Goal: Task Accomplishment & Management: Manage account settings

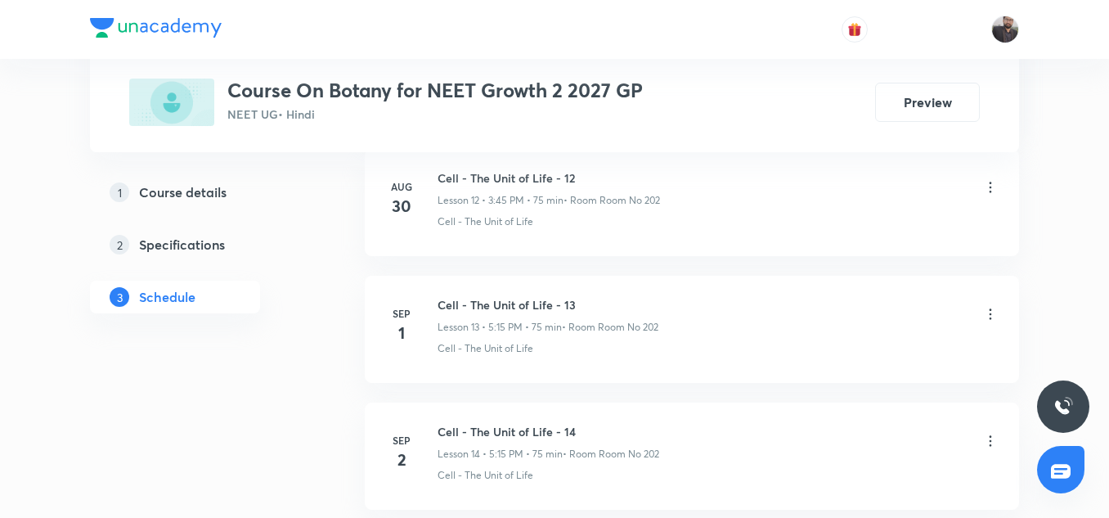
scroll to position [2823, 0]
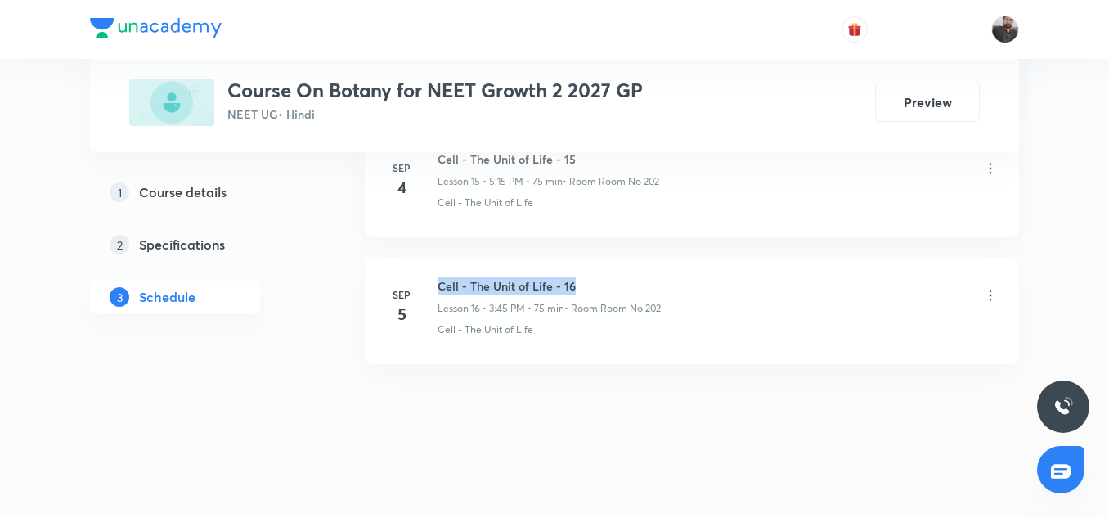
copy h6 "Cell - The Unit of Life - 16"
drag, startPoint x: 441, startPoint y: 282, endPoint x: 654, endPoint y: 277, distance: 212.8
click at [654, 277] on h6 "Cell - The Unit of Life - 16" at bounding box center [549, 285] width 223 height 17
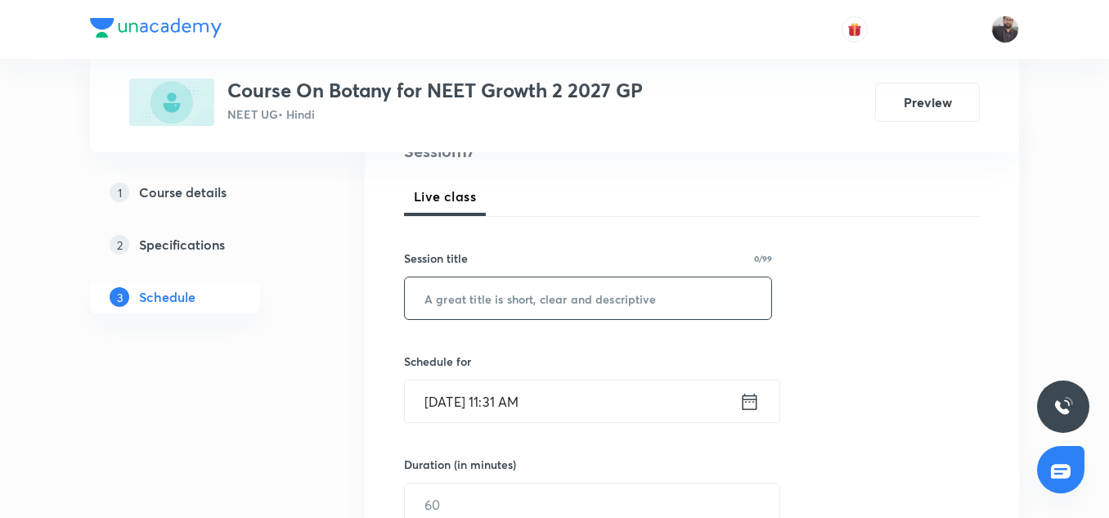
scroll to position [215, 0]
click at [654, 297] on input "text" at bounding box center [588, 298] width 367 height 42
paste input "Cell - The Unit of Life - 16"
type input "Cell - The Unit of Life - 17"
click at [623, 402] on input "[DATE] 11:31 AM" at bounding box center [572, 401] width 335 height 42
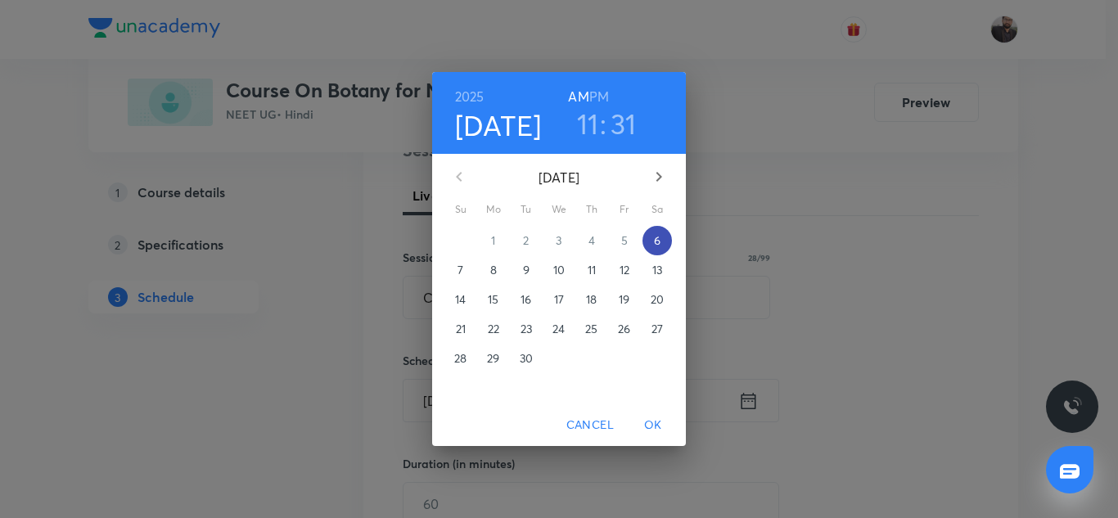
click at [655, 246] on p "6" at bounding box center [657, 240] width 7 height 16
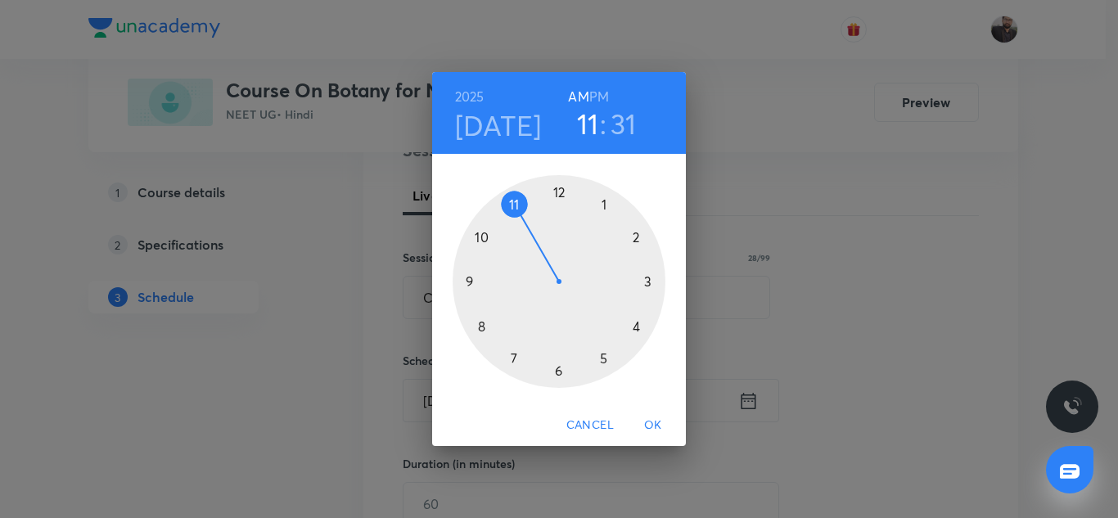
click at [648, 275] on div at bounding box center [558, 281] width 213 height 213
click at [598, 94] on h6 "PM" at bounding box center [599, 96] width 20 height 23
click at [472, 281] on div at bounding box center [558, 281] width 213 height 213
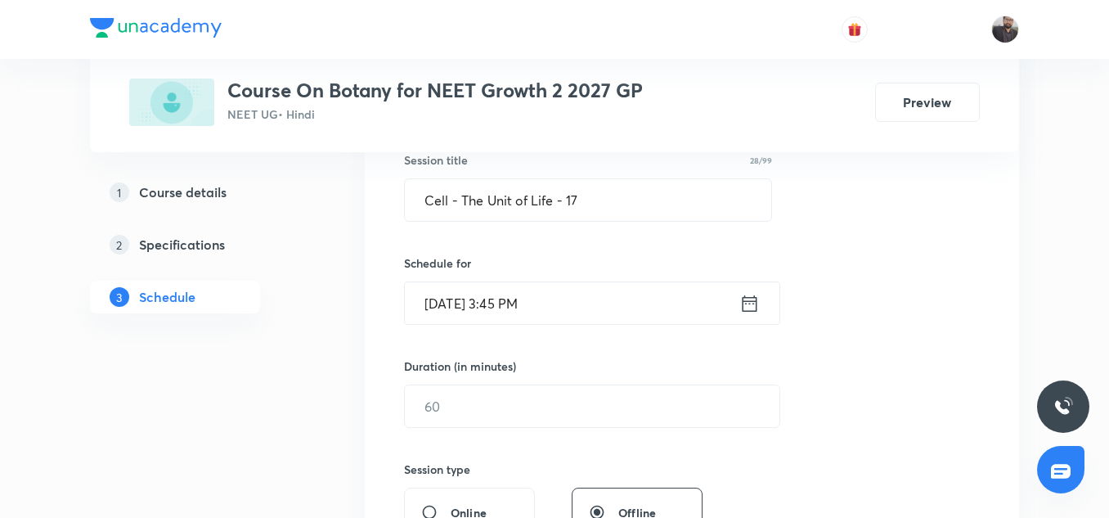
scroll to position [313, 0]
click at [492, 396] on input "text" at bounding box center [592, 406] width 375 height 42
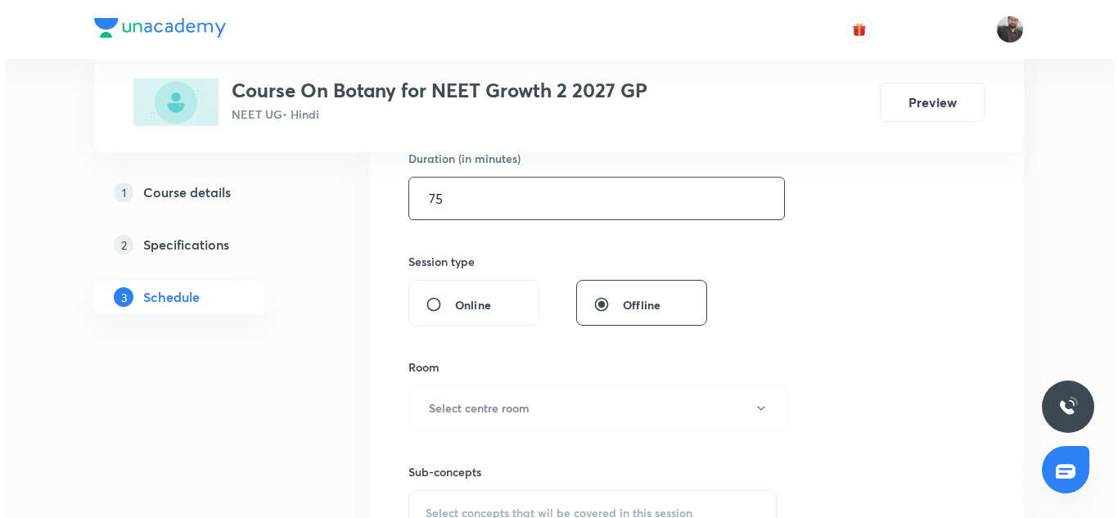
scroll to position [522, 0]
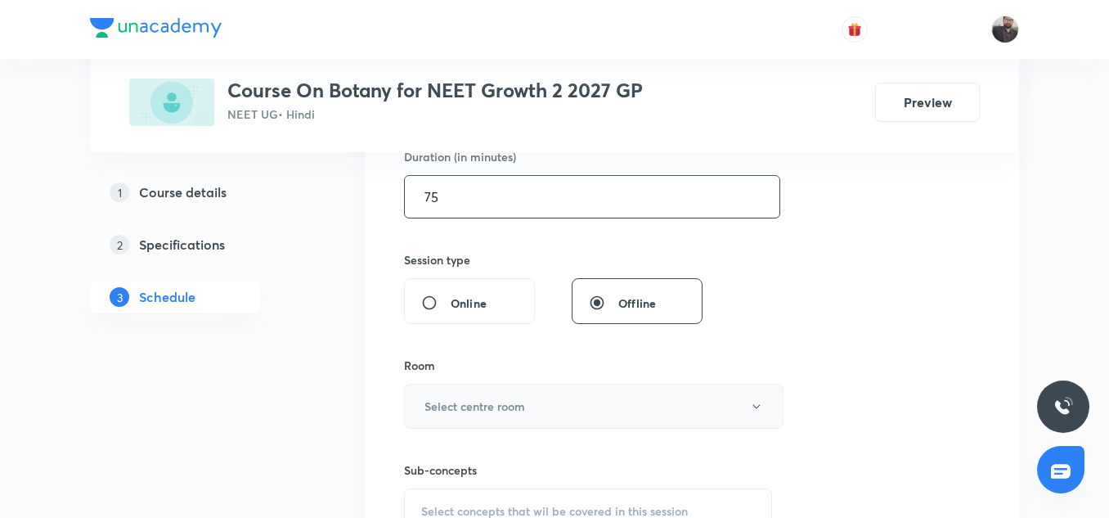
type input "75"
click at [493, 405] on h6 "Select centre room" at bounding box center [475, 406] width 101 height 17
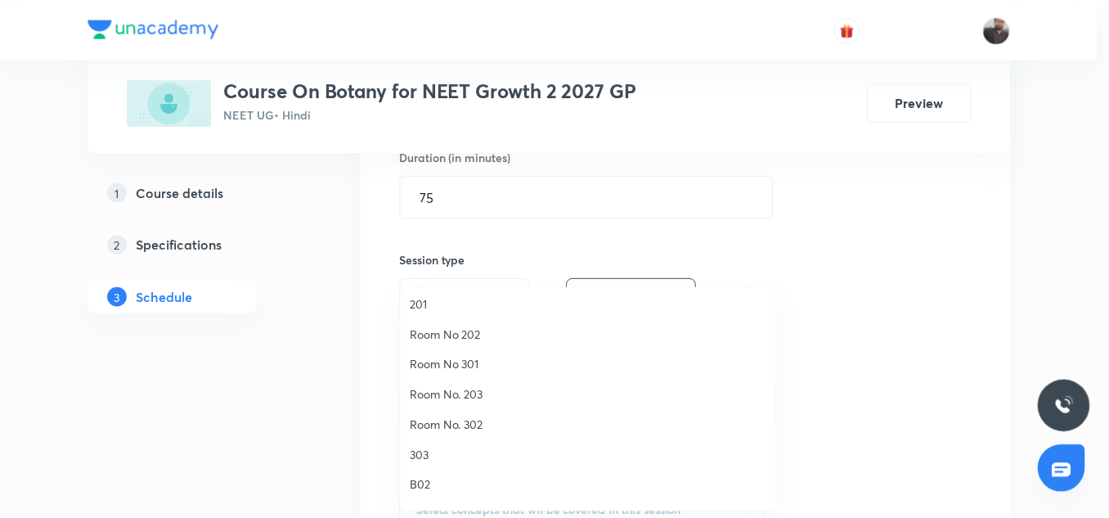
scroll to position [97, 0]
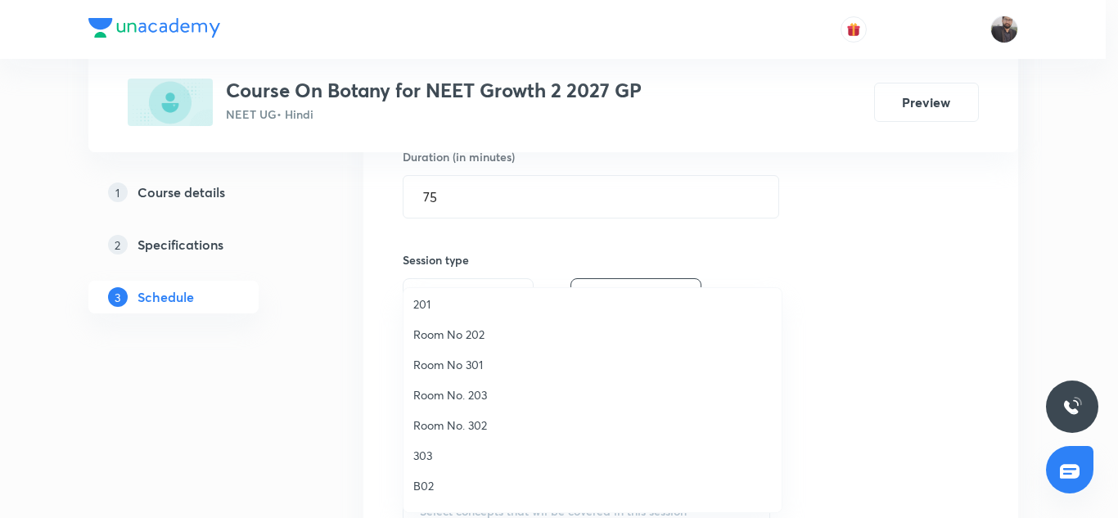
click at [434, 303] on span "201" at bounding box center [592, 303] width 358 height 17
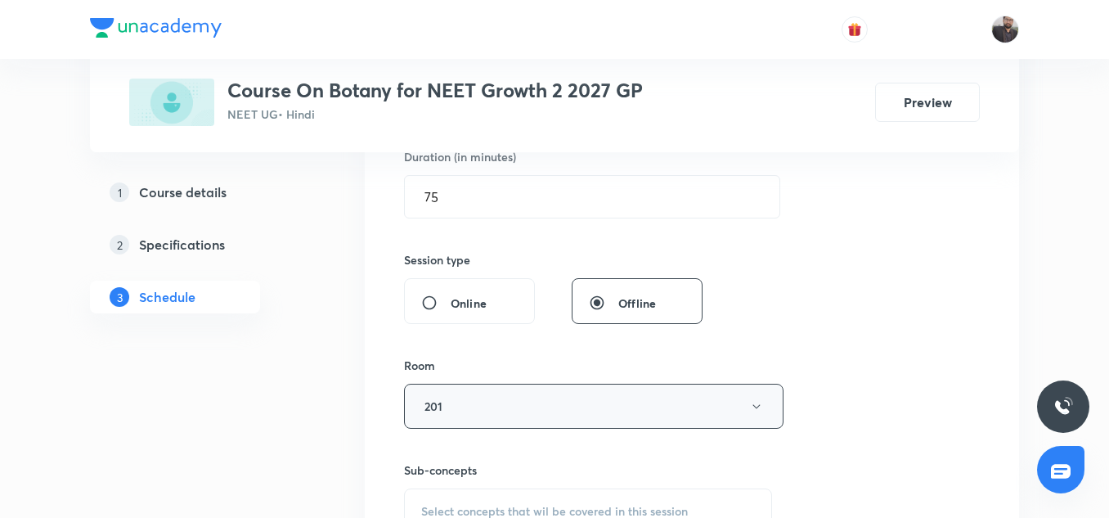
click at [466, 389] on button "201" at bounding box center [594, 406] width 380 height 45
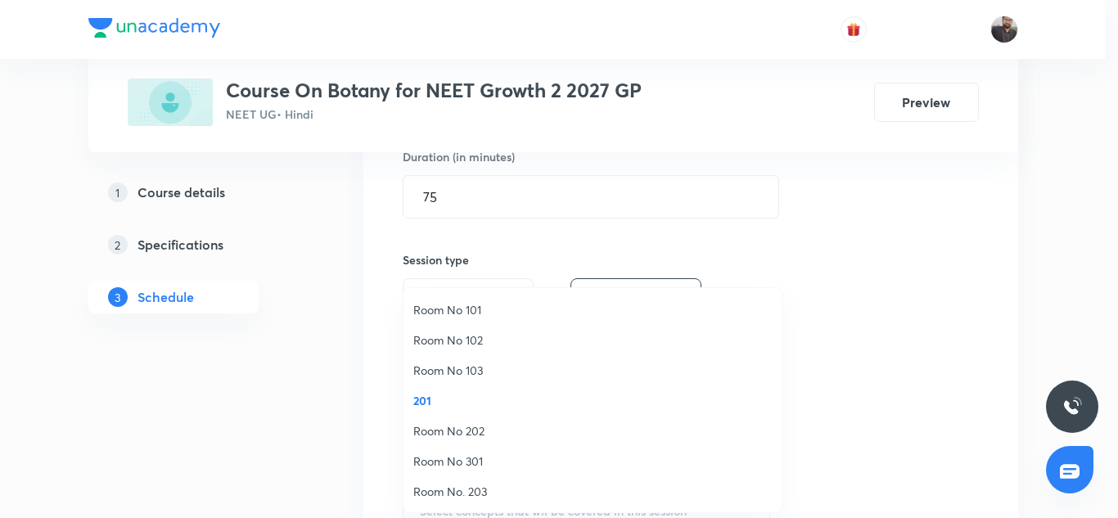
click at [465, 430] on span "Room No 202" at bounding box center [592, 430] width 358 height 17
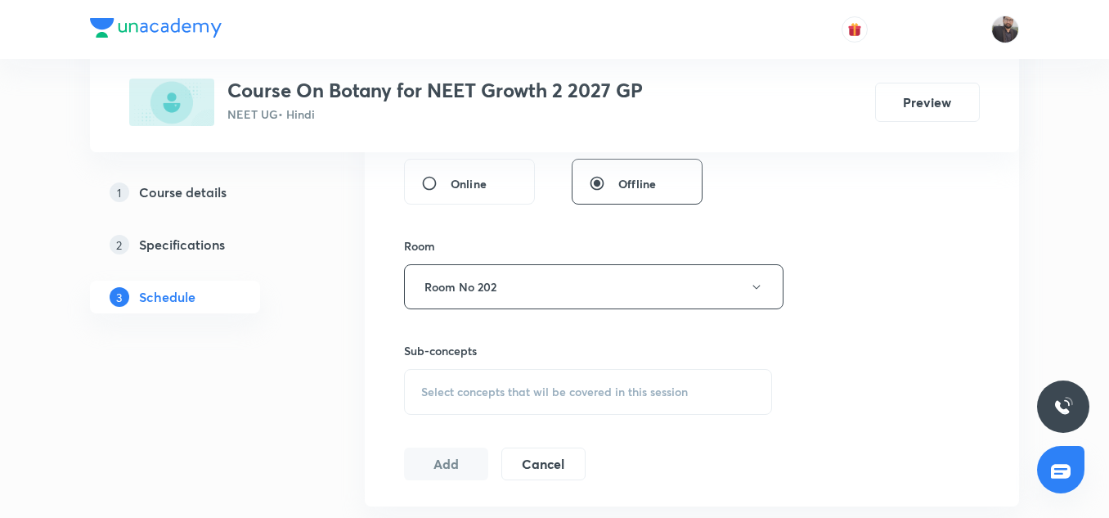
scroll to position [642, 0]
click at [465, 392] on span "Select concepts that wil be covered in this session" at bounding box center [554, 391] width 267 height 13
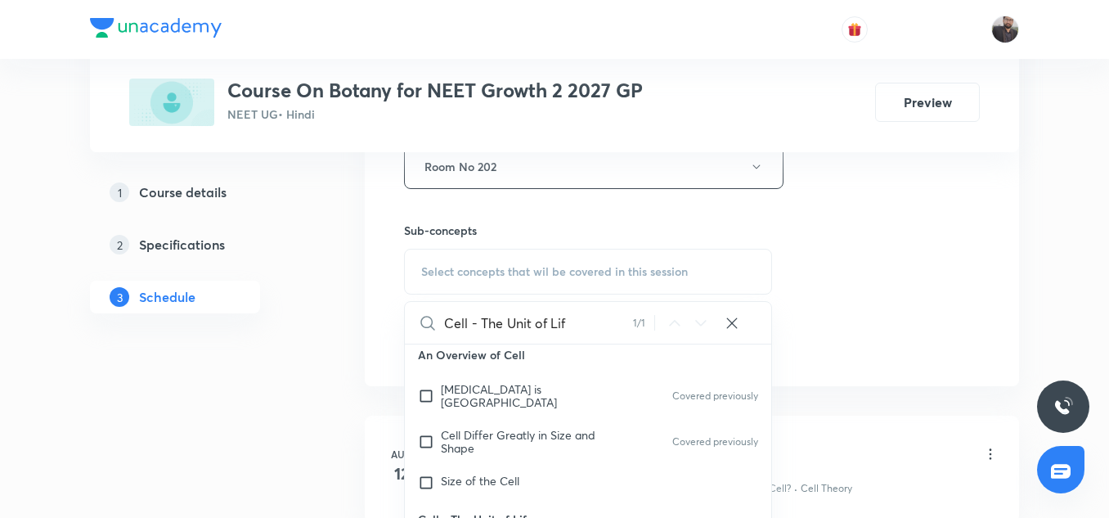
scroll to position [807, 0]
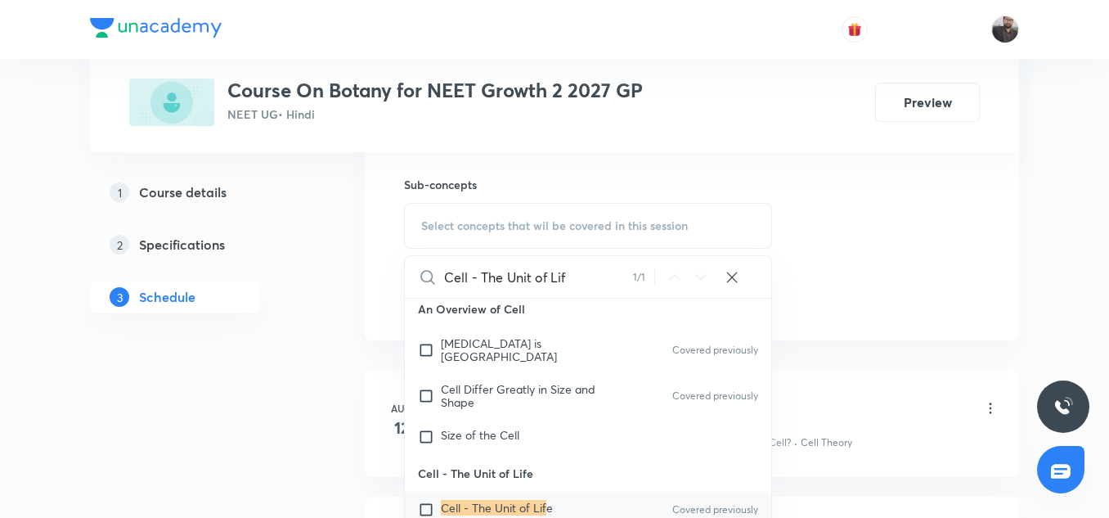
type input "Cell - The Unit of Lif"
click at [488, 501] on mark "Cell - The Unit of Lif" at bounding box center [494, 508] width 106 height 16
checkbox input "true"
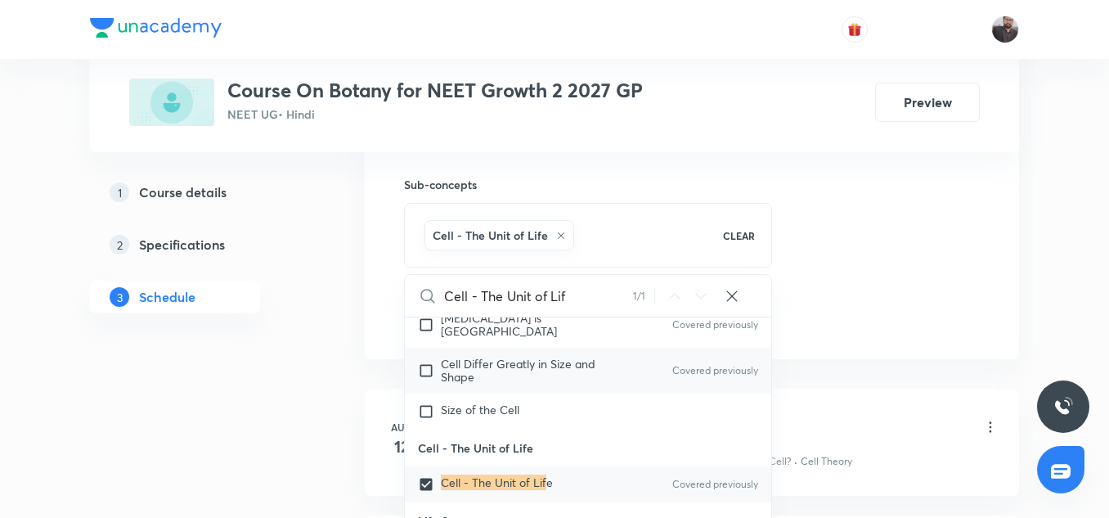
scroll to position [22828, 0]
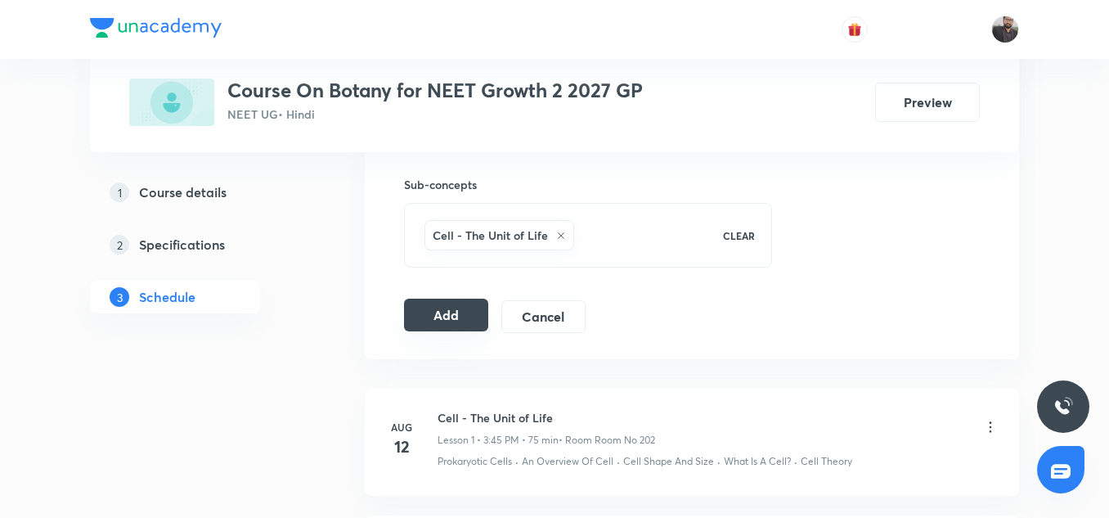
click at [464, 304] on button "Add" at bounding box center [446, 315] width 84 height 33
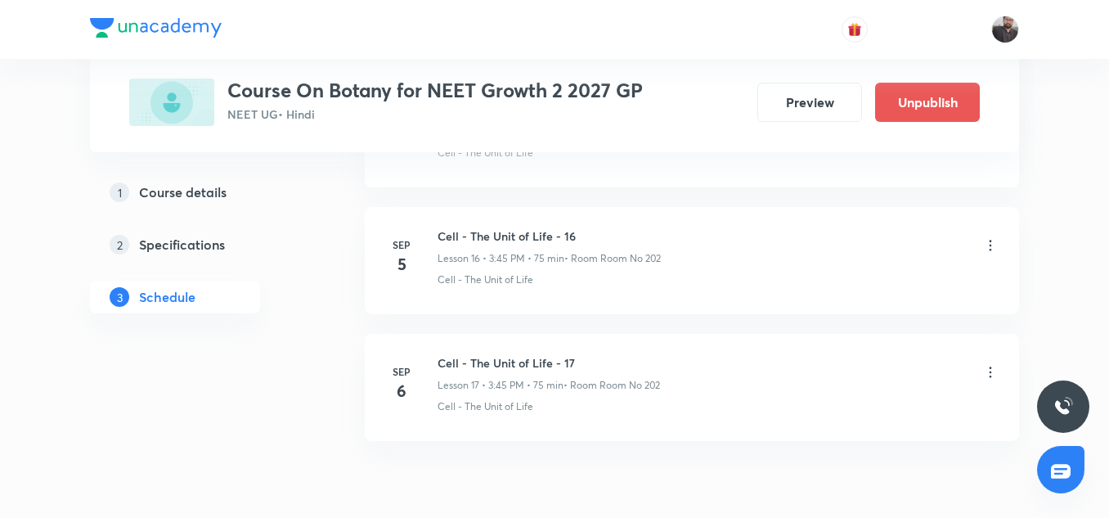
scroll to position [2198, 0]
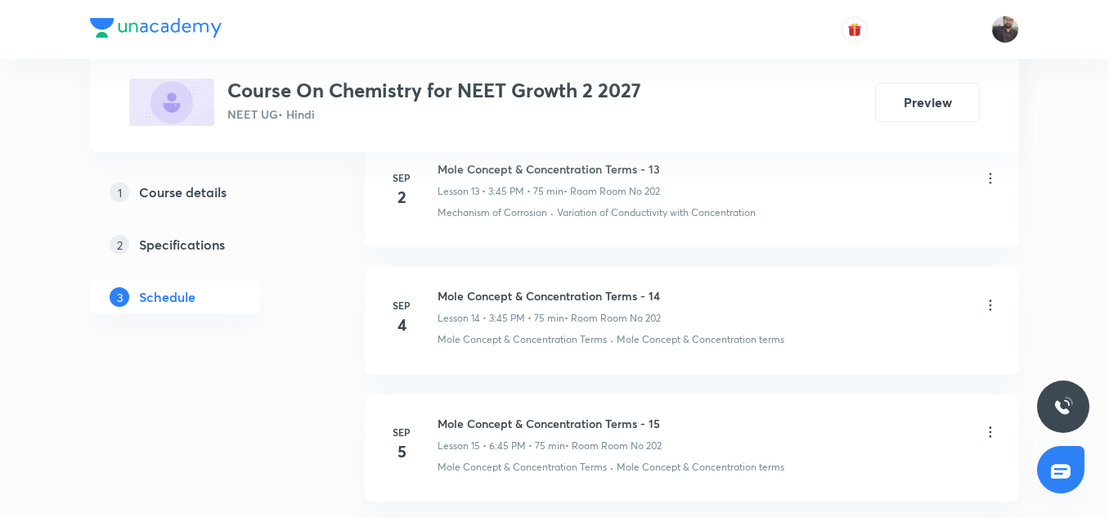
scroll to position [2728, 0]
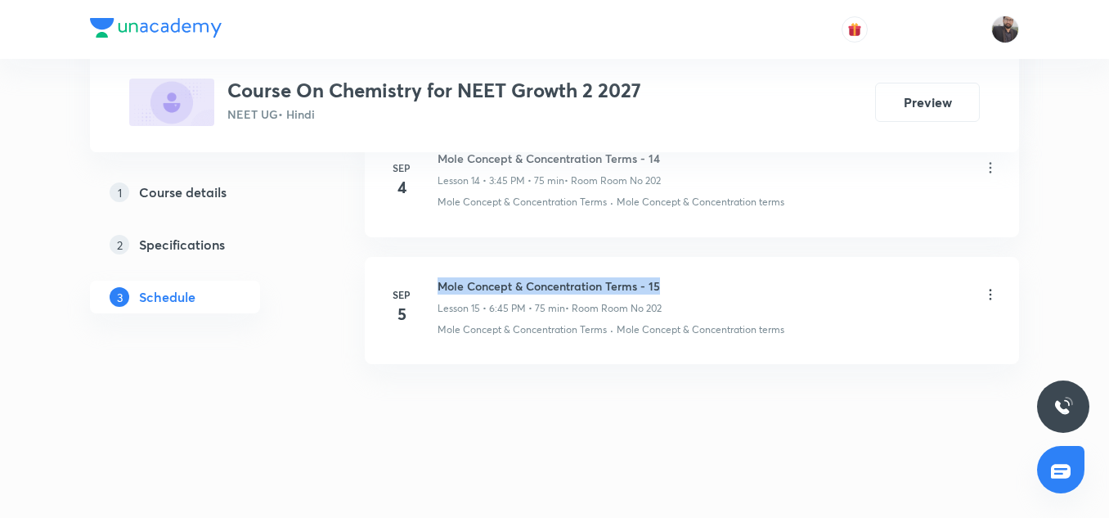
copy h6 "Mole Concept & Concentration Terms - 15"
drag, startPoint x: 435, startPoint y: 278, endPoint x: 695, endPoint y: 268, distance: 260.4
click at [695, 268] on li "Sep 5 Mole Concept & Concentration Terms - 15 Lesson 15 • 6:45 PM • 75 min • Ro…" at bounding box center [692, 310] width 654 height 107
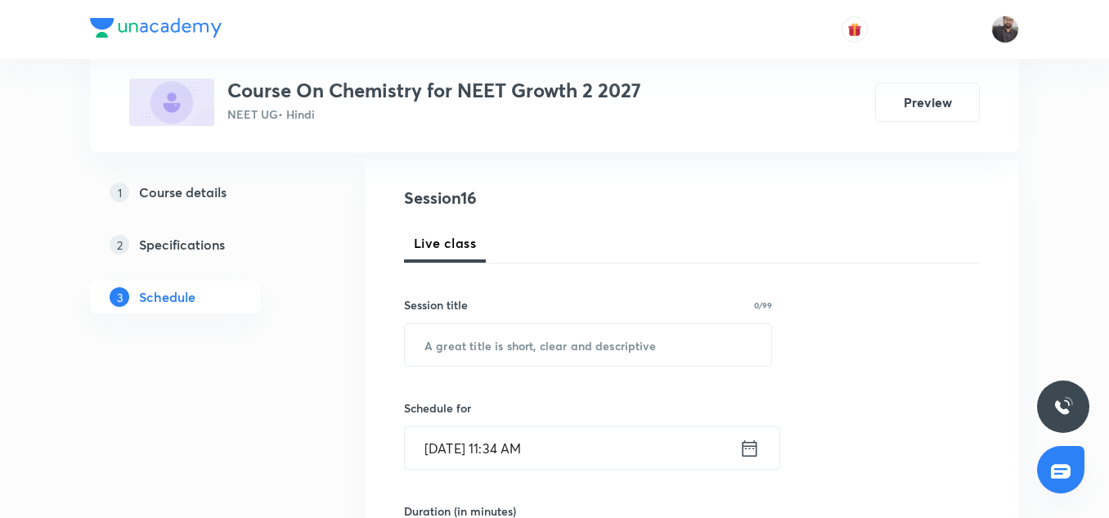
scroll to position [196, 0]
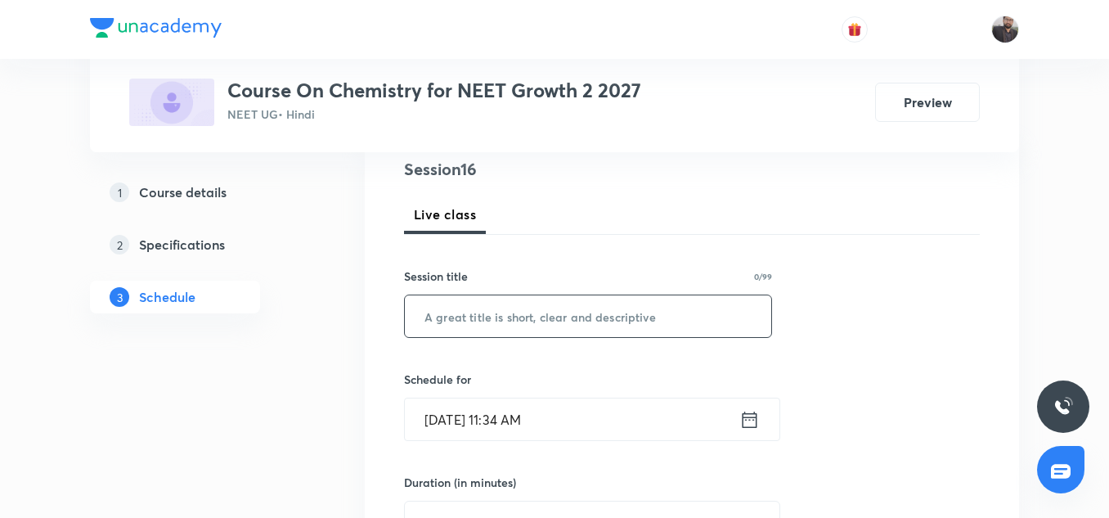
click at [671, 335] on input "text" at bounding box center [588, 316] width 367 height 42
paste input "Mole Concept & Concentration Terms - 15"
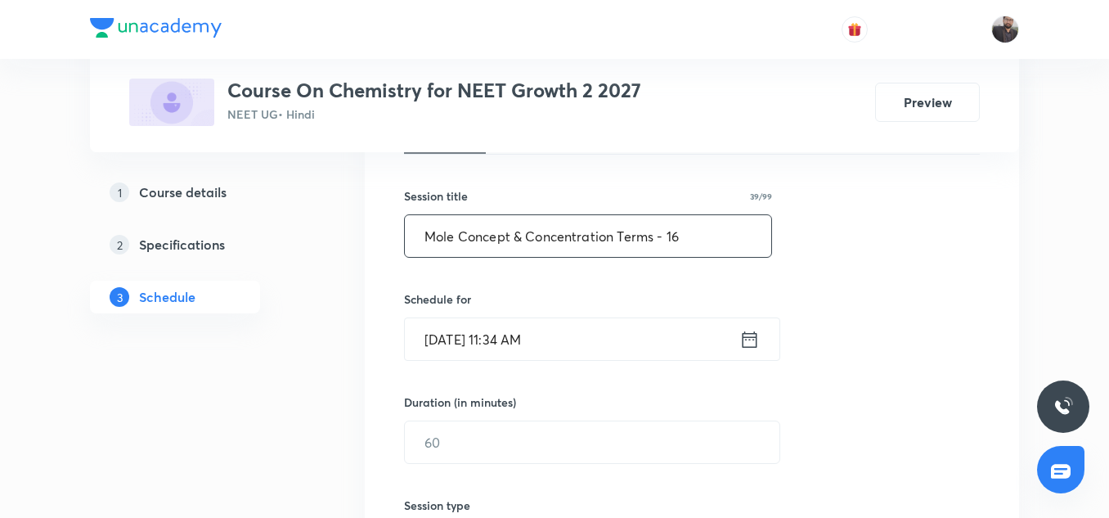
scroll to position [302, 0]
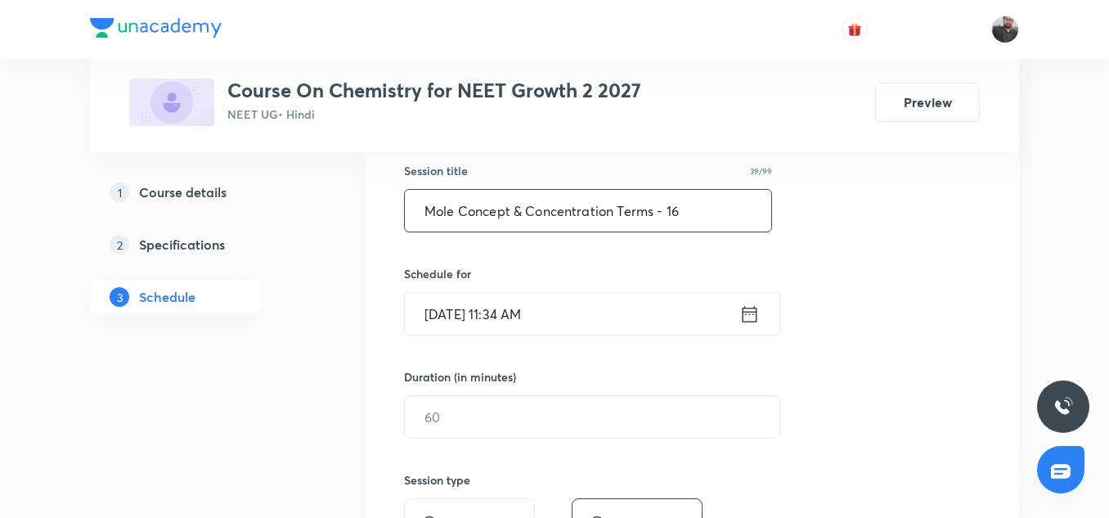
type input "Mole Concept & Concentration Terms - 16"
click at [636, 309] on input "Sep 6, 2025, 11:34 AM" at bounding box center [572, 314] width 335 height 42
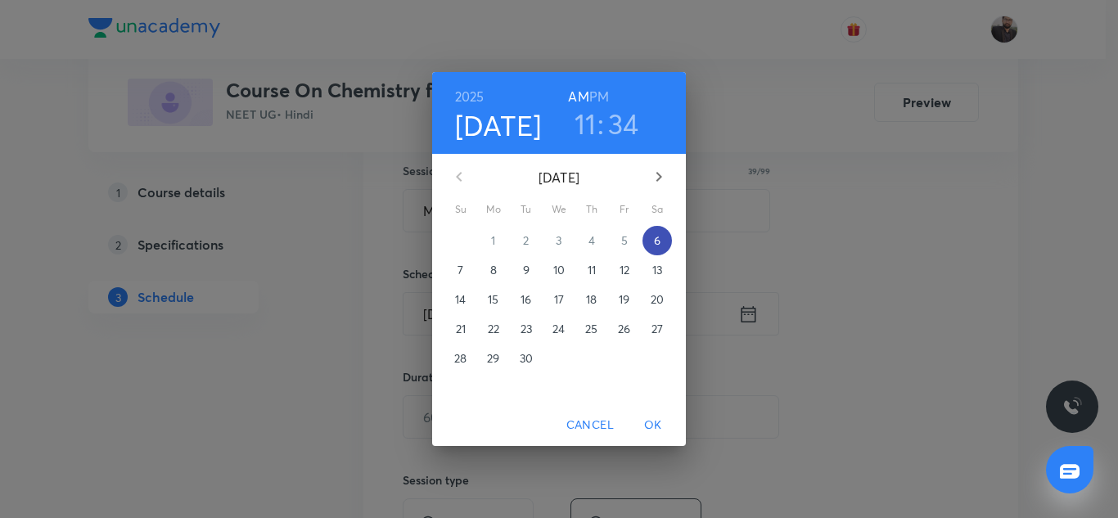
click at [650, 238] on span "6" at bounding box center [656, 240] width 29 height 16
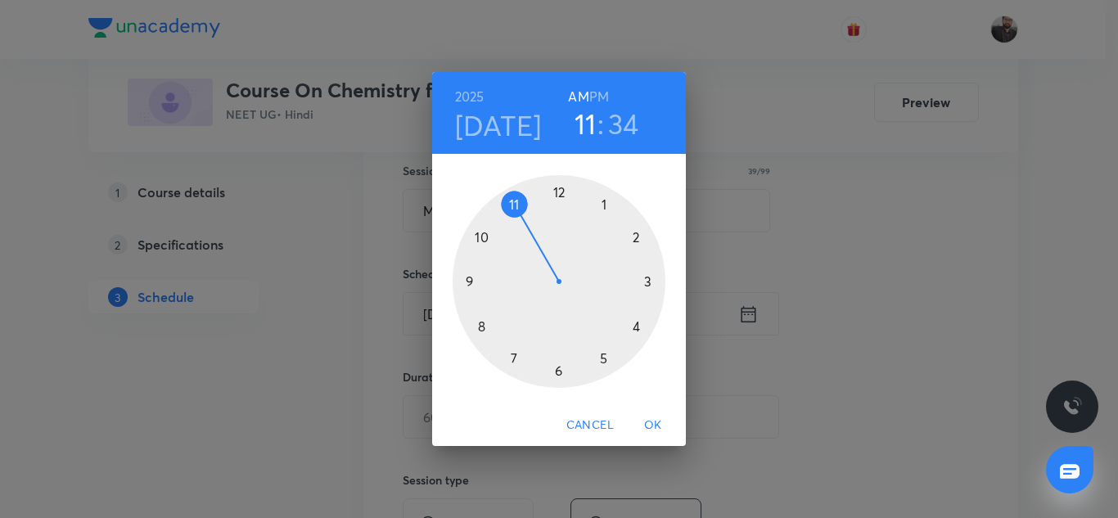
click at [605, 357] on div at bounding box center [558, 281] width 213 height 213
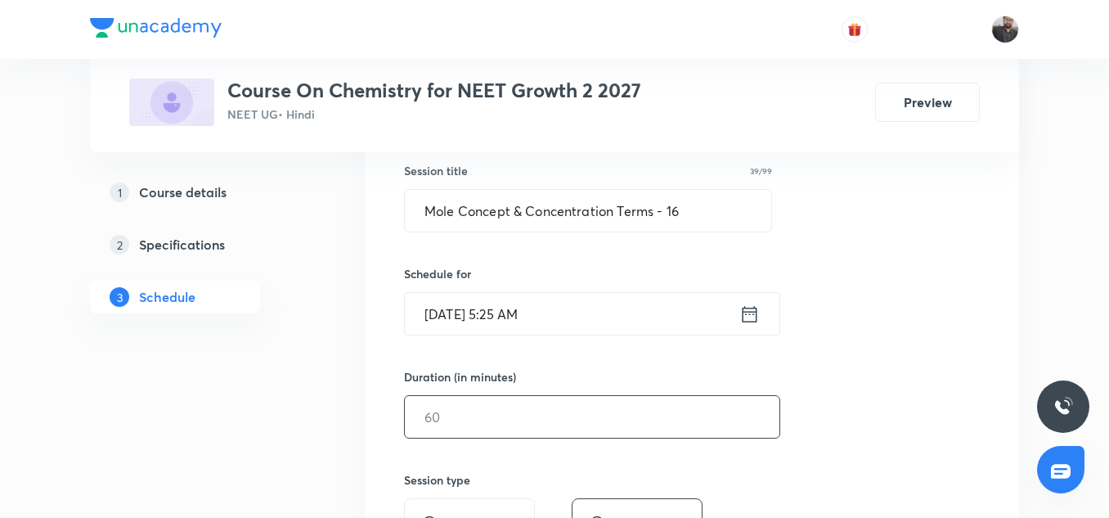
click at [464, 414] on input "text" at bounding box center [592, 417] width 375 height 42
click at [587, 293] on input "Sep 6, 2025, 5:25 AM" at bounding box center [572, 314] width 335 height 42
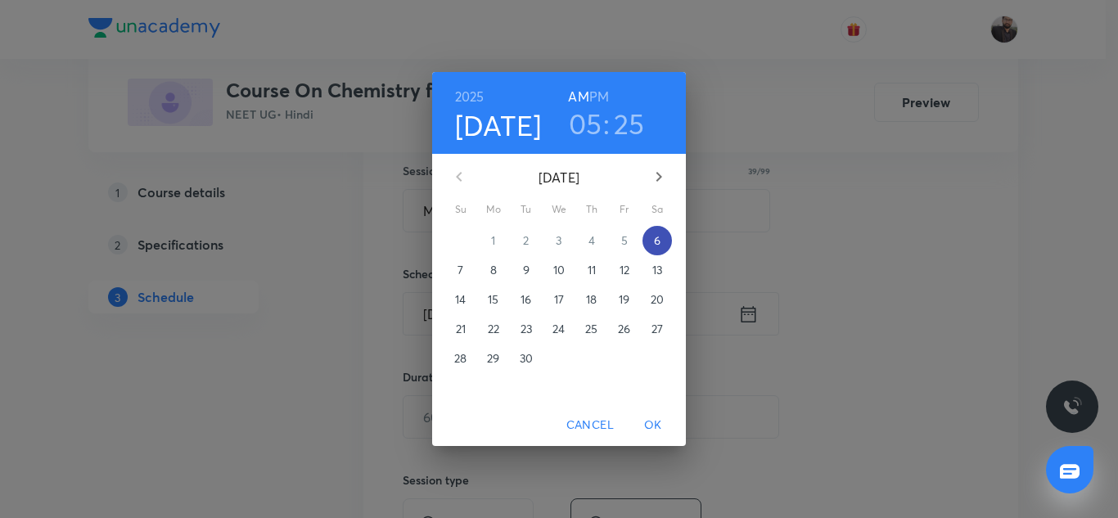
click at [660, 236] on p "6" at bounding box center [657, 240] width 7 height 16
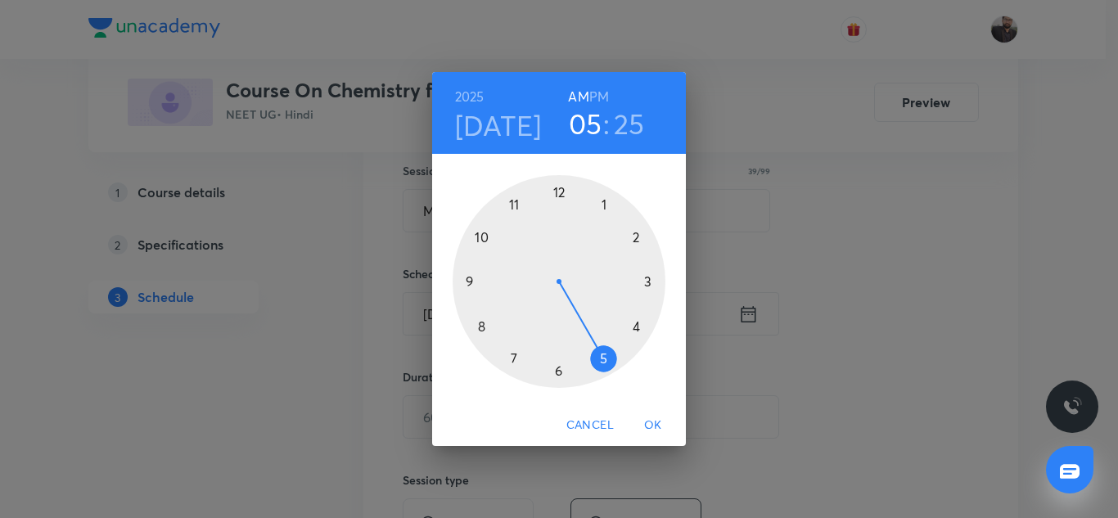
click at [605, 355] on div at bounding box center [558, 281] width 213 height 213
click at [602, 93] on h6 "PM" at bounding box center [599, 96] width 20 height 23
click at [648, 281] on div at bounding box center [558, 281] width 213 height 213
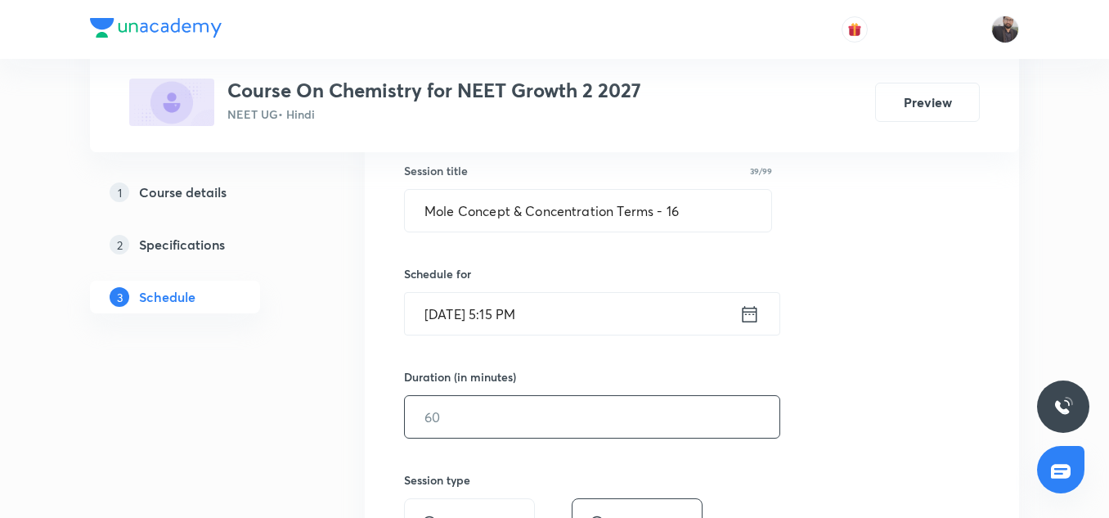
click at [479, 434] on input "text" at bounding box center [592, 417] width 375 height 42
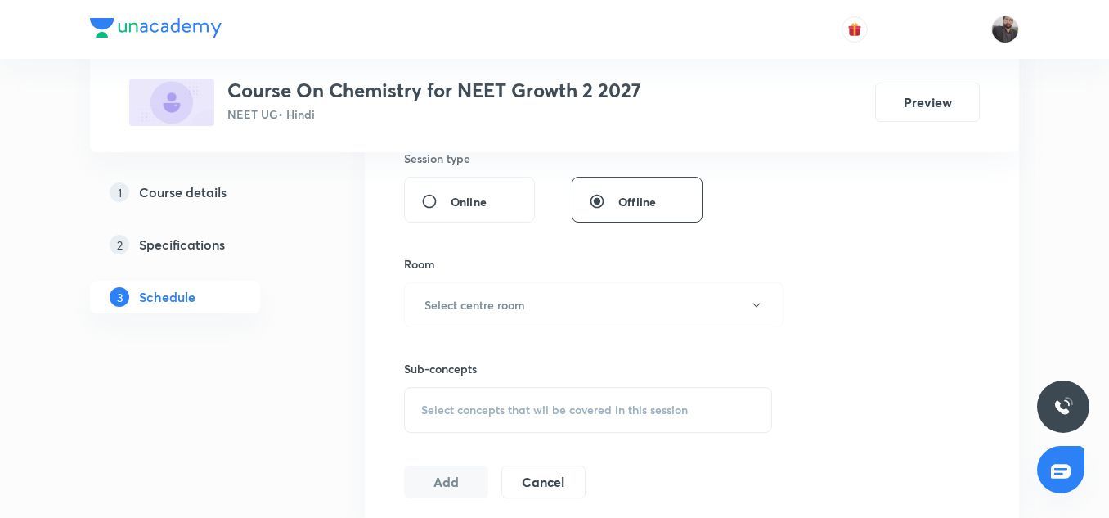
scroll to position [625, 0]
type input "75"
click at [470, 281] on button "Select centre room" at bounding box center [594, 303] width 380 height 45
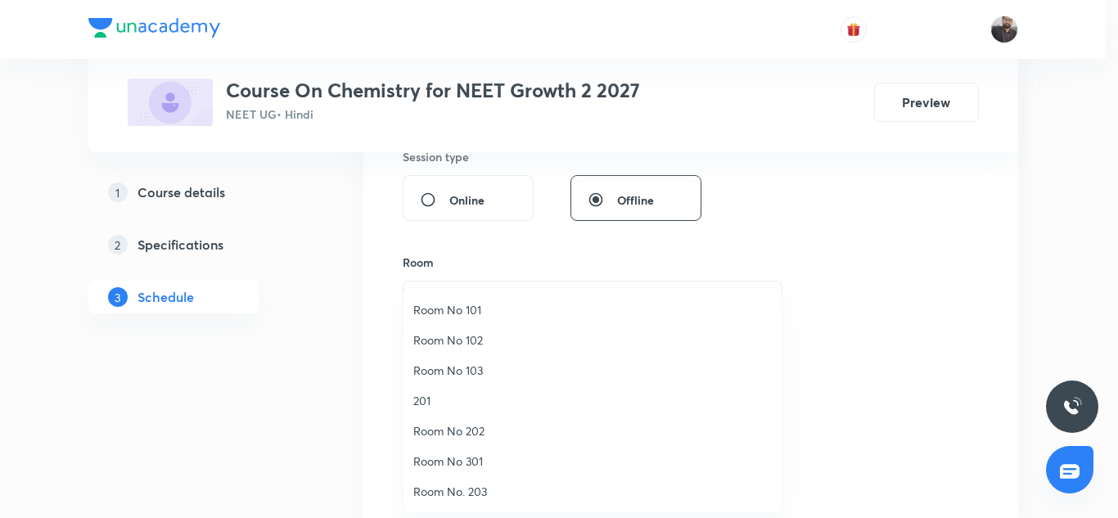
click at [459, 437] on span "Room No 202" at bounding box center [592, 430] width 358 height 17
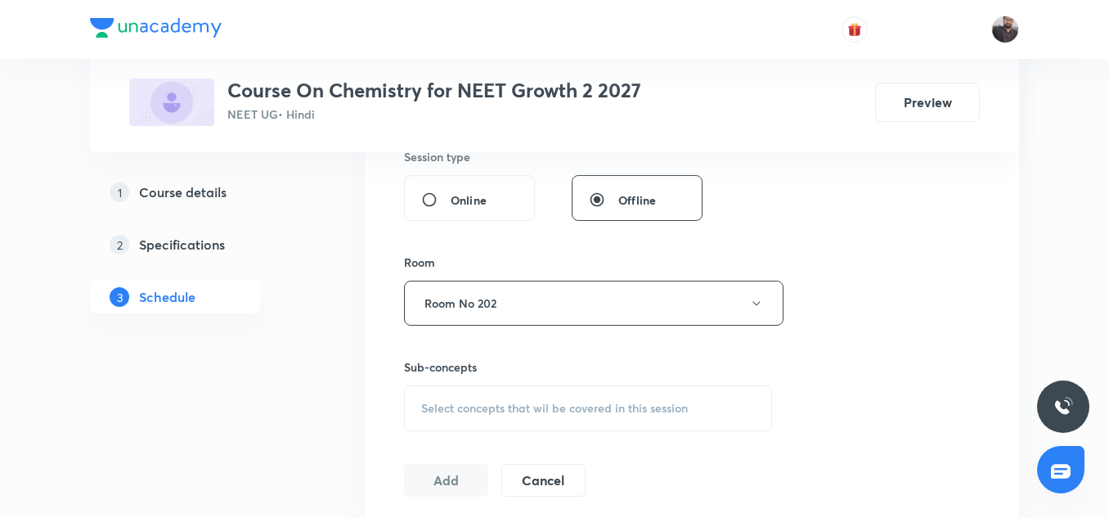
click at [474, 417] on div "Select concepts that wil be covered in this session" at bounding box center [588, 408] width 368 height 46
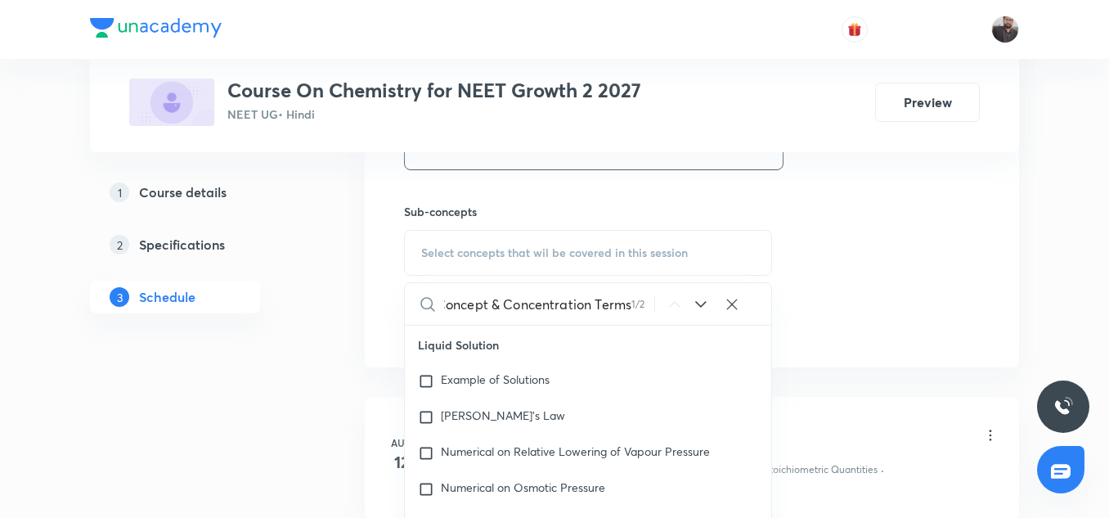
scroll to position [16756, 0]
click at [466, 318] on input "Mole Concept & Concentration Terms" at bounding box center [537, 304] width 187 height 42
type input "Mole Concept & Concentration Terms"
click at [465, 316] on mark "Mole Concept & Concentration Terms" at bounding box center [522, 301] width 162 height 29
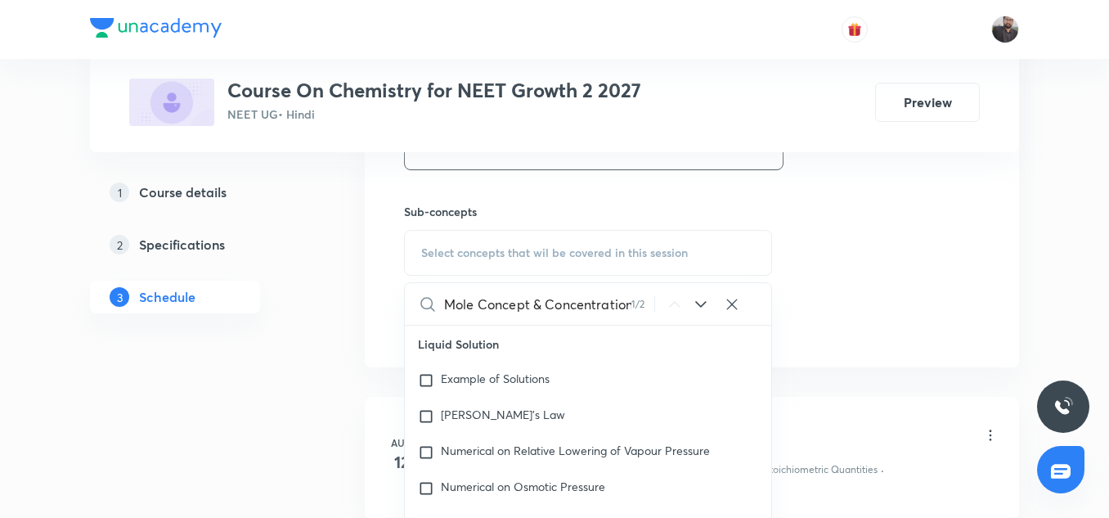
checkbox input "true"
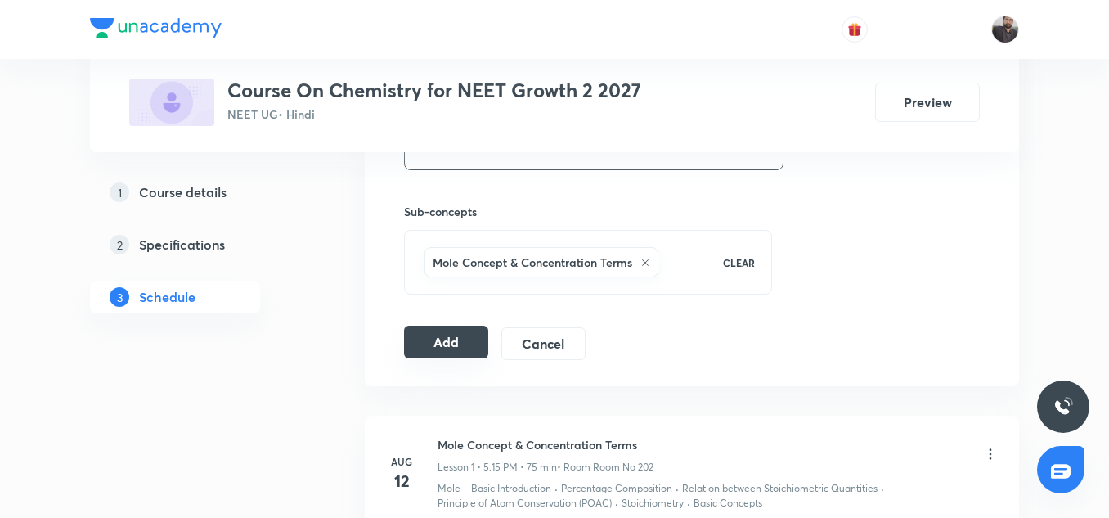
click at [438, 345] on button "Add" at bounding box center [446, 342] width 84 height 33
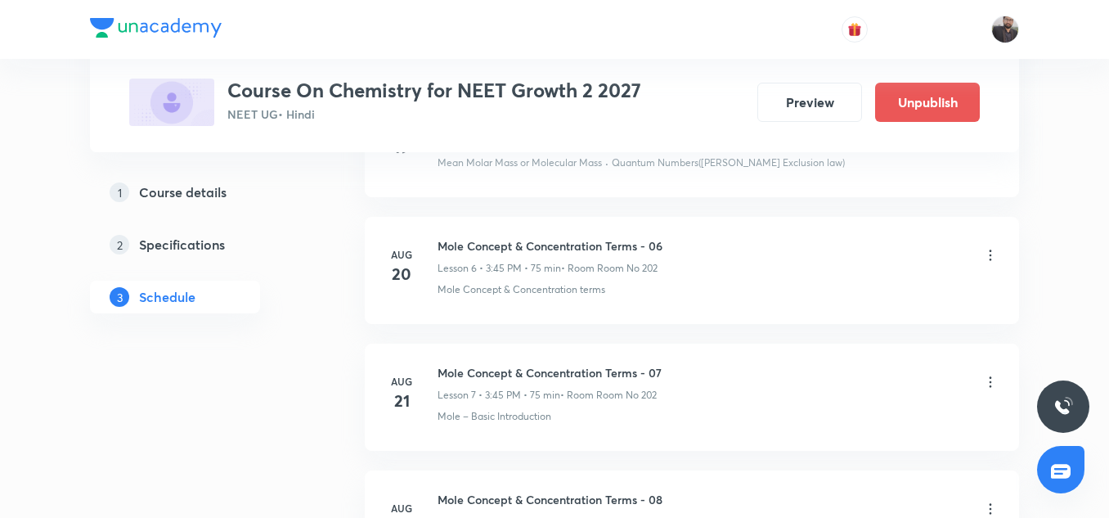
scroll to position [2103, 0]
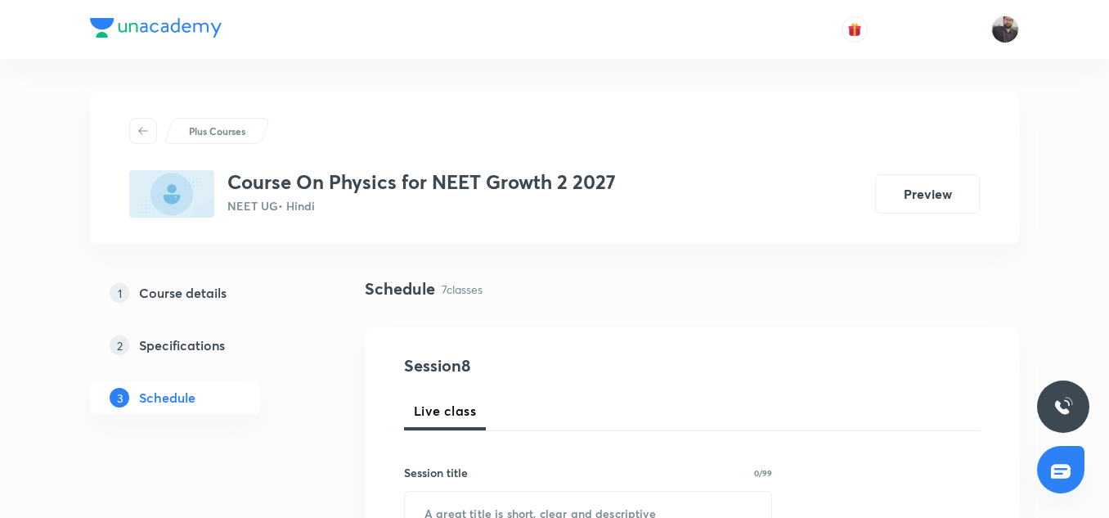
scroll to position [1697, 0]
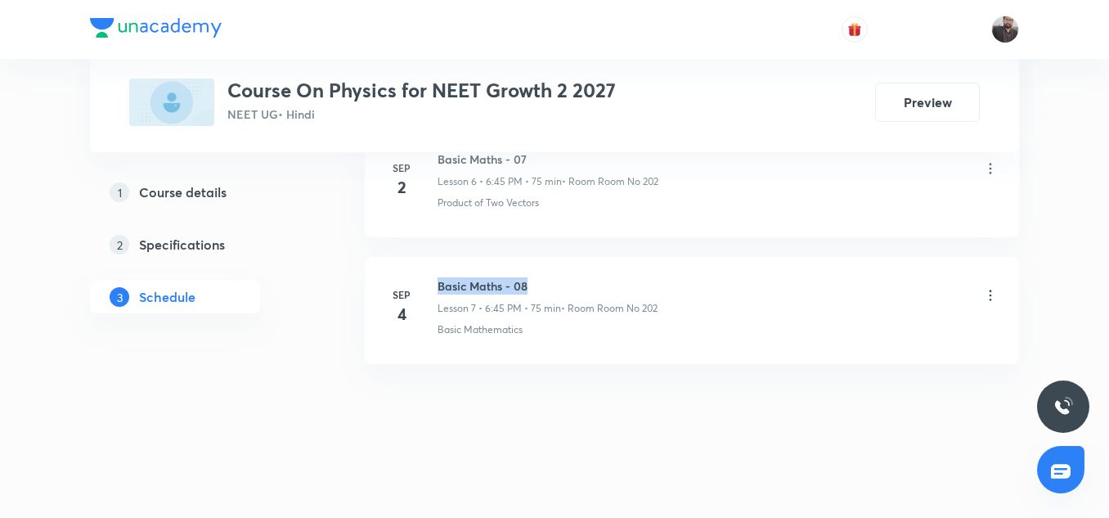
copy h6 "Basic Maths - 08"
drag, startPoint x: 439, startPoint y: 283, endPoint x: 533, endPoint y: 285, distance: 94.1
click at [533, 285] on h6 "Basic Maths - 08" at bounding box center [548, 285] width 220 height 17
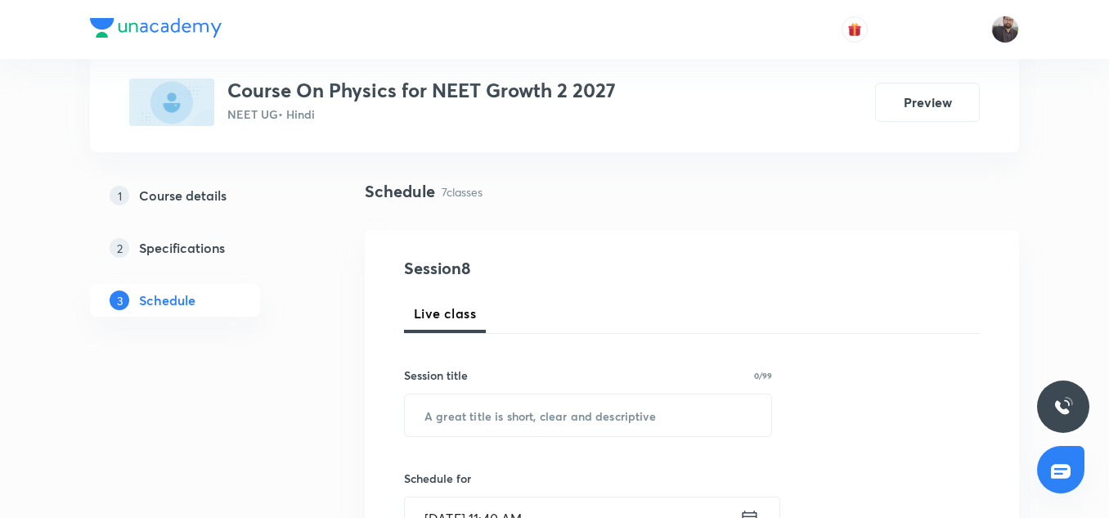
scroll to position [99, 0]
click at [487, 406] on input "text" at bounding box center [588, 414] width 367 height 42
paste input "Basic Maths - 08"
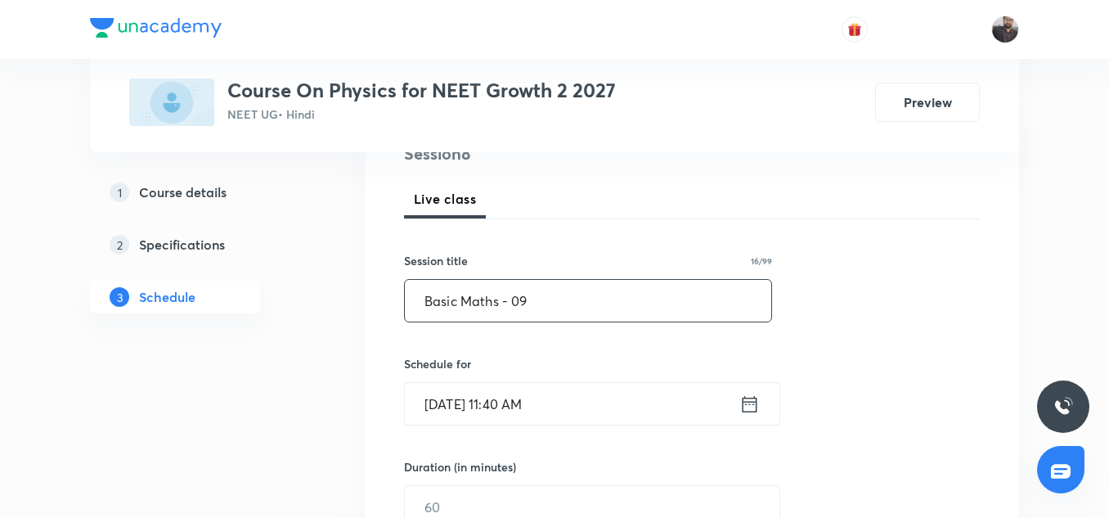
scroll to position [213, 0]
type input "Basic Maths - 09"
click at [569, 411] on input "Sep 6, 2025, 11:40 AM" at bounding box center [572, 403] width 335 height 42
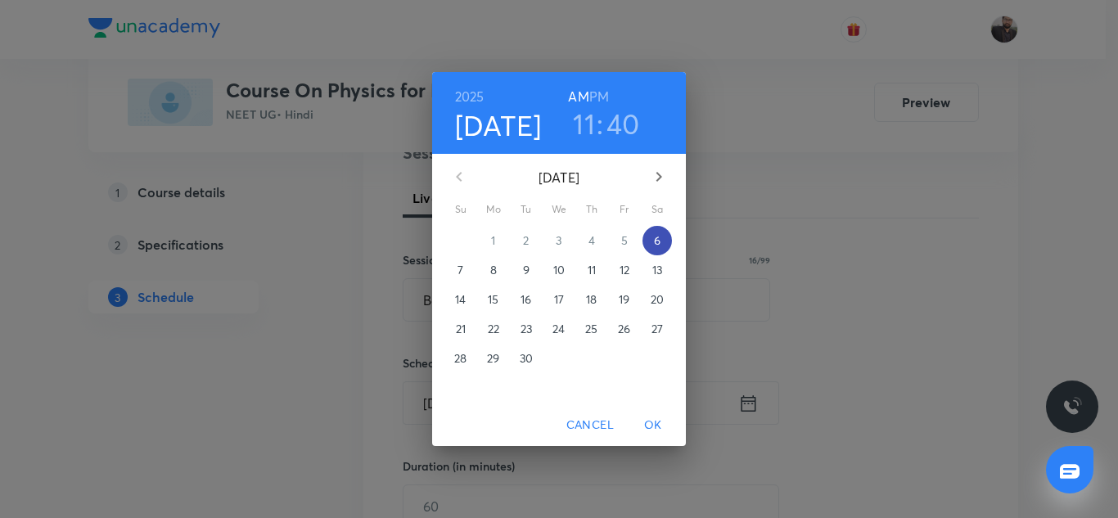
click at [658, 243] on p "6" at bounding box center [657, 240] width 7 height 16
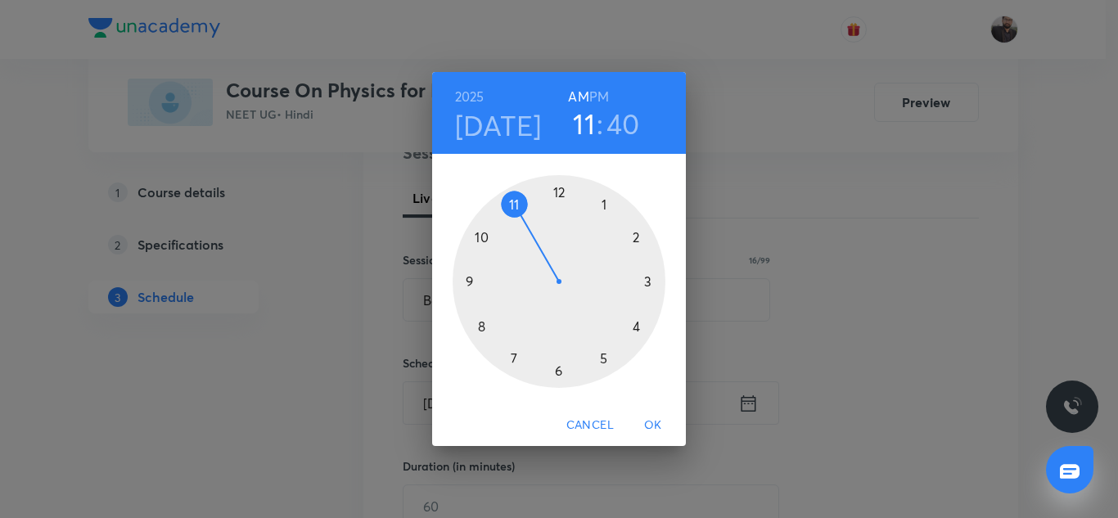
click at [556, 369] on div at bounding box center [558, 281] width 213 height 213
click at [598, 88] on h6 "PM" at bounding box center [599, 96] width 20 height 23
click at [470, 281] on div at bounding box center [558, 281] width 213 height 213
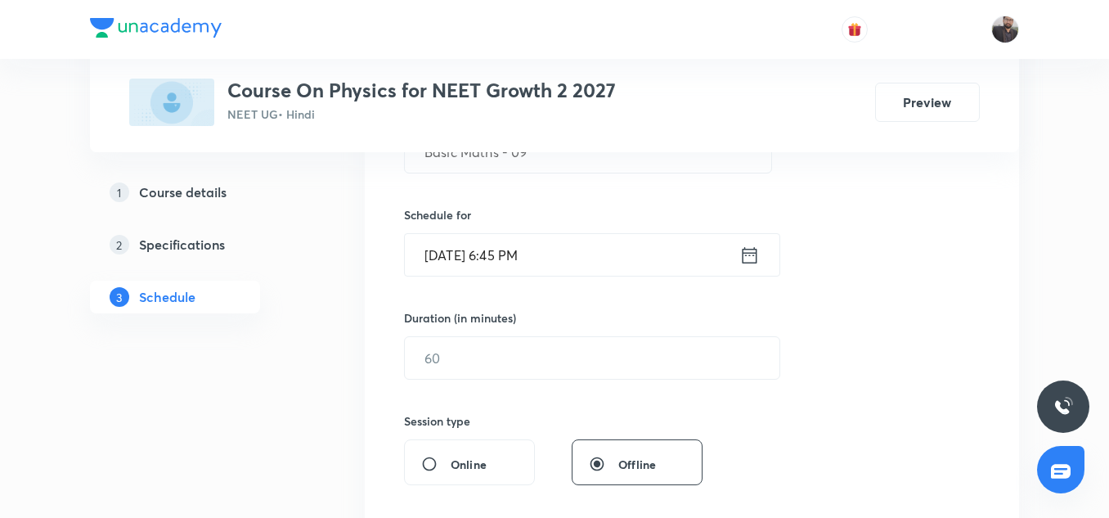
scroll to position [362, 0]
click at [470, 360] on input "text" at bounding box center [592, 357] width 375 height 42
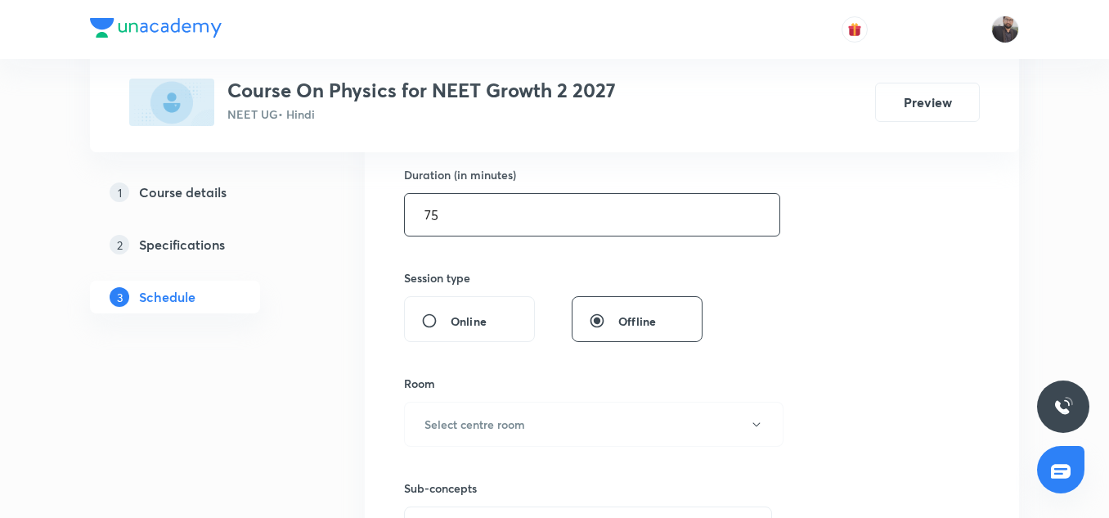
scroll to position [506, 0]
type input "75"
click at [471, 418] on h6 "Select centre room" at bounding box center [475, 422] width 101 height 17
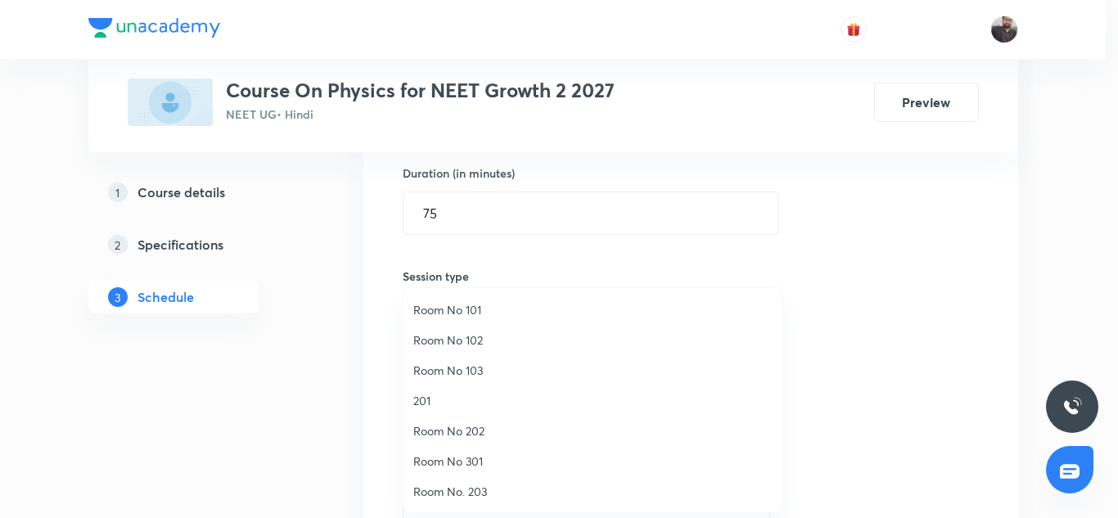
click at [477, 433] on span "Room No 202" at bounding box center [592, 430] width 358 height 17
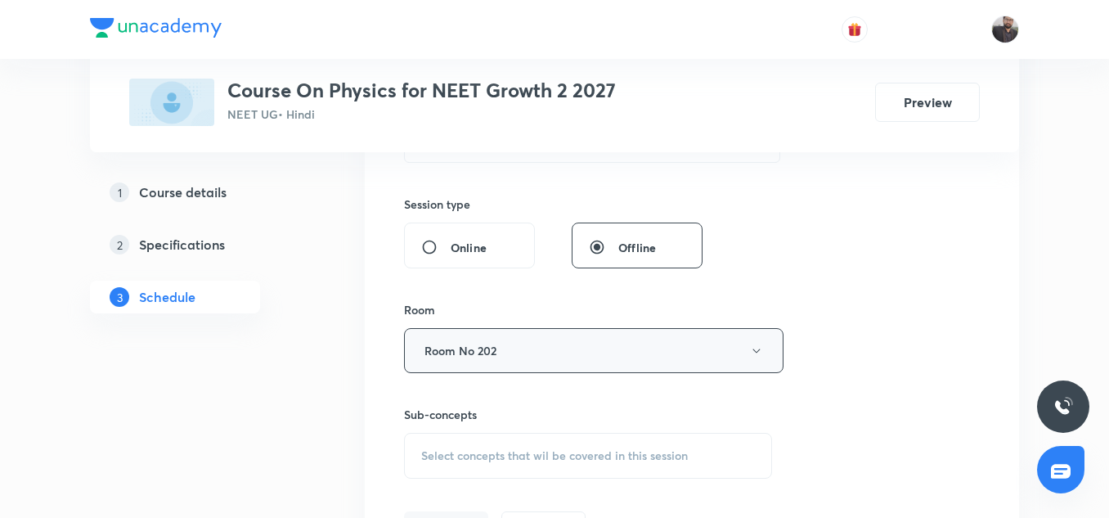
scroll to position [578, 0]
drag, startPoint x: 469, startPoint y: 455, endPoint x: 450, endPoint y: 450, distance: 19.4
click at [450, 450] on span "Select concepts that wil be covered in this session" at bounding box center [554, 454] width 267 height 13
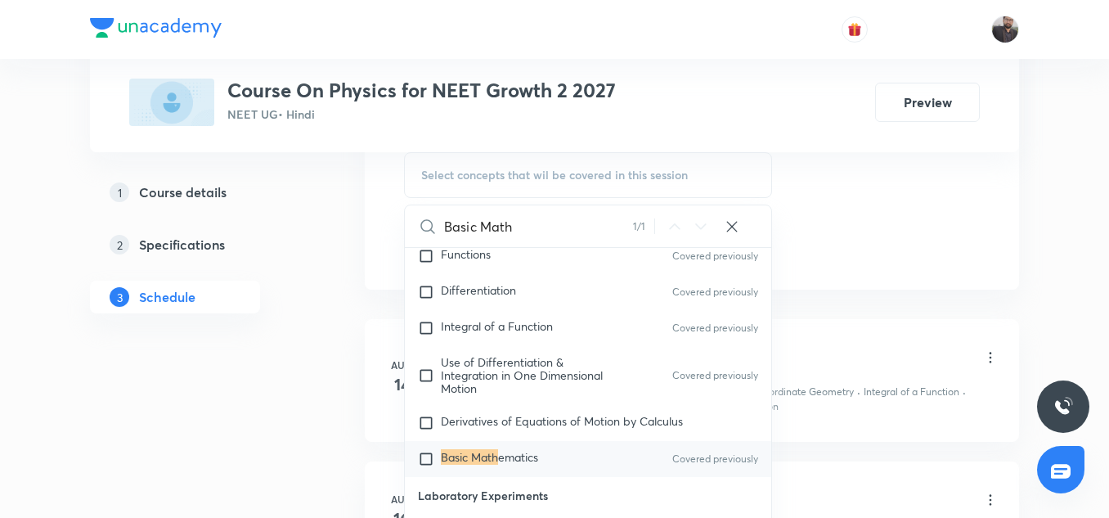
scroll to position [861, 0]
type input "Basic Math"
click at [477, 461] on mark "Basic Math" at bounding box center [469, 455] width 57 height 16
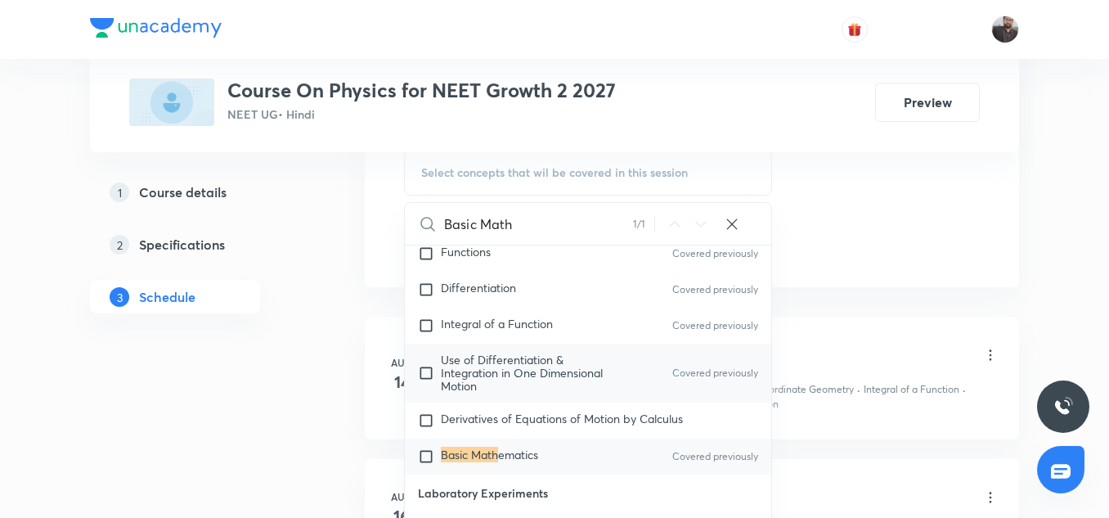
checkbox input "true"
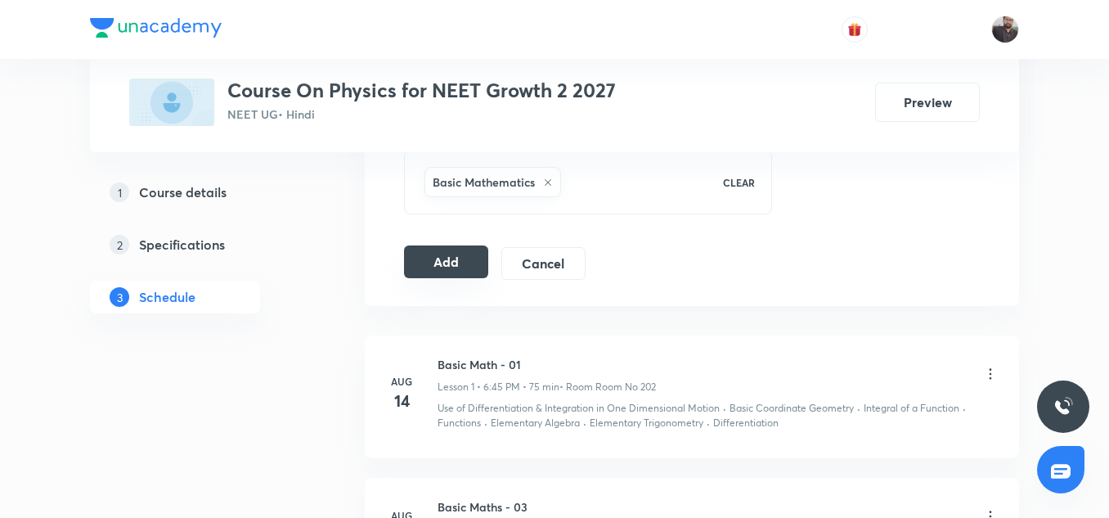
click at [465, 276] on button "Add" at bounding box center [446, 261] width 84 height 33
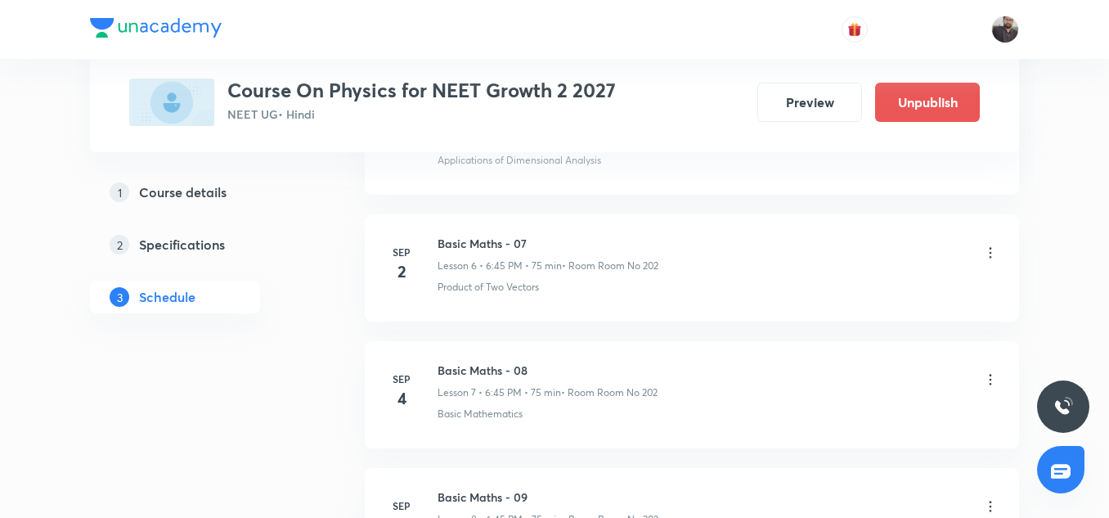
scroll to position [1072, 0]
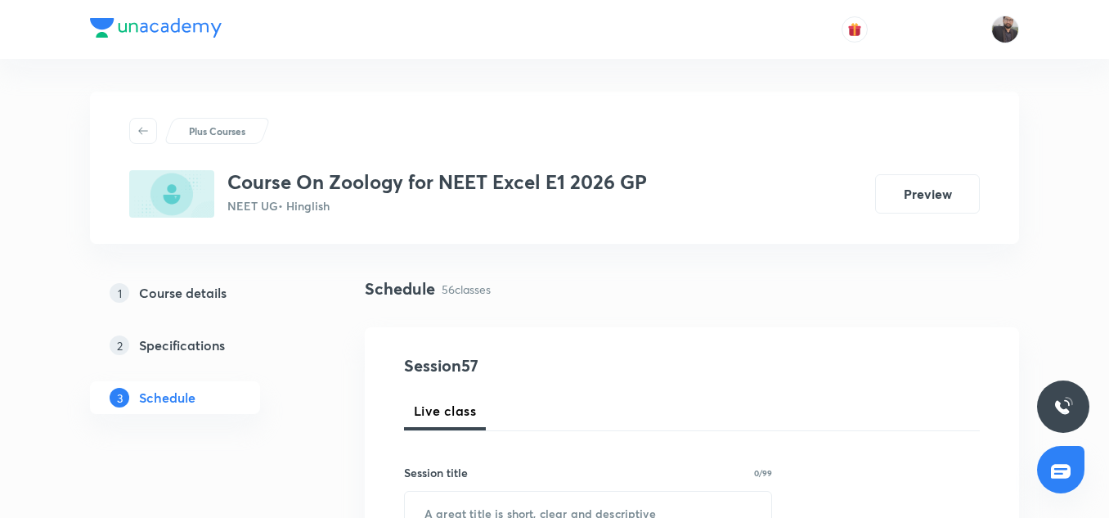
scroll to position [7909, 0]
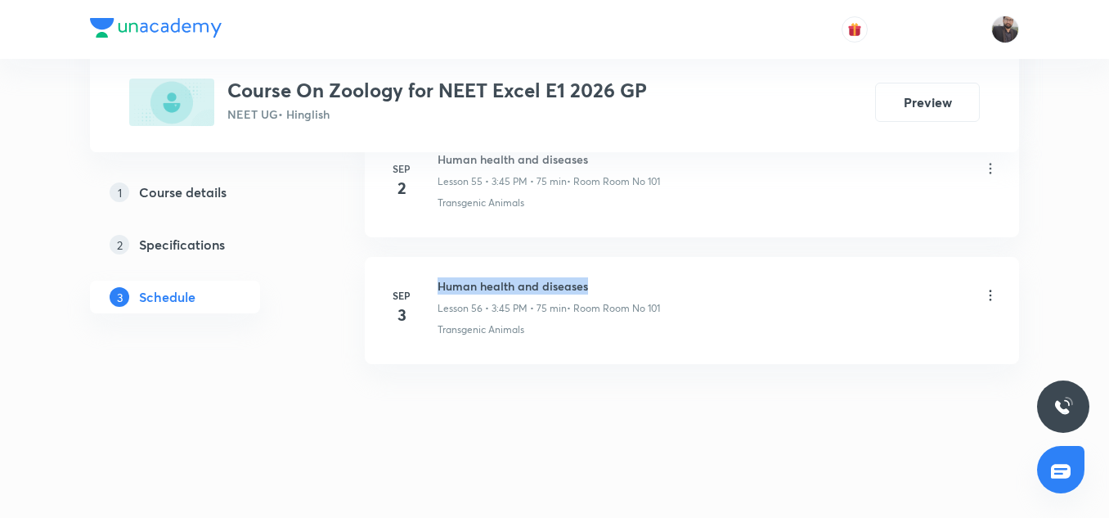
copy h6 "Human health and diseases"
drag, startPoint x: 433, startPoint y: 278, endPoint x: 614, endPoint y: 278, distance: 181.6
click at [614, 278] on div "Sep 3 Human health and diseases Lesson 56 • 3:45 PM • 75 min • Room Room No 101…" at bounding box center [692, 307] width 614 height 60
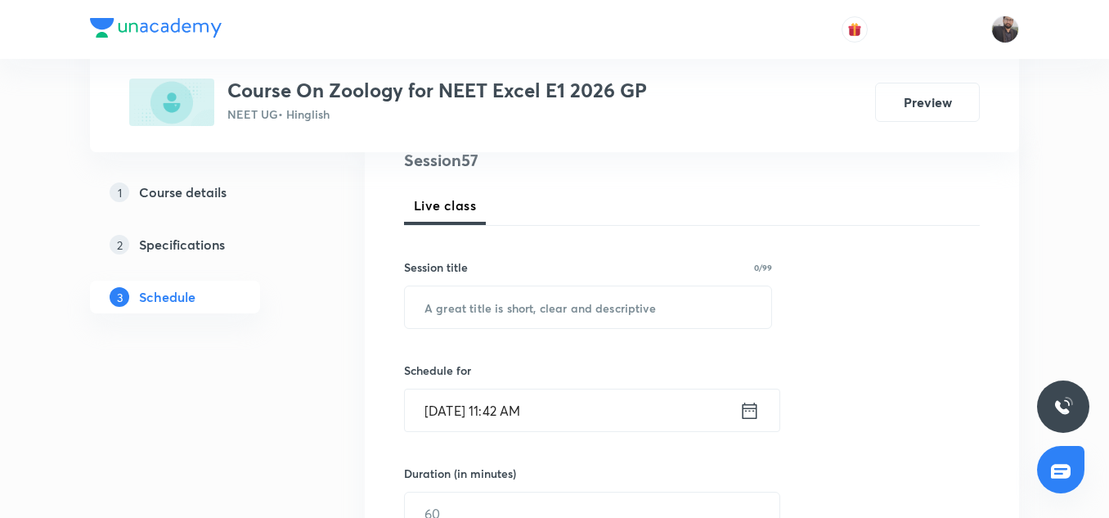
scroll to position [228, 0]
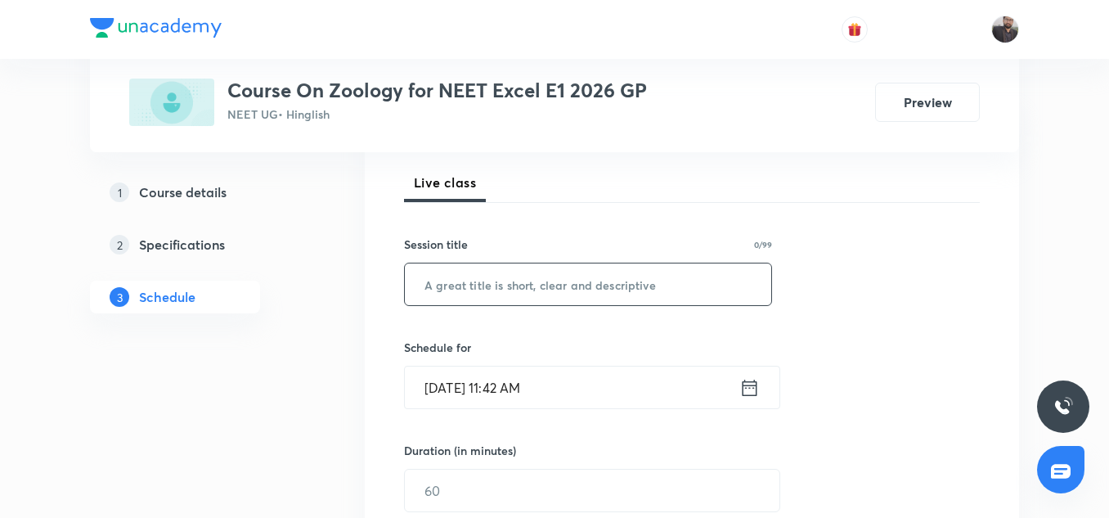
click at [614, 279] on input "text" at bounding box center [588, 284] width 367 height 42
paste input "Human health and diseases"
type input "Human health and diseases"
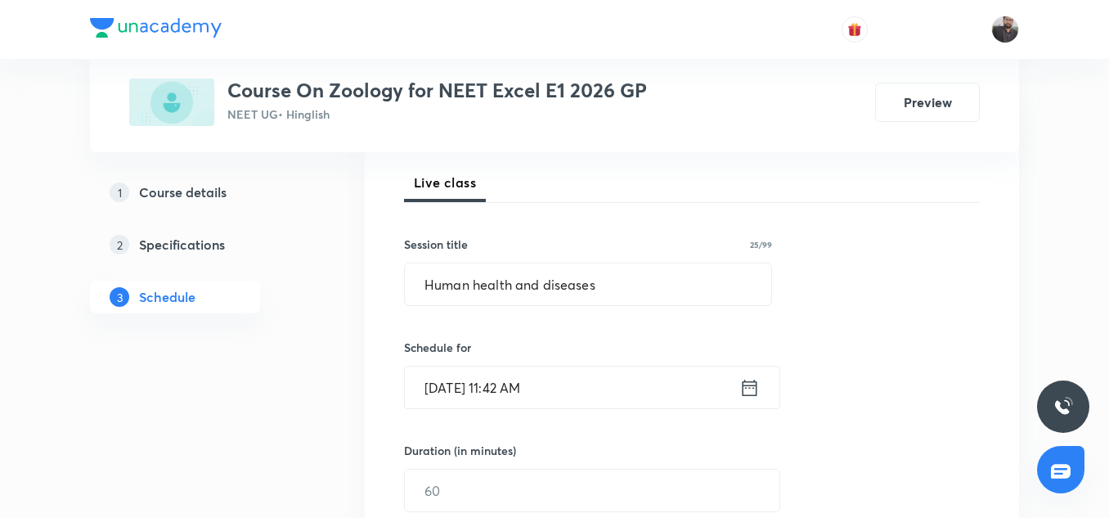
click at [593, 385] on input "Sep 6, 2025, 11:42 AM" at bounding box center [572, 388] width 335 height 42
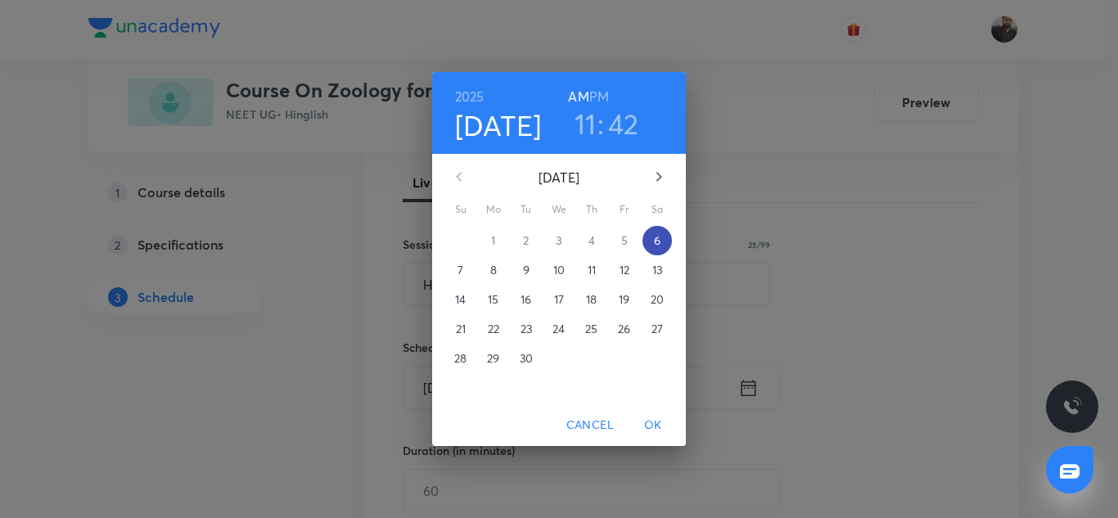
click at [654, 242] on p "6" at bounding box center [657, 240] width 7 height 16
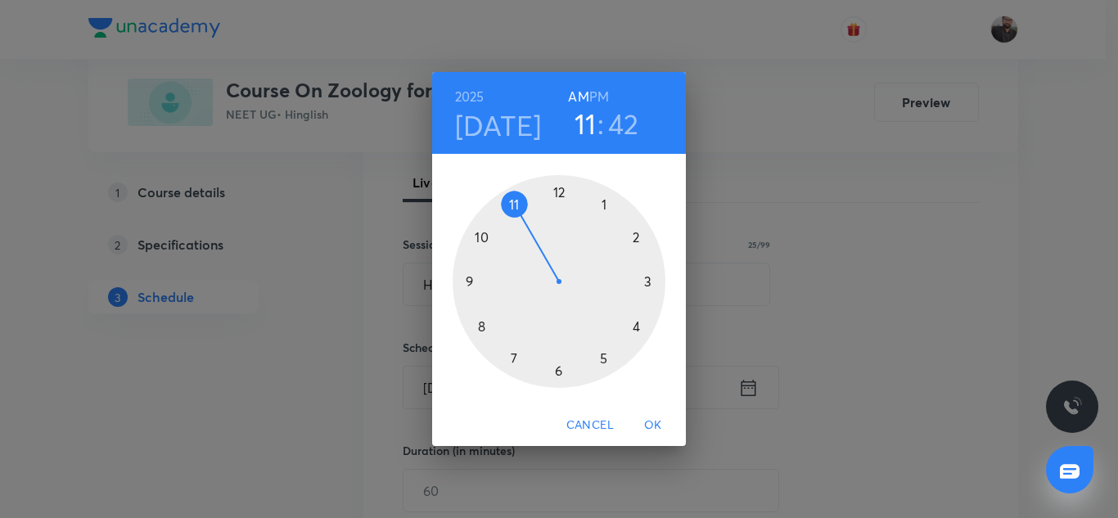
click at [649, 282] on div at bounding box center [558, 281] width 213 height 213
click at [601, 97] on h6 "PM" at bounding box center [599, 96] width 20 height 23
click at [465, 281] on div at bounding box center [558, 281] width 213 height 213
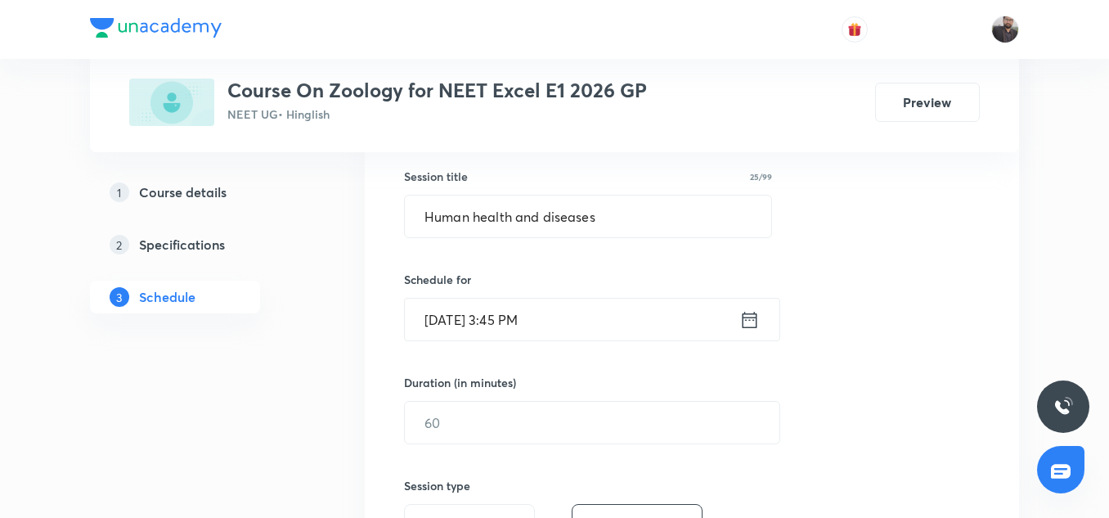
scroll to position [299, 0]
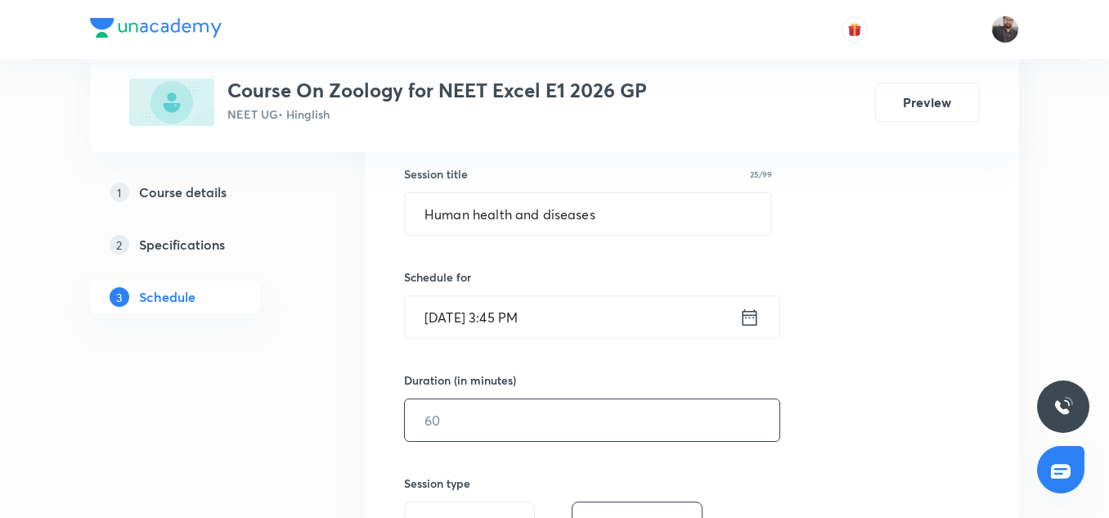
click at [486, 439] on input "text" at bounding box center [592, 420] width 375 height 42
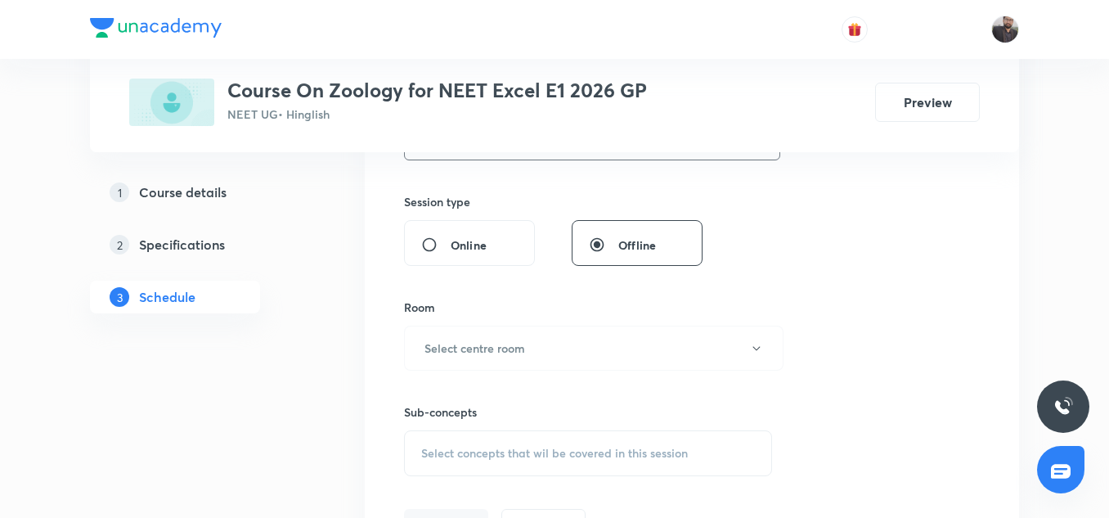
scroll to position [582, 0]
type input "75"
click at [478, 351] on h6 "Select centre room" at bounding box center [475, 346] width 101 height 17
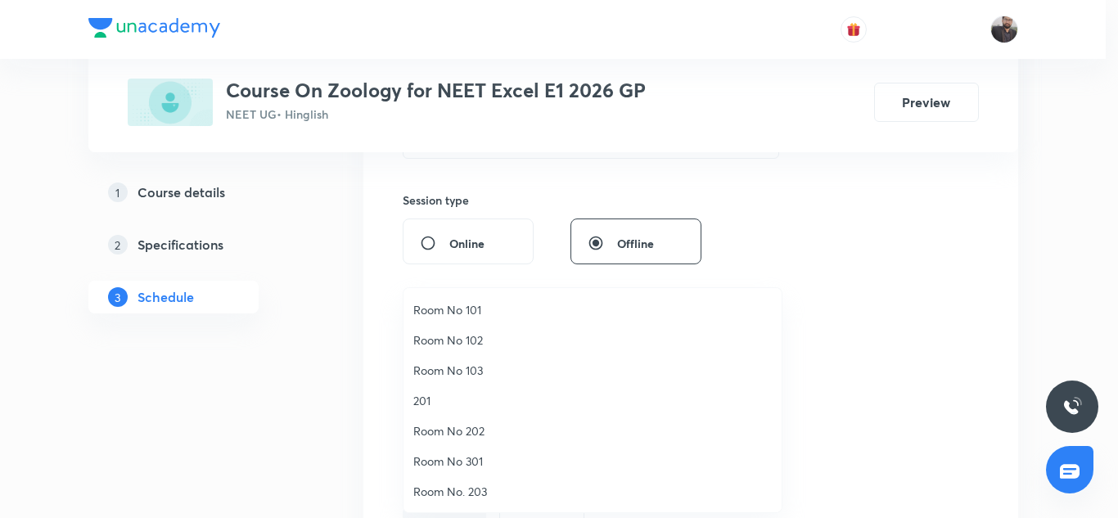
click at [461, 300] on li "Room No 101" at bounding box center [592, 310] width 378 height 30
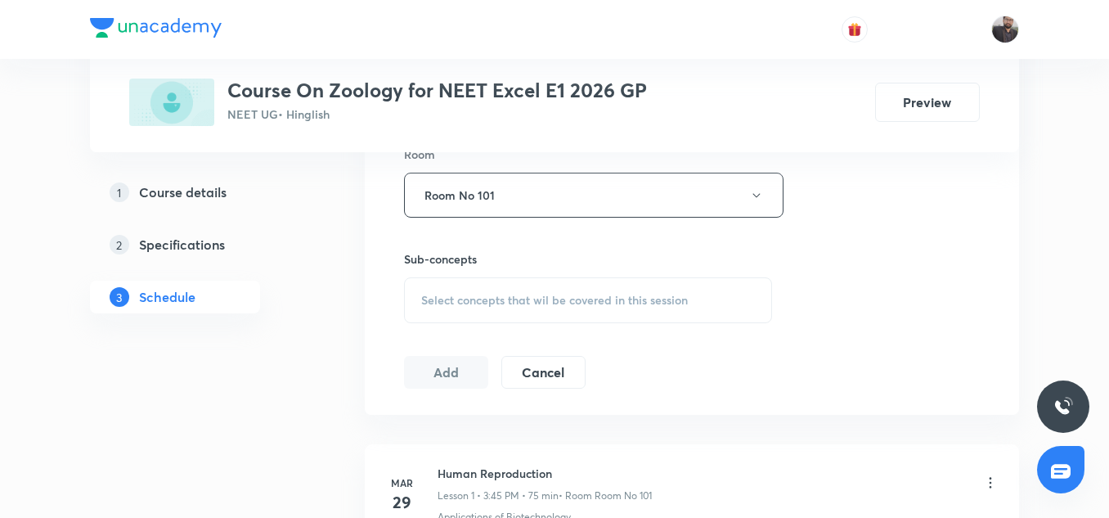
scroll to position [734, 0]
click at [461, 300] on span "Select concepts that wil be covered in this session" at bounding box center [554, 299] width 267 height 13
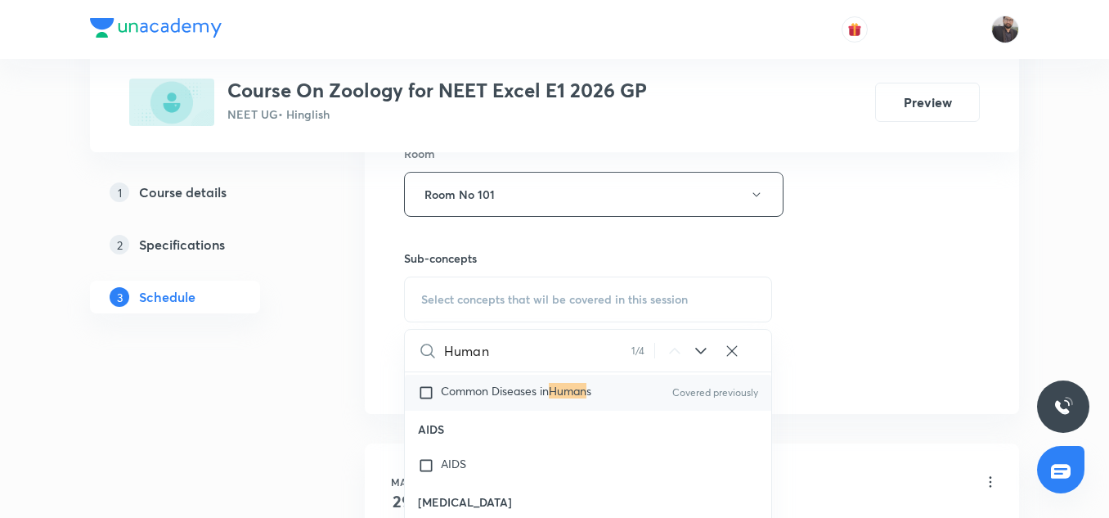
scroll to position [1274, 0]
type input "Human"
click at [505, 375] on div "Common Diseases in Human s Covered previously" at bounding box center [588, 391] width 367 height 36
checkbox input "true"
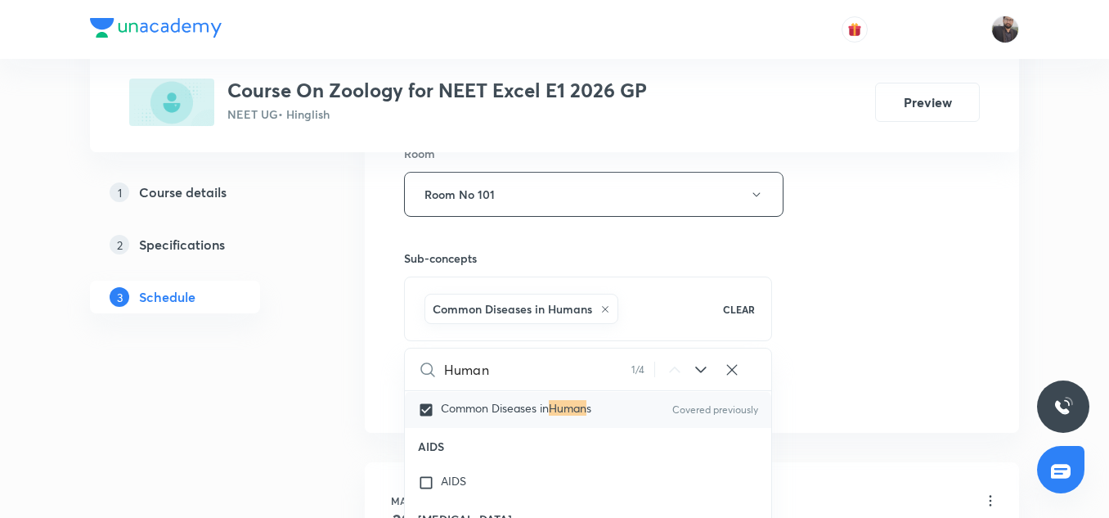
click at [839, 286] on div "Session 57 Live class Session title 25/99 Human health and diseases ​ Schedule …" at bounding box center [692, 13] width 576 height 787
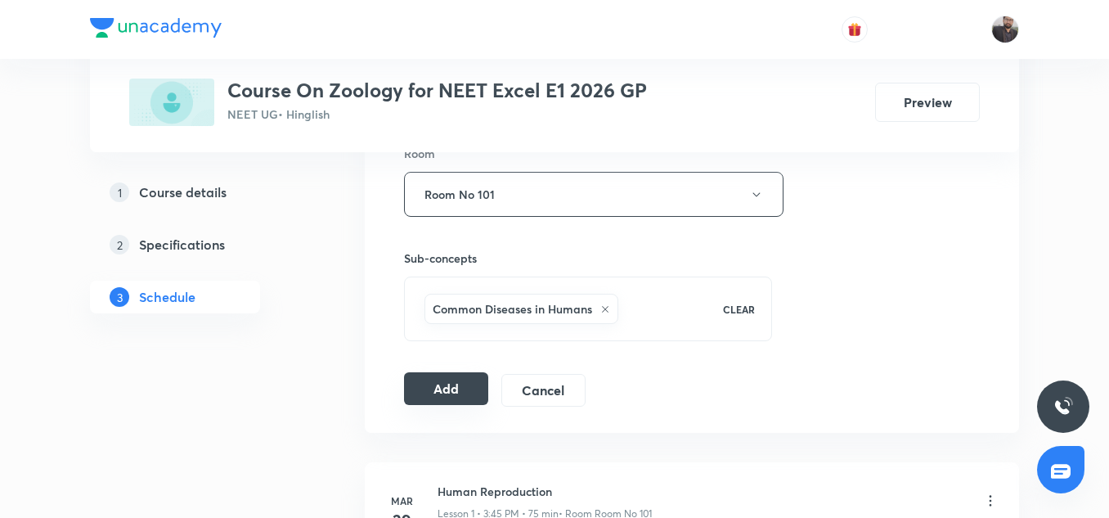
click at [465, 392] on button "Add" at bounding box center [446, 388] width 84 height 33
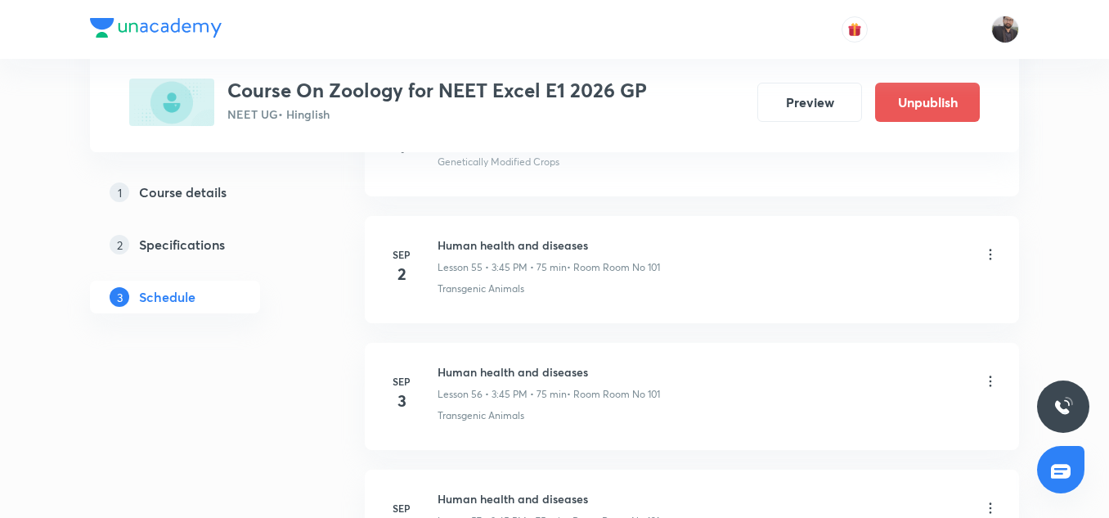
scroll to position [7284, 0]
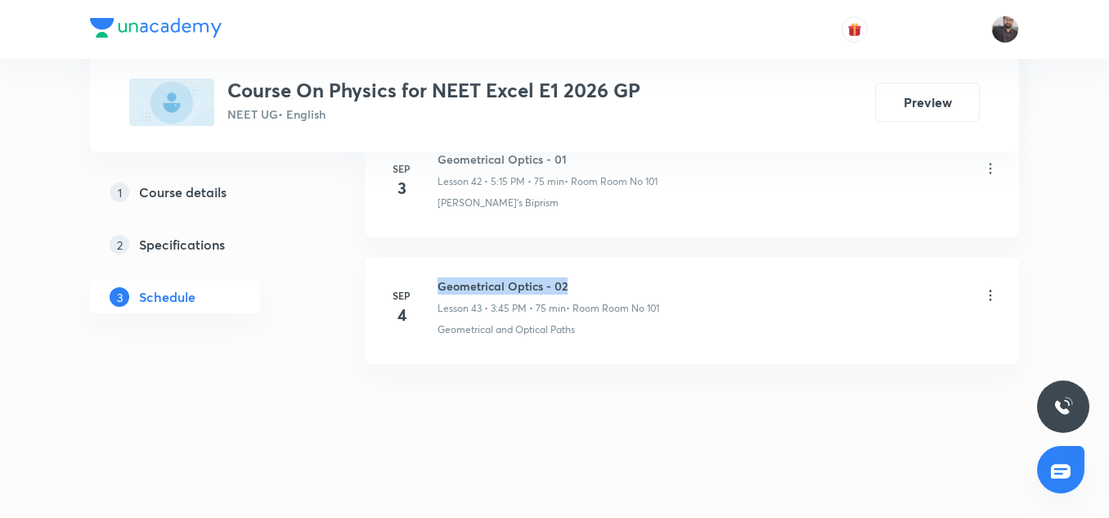
copy h6 "Geometrical Optics - 02"
drag, startPoint x: 436, startPoint y: 286, endPoint x: 634, endPoint y: 263, distance: 199.2
click at [634, 263] on li "Sep 4 Geometrical Optics - 02 Lesson 43 • 3:45 PM • 75 min • Room Room No 101 G…" at bounding box center [692, 310] width 654 height 107
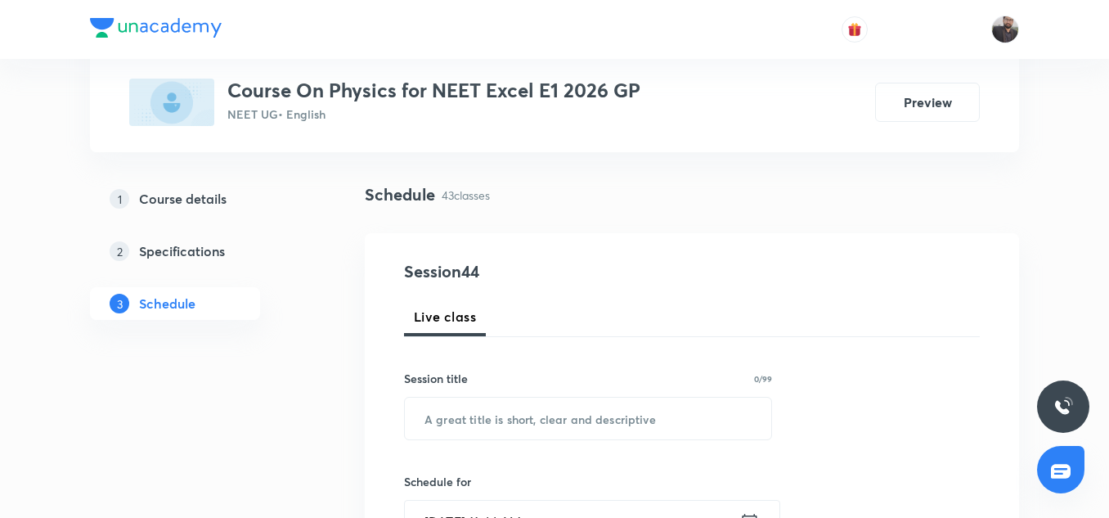
scroll to position [95, 0]
click at [491, 413] on input "text" at bounding box center [588, 418] width 367 height 42
paste input "Geometrical Optics - 02"
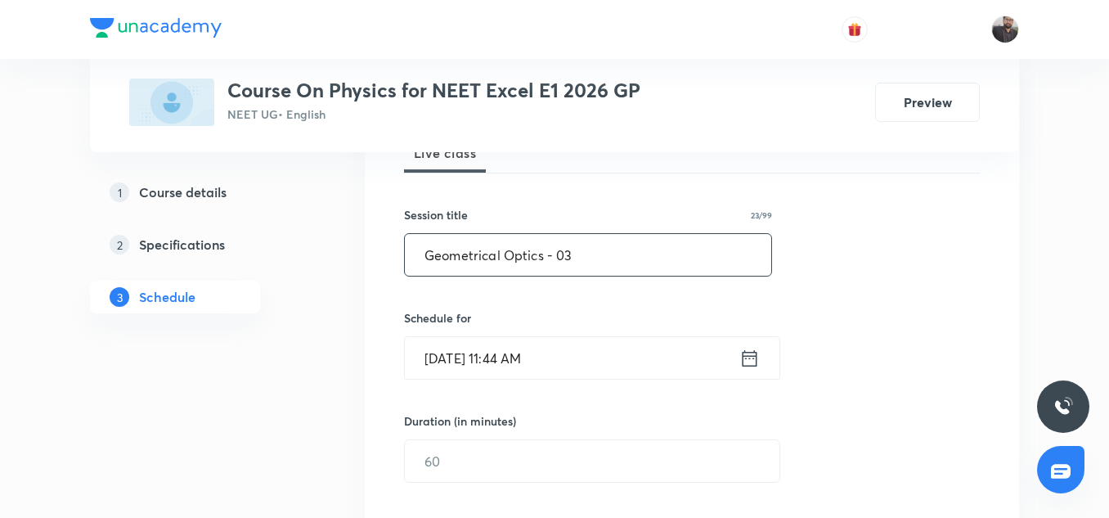
scroll to position [259, 0]
type input "Geometrical Optics - 03"
click at [557, 350] on input "Sep 6, 2025, 11:44 AM" at bounding box center [572, 356] width 335 height 42
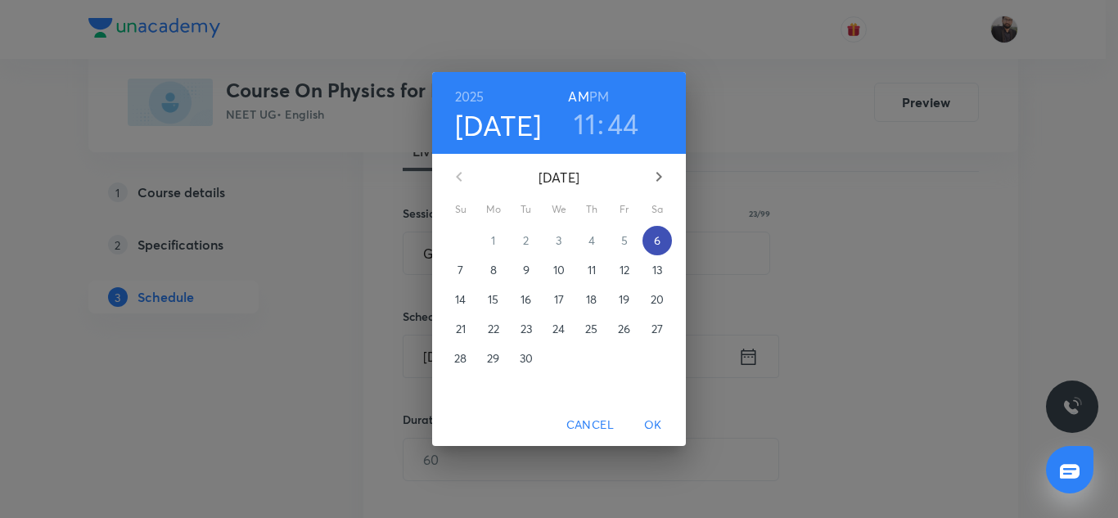
click at [659, 239] on p "6" at bounding box center [657, 240] width 7 height 16
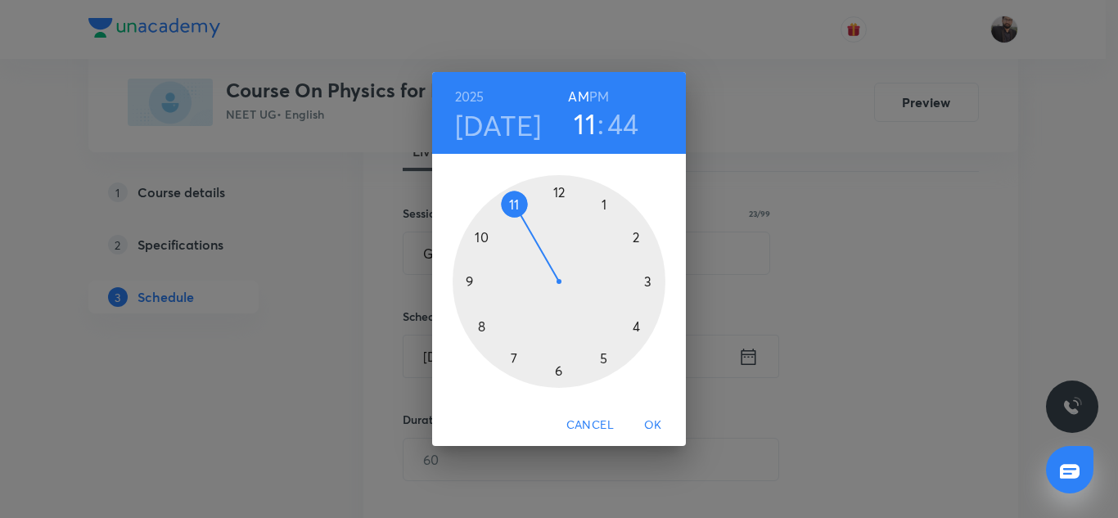
click at [603, 362] on div at bounding box center [558, 281] width 213 height 213
click at [609, 104] on div "2025 Sep 6 05 : 44 AM PM" at bounding box center [558, 113] width 227 height 56
click at [604, 98] on h6 "PM" at bounding box center [599, 96] width 20 height 23
click at [648, 287] on div at bounding box center [558, 281] width 213 height 213
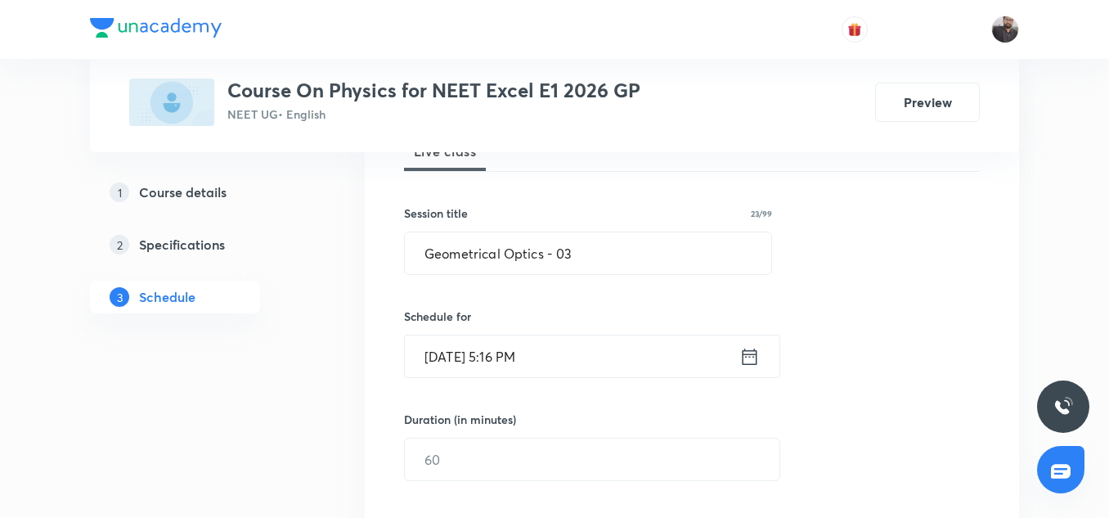
click at [556, 358] on input "Sep 6, 2025, 5:16 PM" at bounding box center [572, 356] width 335 height 42
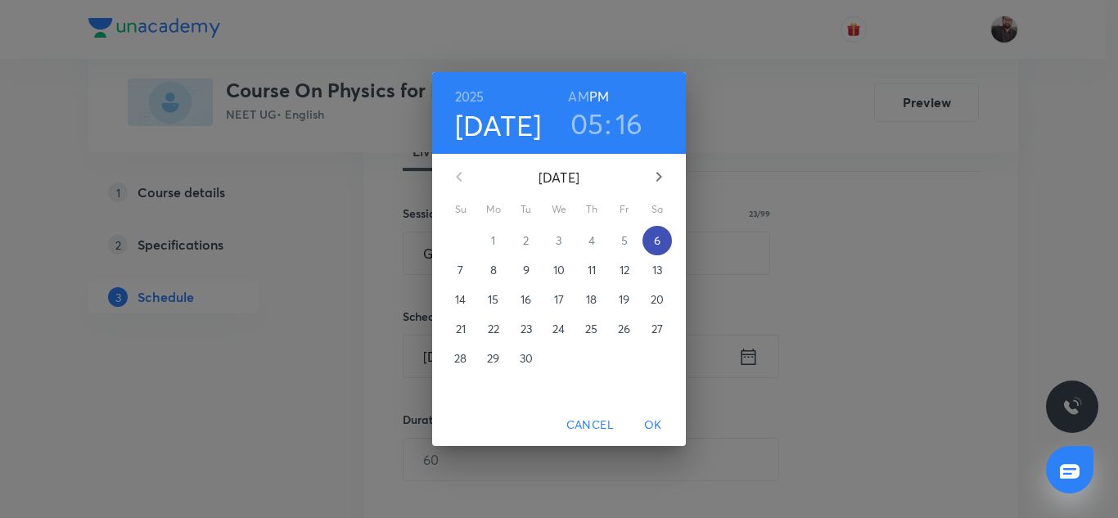
click at [652, 241] on span "6" at bounding box center [656, 240] width 29 height 16
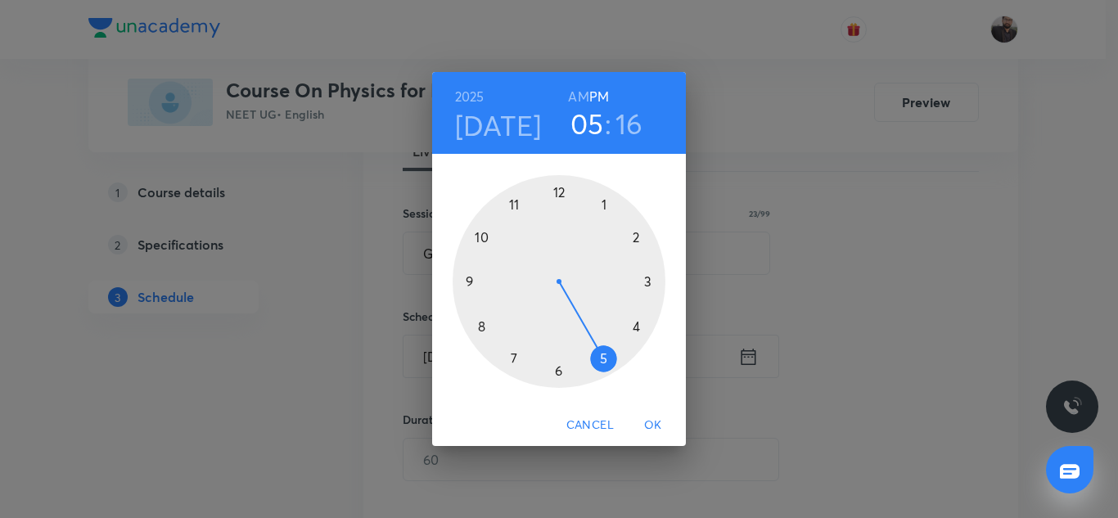
click at [604, 353] on div at bounding box center [558, 281] width 213 height 213
click at [654, 275] on div at bounding box center [558, 281] width 213 height 213
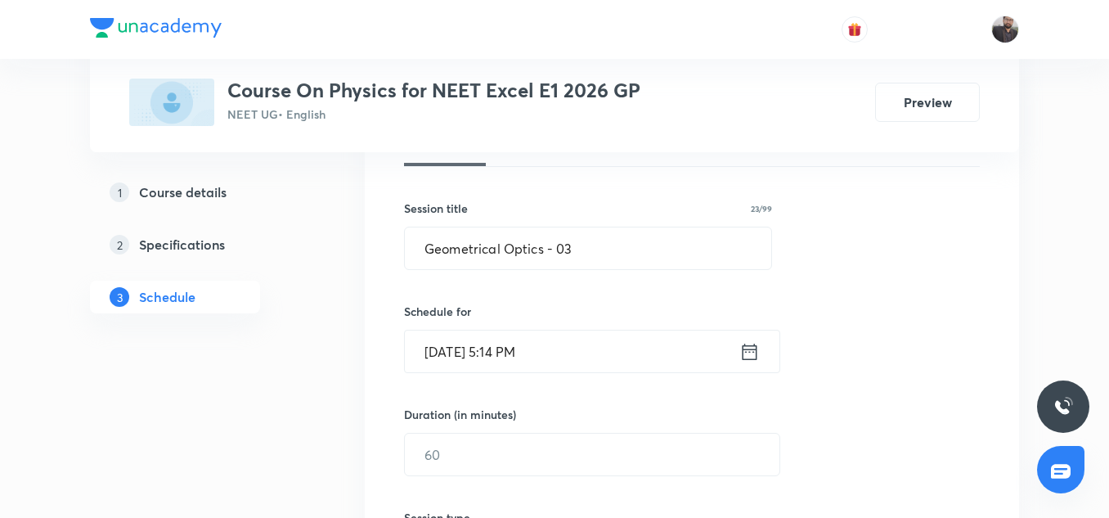
scroll to position [286, 0]
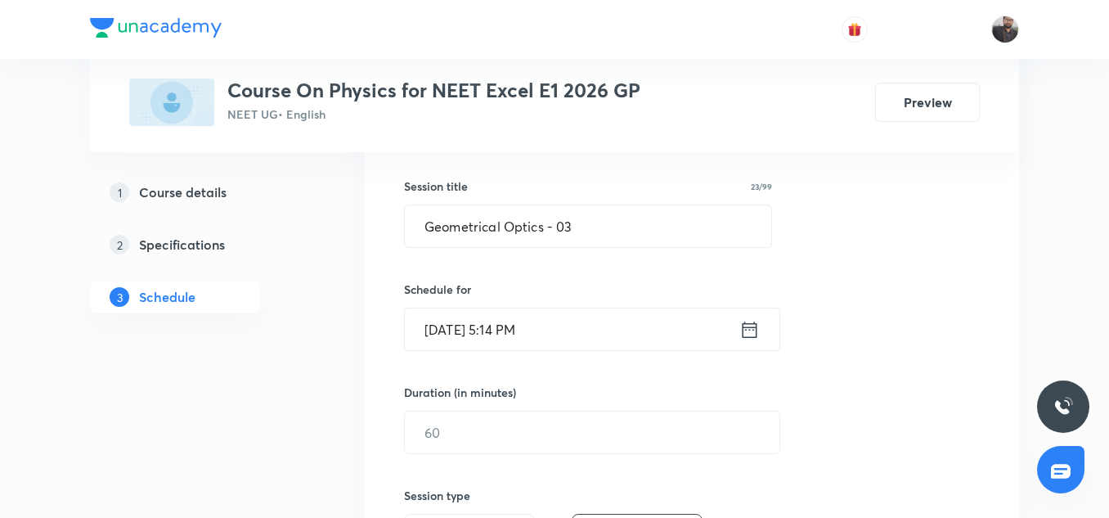
drag, startPoint x: 569, startPoint y: 418, endPoint x: 562, endPoint y: 315, distance: 103.3
click at [562, 315] on input "Sep 6, 2025, 5:14 PM" at bounding box center [572, 329] width 335 height 42
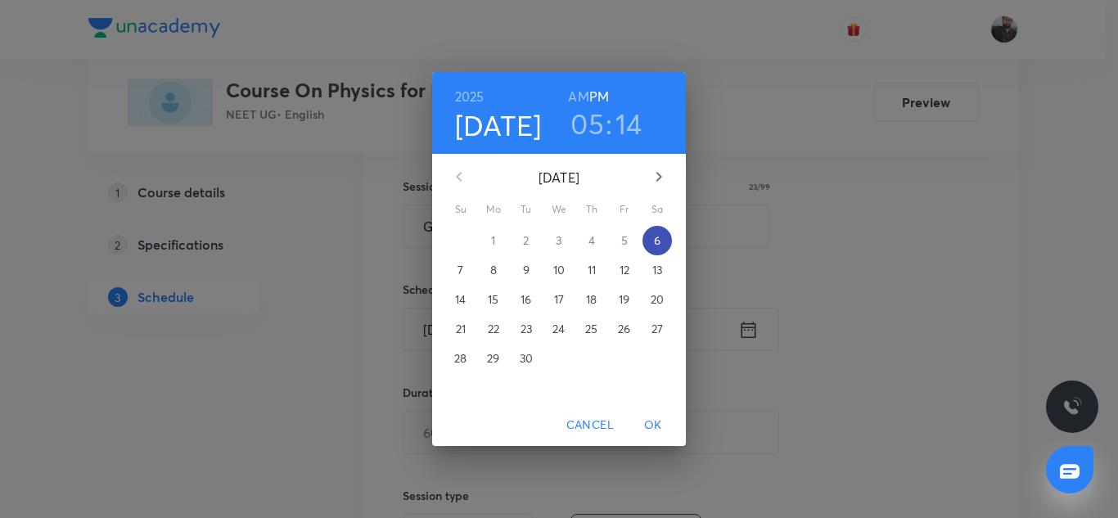
click at [662, 228] on button "6" at bounding box center [656, 240] width 29 height 29
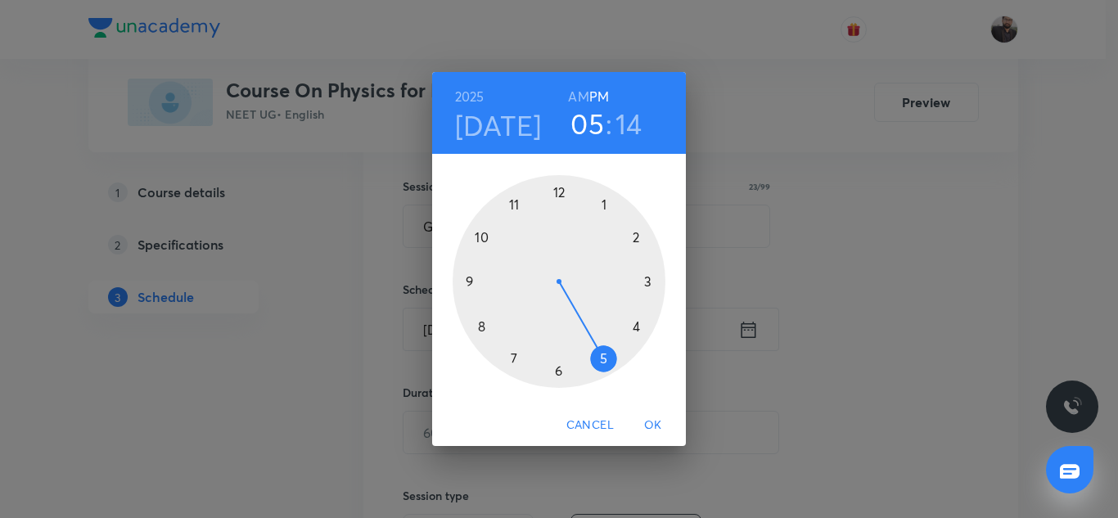
click at [648, 281] on div at bounding box center [558, 281] width 213 height 213
click at [591, 135] on h3 "03" at bounding box center [587, 123] width 33 height 34
click at [605, 362] on div at bounding box center [558, 281] width 213 height 213
click at [634, 130] on h3 "14" at bounding box center [628, 123] width 27 height 34
click at [650, 284] on div at bounding box center [558, 281] width 213 height 213
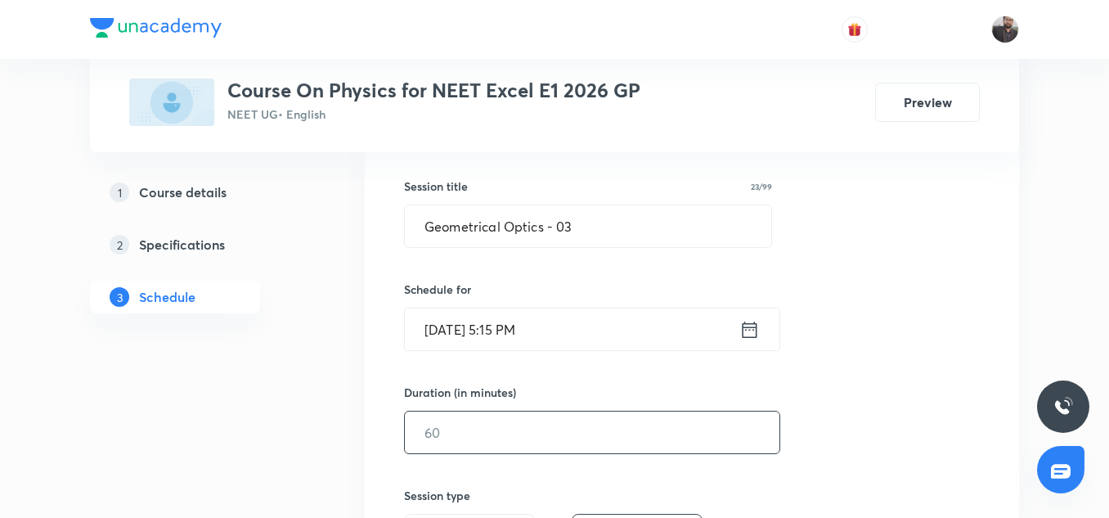
drag, startPoint x: 518, startPoint y: 417, endPoint x: 510, endPoint y: 428, distance: 13.4
click at [510, 428] on input "text" at bounding box center [592, 433] width 375 height 42
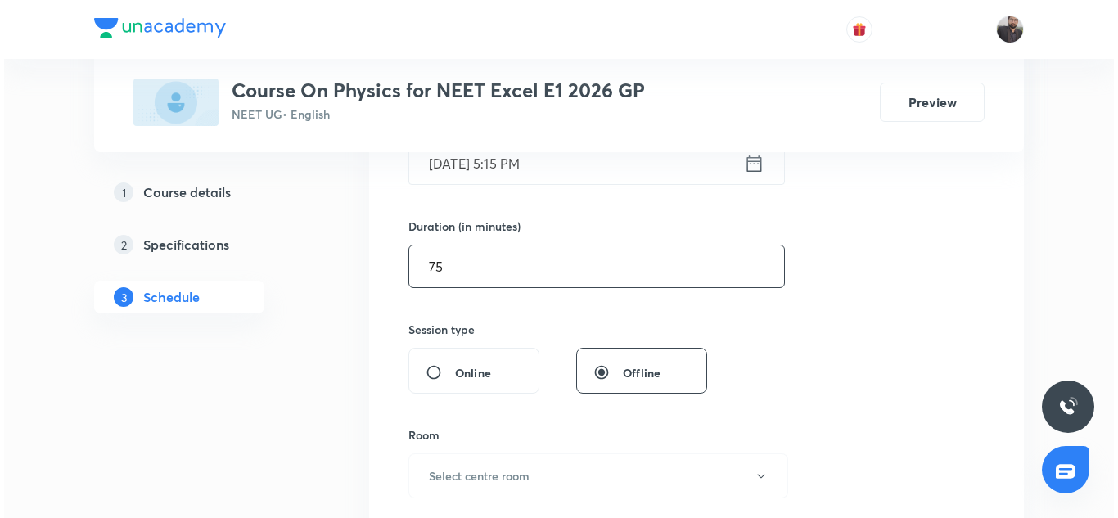
scroll to position [453, 0]
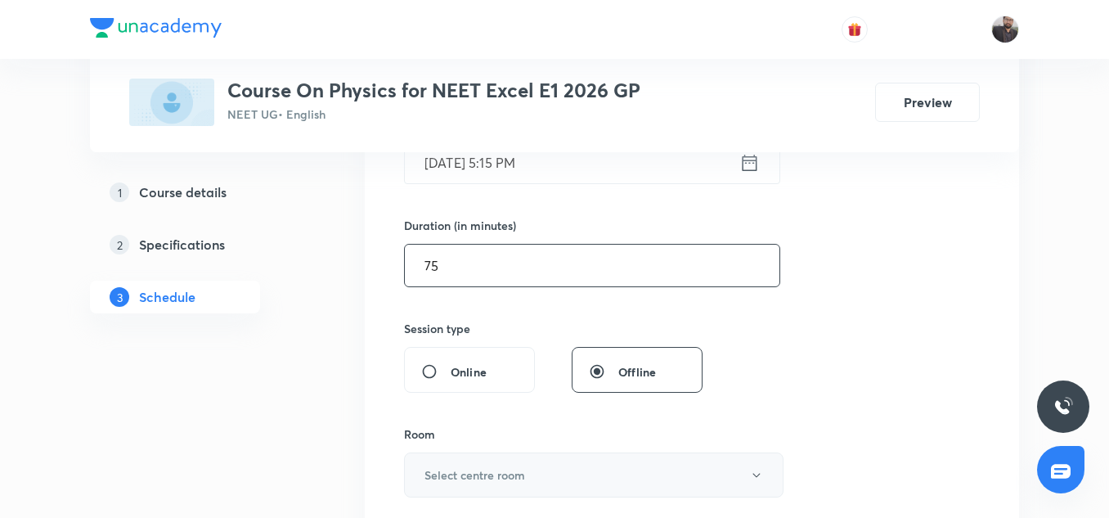
type input "75"
click at [540, 472] on button "Select centre room" at bounding box center [594, 474] width 380 height 45
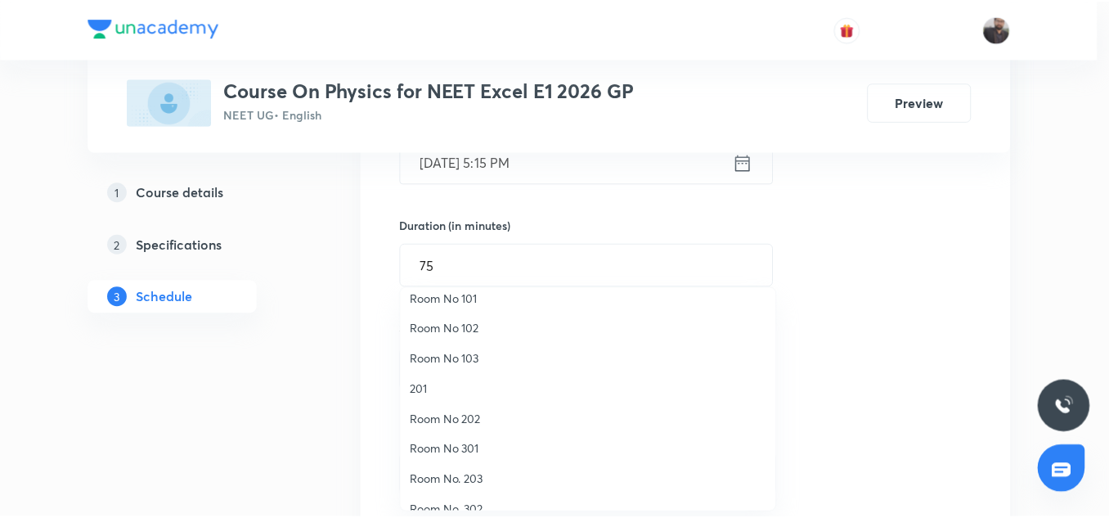
scroll to position [12, 0]
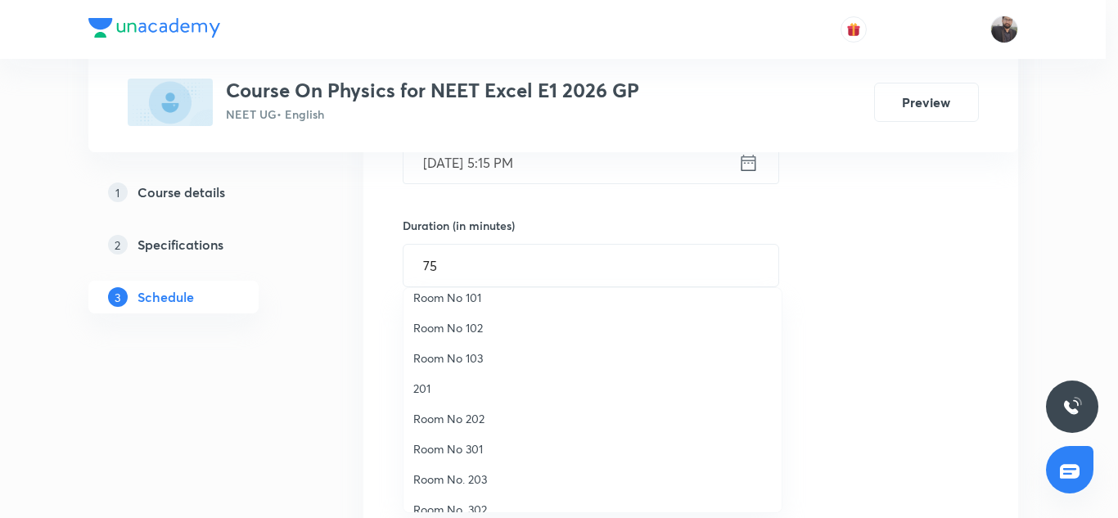
click at [466, 303] on span "Room No 101" at bounding box center [592, 297] width 358 height 17
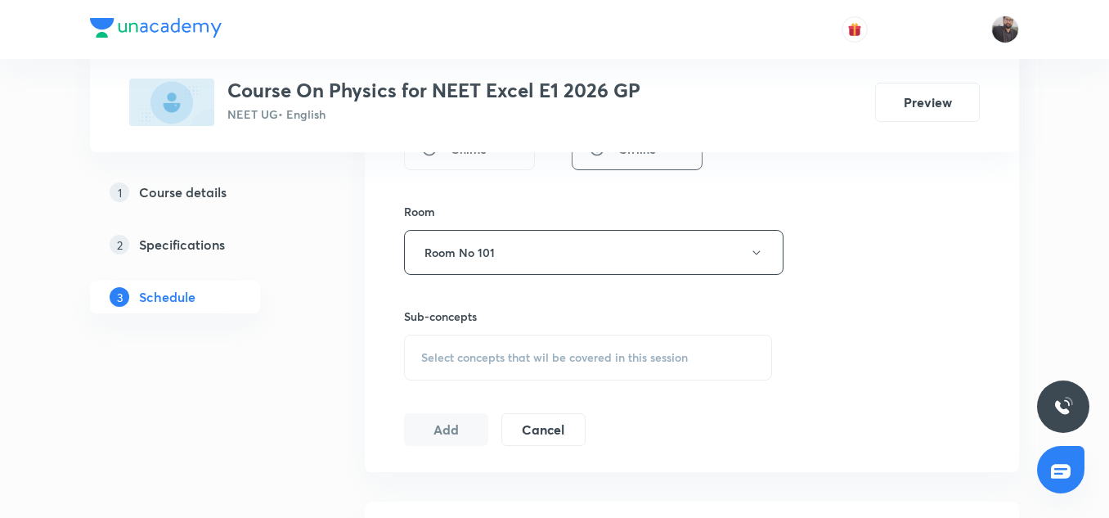
scroll to position [677, 0]
click at [479, 361] on span "Select concepts that wil be covered in this session" at bounding box center [554, 356] width 267 height 13
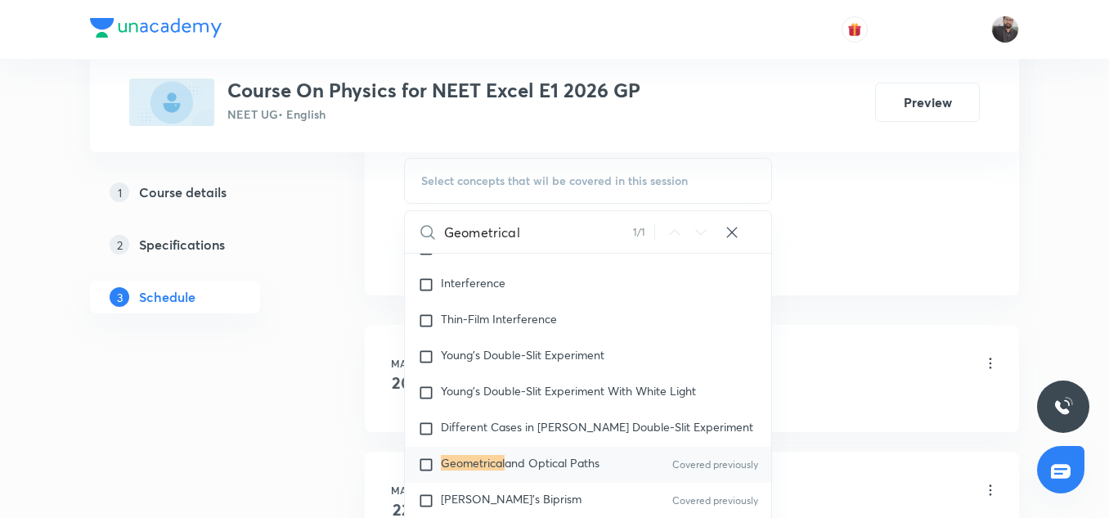
scroll to position [854, 0]
type input "Geometrical"
click at [470, 455] on mark "Geometrical" at bounding box center [473, 461] width 64 height 16
checkbox input "true"
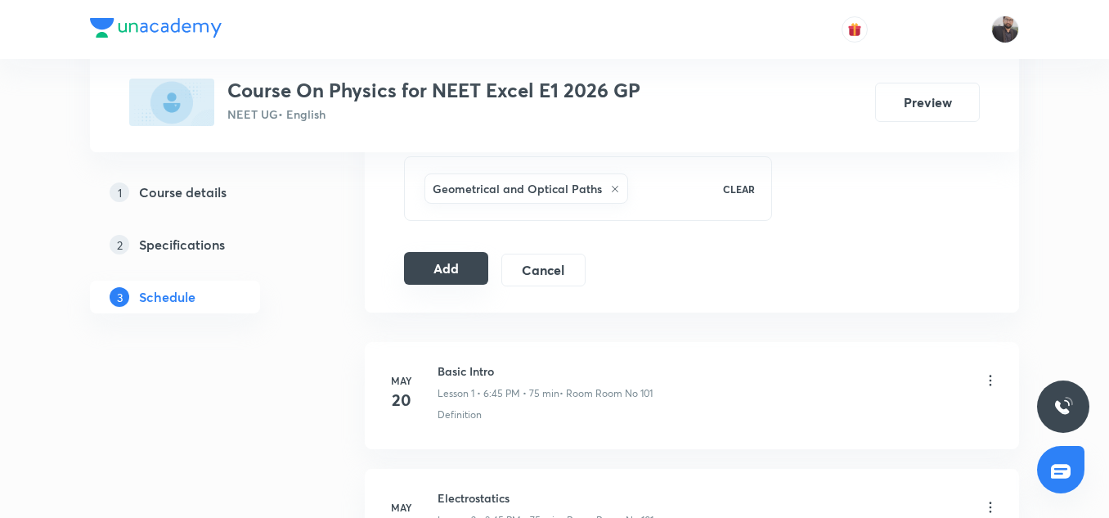
click at [407, 257] on button "Add" at bounding box center [446, 268] width 84 height 33
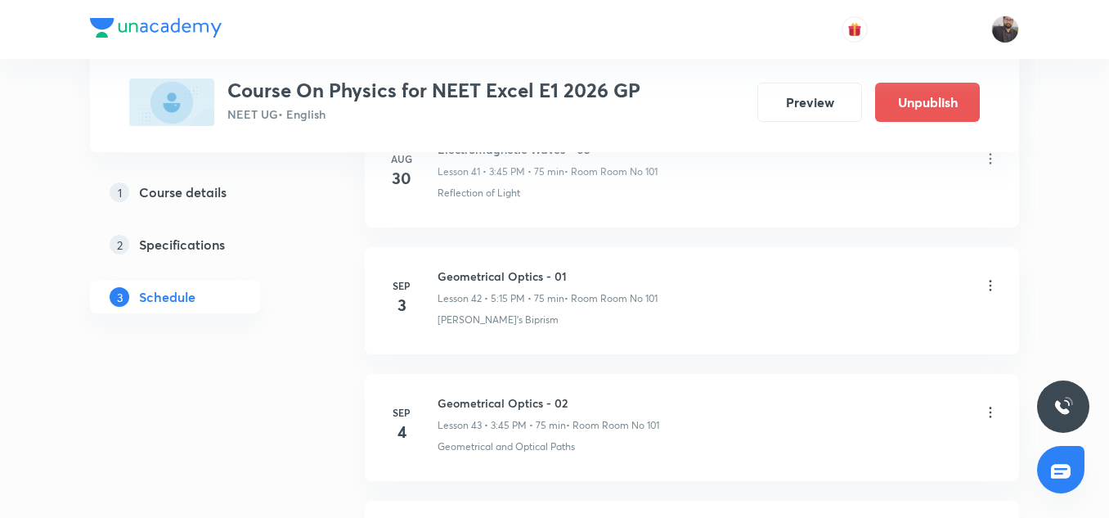
scroll to position [5621, 0]
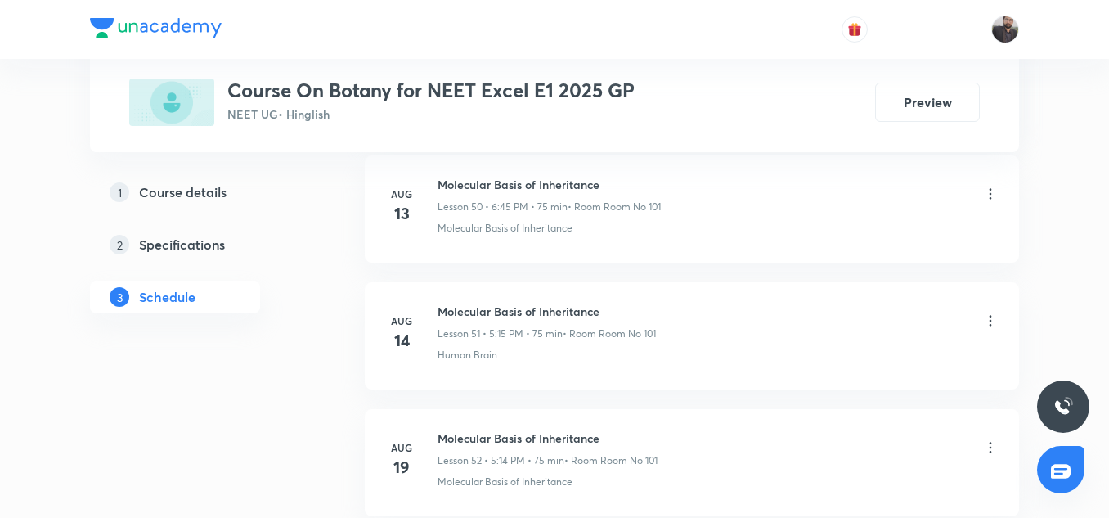
scroll to position [8275, 0]
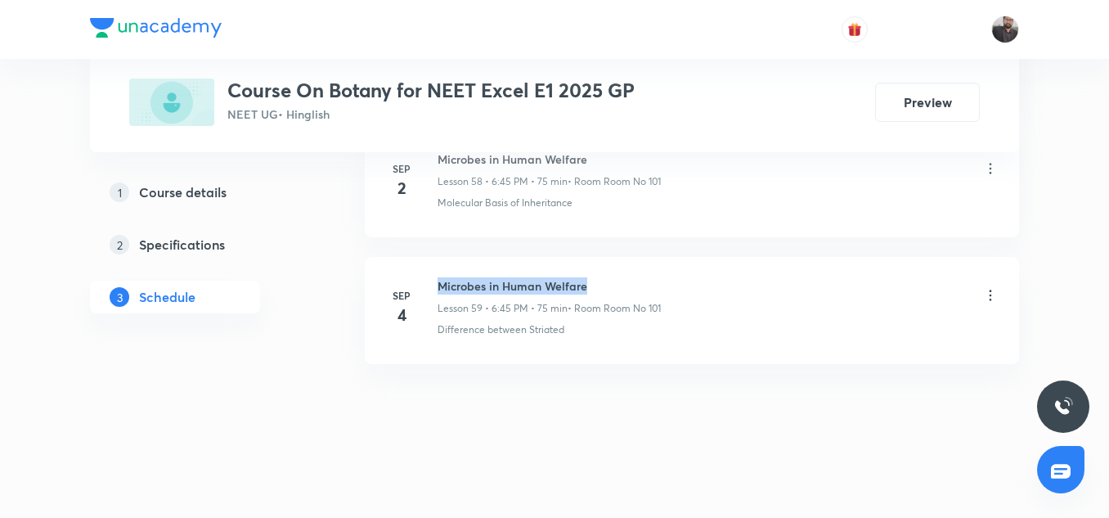
copy h6 "Microbes in Human Welfare"
drag, startPoint x: 434, startPoint y: 282, endPoint x: 589, endPoint y: 285, distance: 155.5
click at [589, 285] on div "Sep 4 Microbes in Human Welfare Lesson 59 • 6:45 PM • 75 min • Room Room No 101…" at bounding box center [692, 307] width 614 height 60
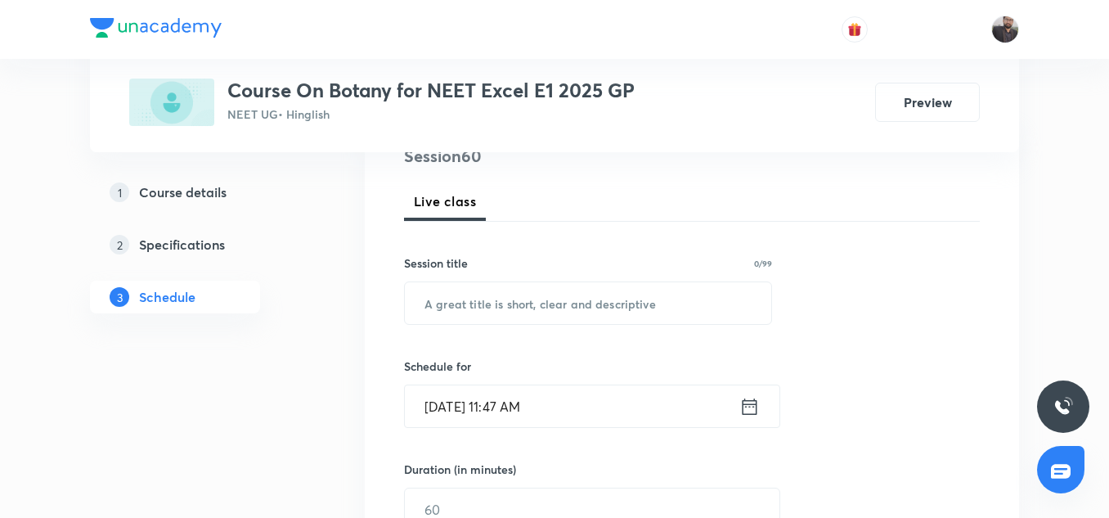
scroll to position [210, 0]
click at [585, 314] on input "text" at bounding box center [588, 302] width 367 height 42
paste input "Microbes in Human Welfare"
type input "Microbes in Human Welfare"
click at [569, 401] on input "Sep 6, 2025, 11:47 AM" at bounding box center [572, 406] width 335 height 42
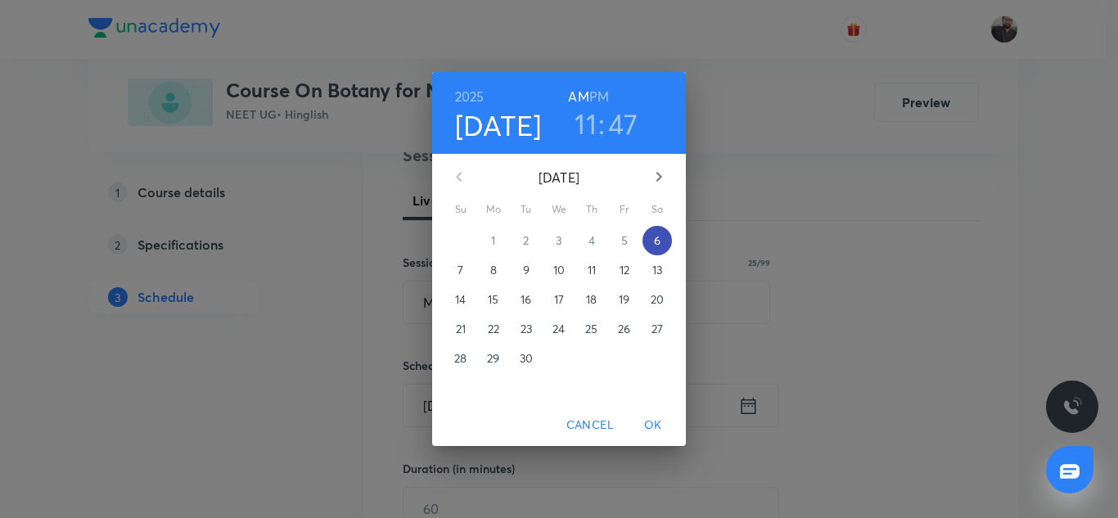
click at [656, 247] on p "6" at bounding box center [657, 240] width 7 height 16
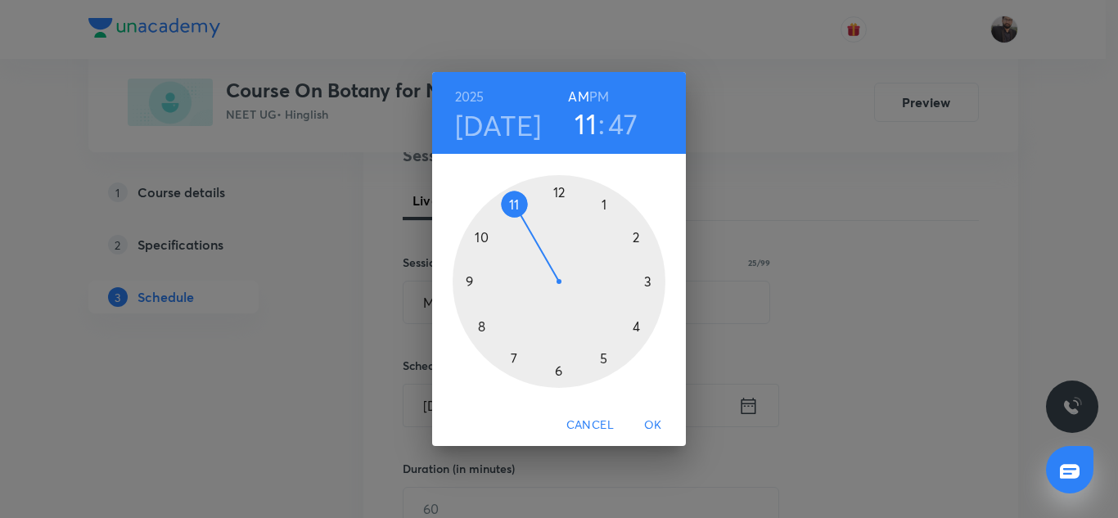
click at [558, 371] on div at bounding box center [558, 281] width 213 height 213
click at [600, 99] on h6 "PM" at bounding box center [599, 96] width 20 height 23
click at [470, 281] on div at bounding box center [558, 281] width 213 height 213
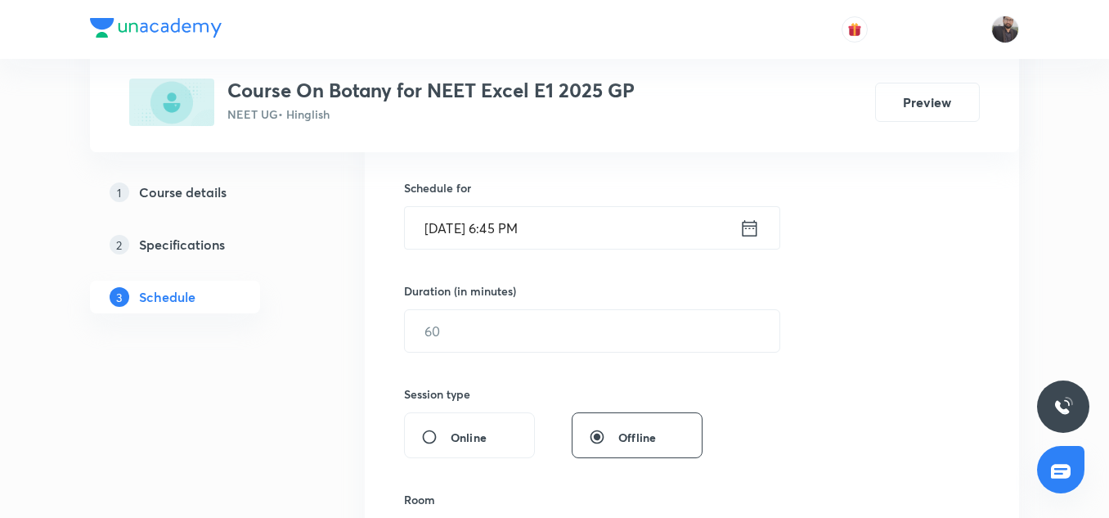
scroll to position [397, 0]
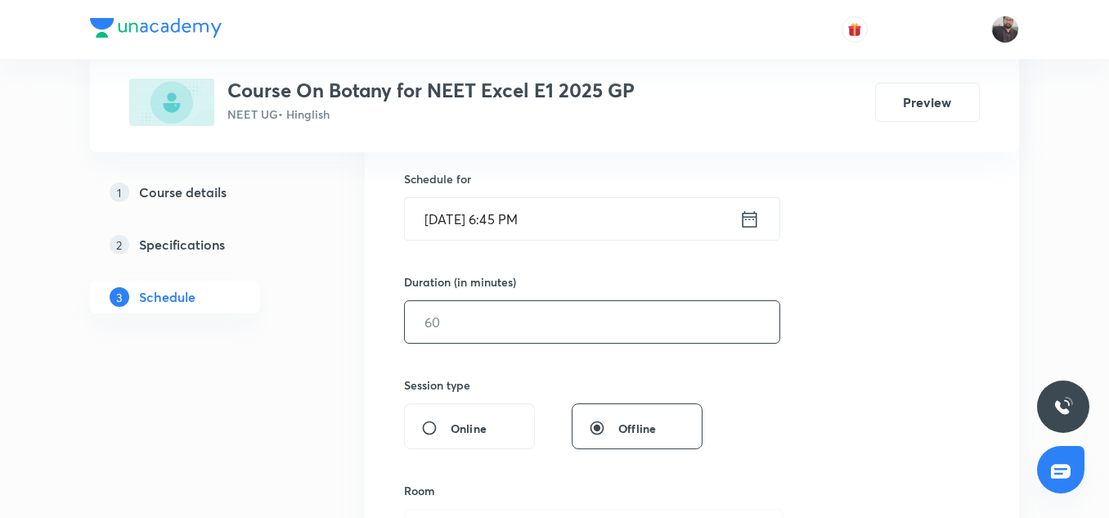
click at [477, 332] on input "text" at bounding box center [592, 322] width 375 height 42
type input "75"
click at [542, 353] on div "Session 60 Live class Session title 25/99 Microbes in Human Welfare ​ Schedule …" at bounding box center [692, 341] width 576 height 768
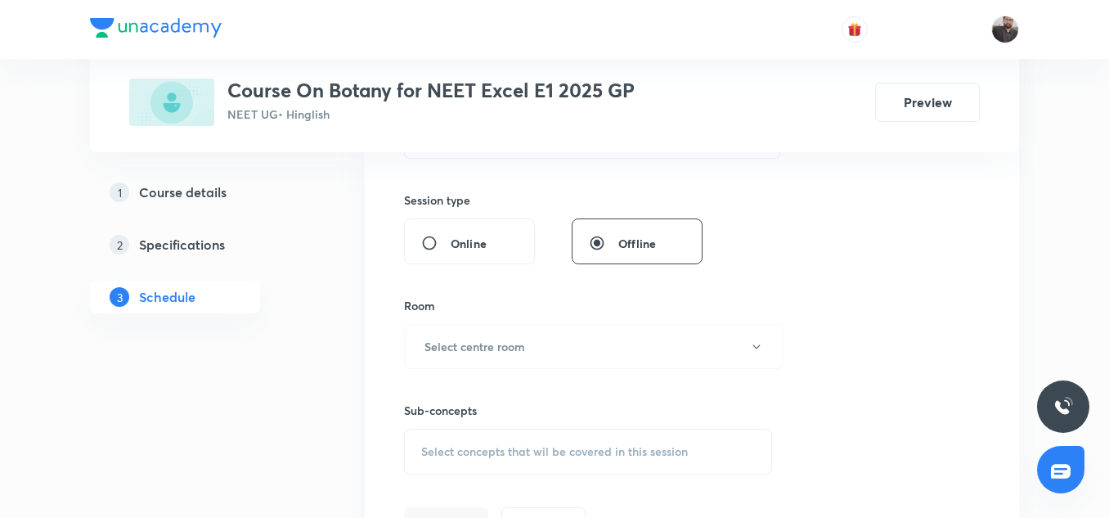
scroll to position [582, 0]
drag, startPoint x: 542, startPoint y: 353, endPoint x: 522, endPoint y: 344, distance: 21.6
click at [522, 344] on h6 "Select centre room" at bounding box center [475, 345] width 101 height 17
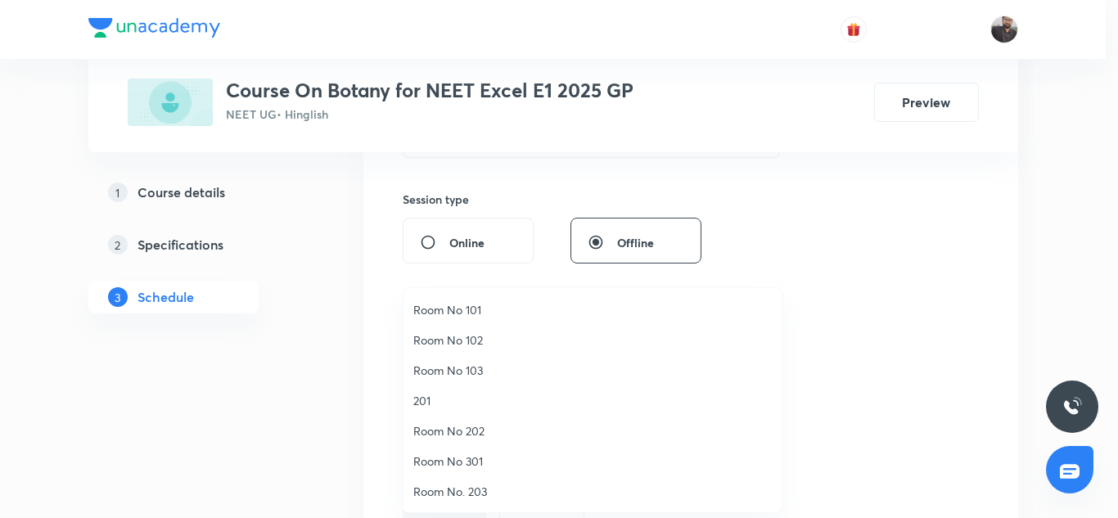
click at [461, 319] on li "Room No 101" at bounding box center [592, 310] width 378 height 30
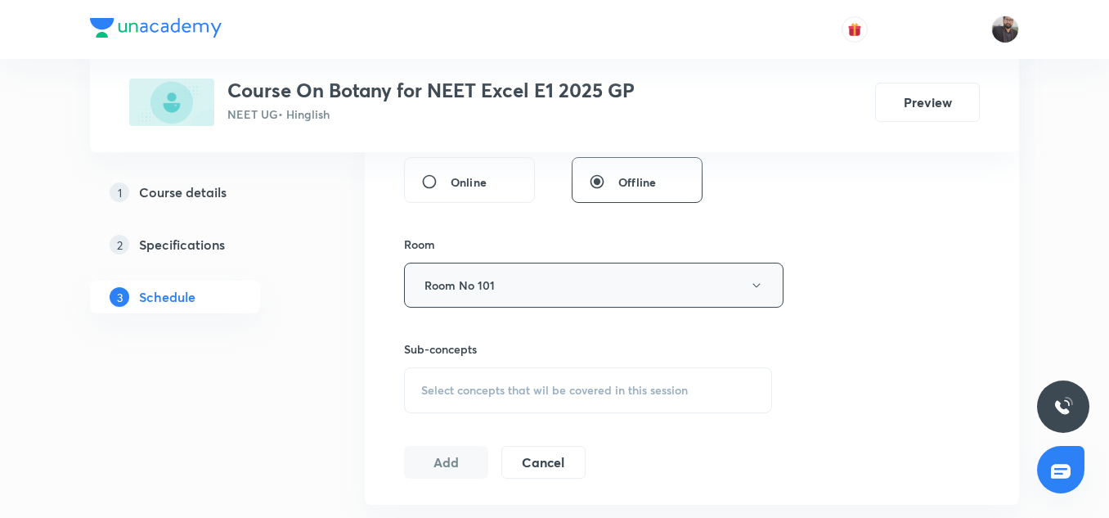
scroll to position [642, 0]
click at [475, 379] on div "Select concepts that wil be covered in this session" at bounding box center [588, 391] width 368 height 46
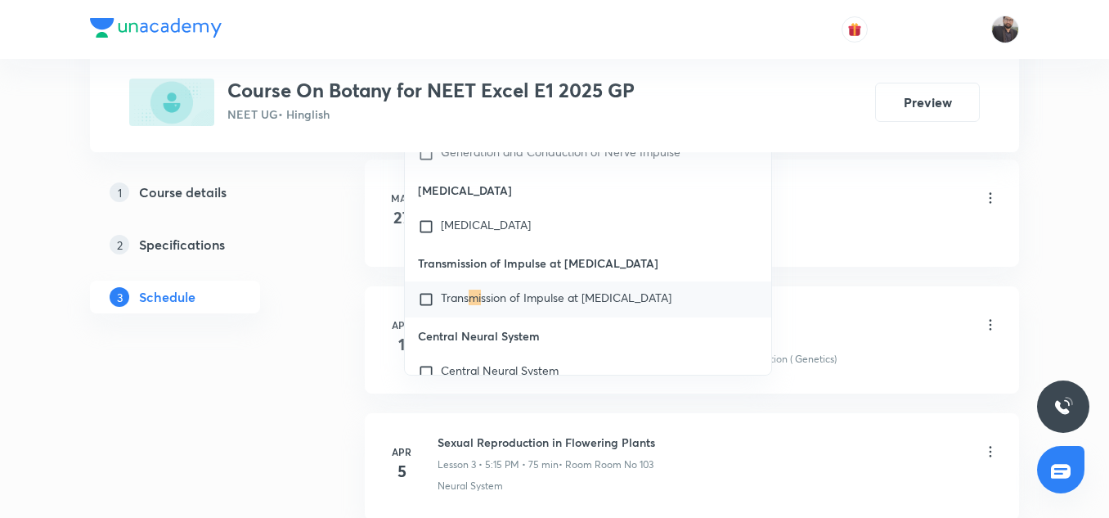
scroll to position [1019, 0]
type input "Mi"
click at [476, 298] on mark "mi" at bounding box center [475, 297] width 12 height 16
checkbox input "true"
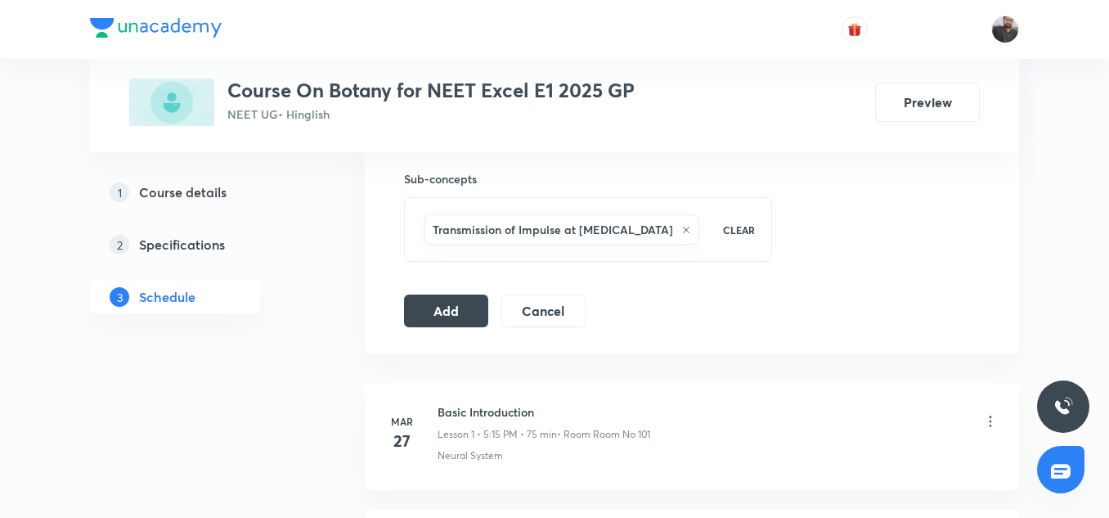
scroll to position [814, 0]
click at [473, 298] on button "Add" at bounding box center [446, 308] width 84 height 33
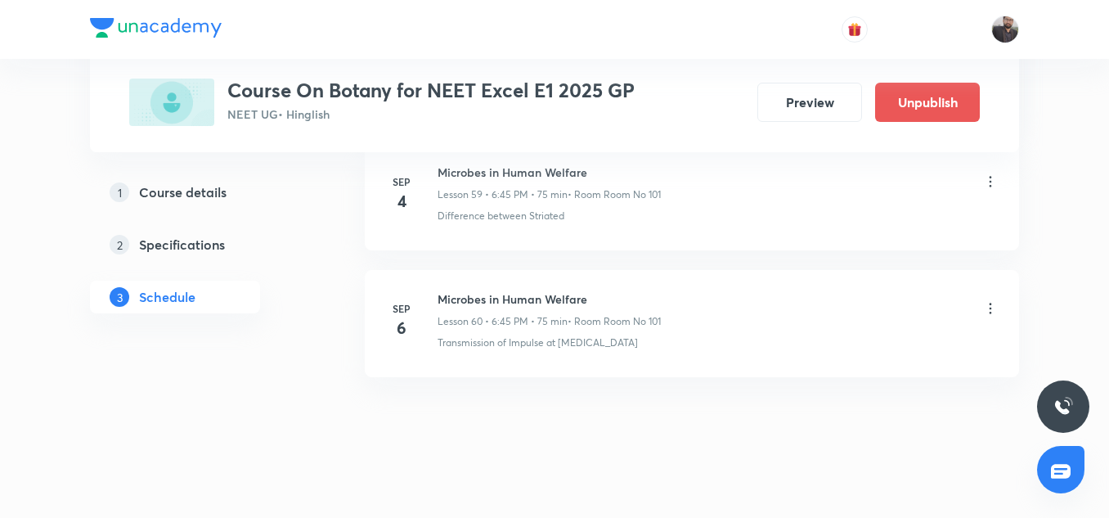
scroll to position [7638, 0]
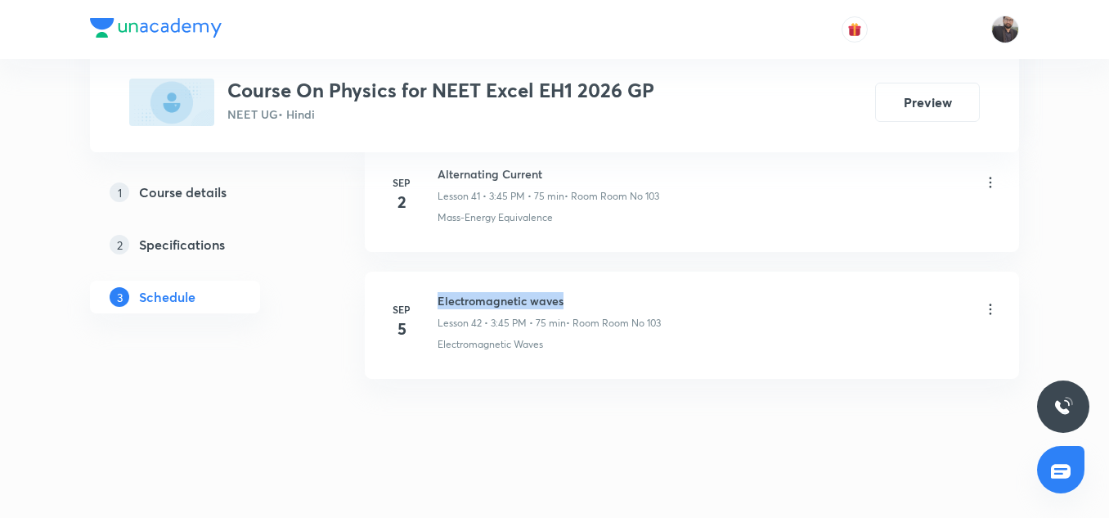
copy h6 "Electromagnetic waves"
drag, startPoint x: 435, startPoint y: 280, endPoint x: 572, endPoint y: 290, distance: 137.0
click at [572, 292] on div "[DATE] Electromagnetic waves Lesson 42 • 3:45 PM • 75 min • Room Room No 103 El…" at bounding box center [692, 322] width 614 height 60
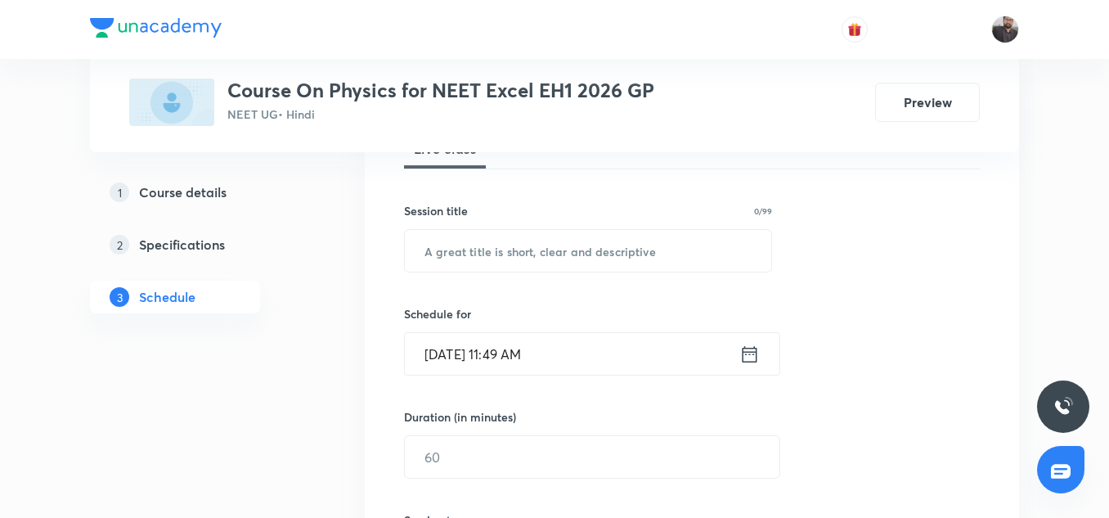
scroll to position [354, 0]
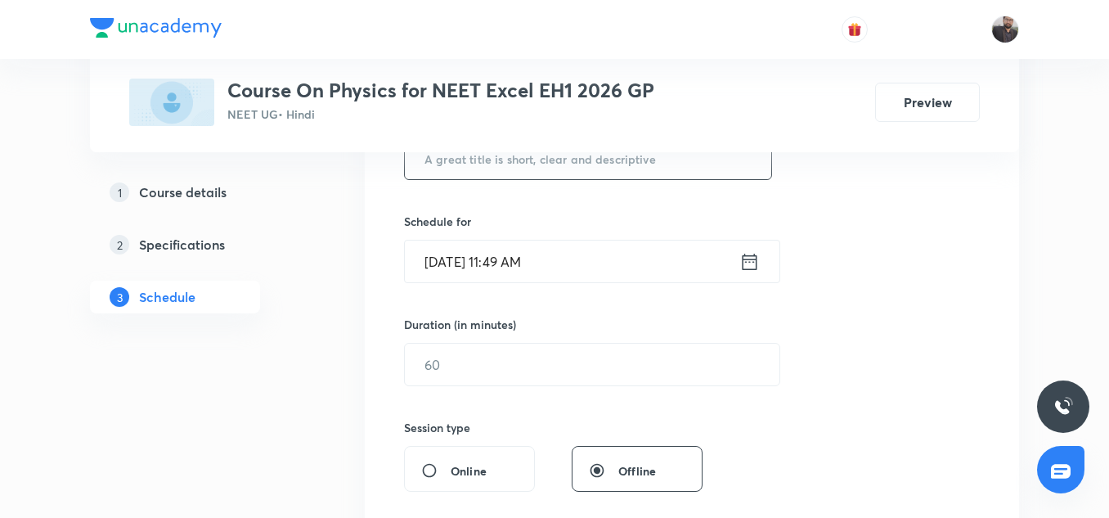
click at [558, 162] on input "text" at bounding box center [588, 158] width 367 height 42
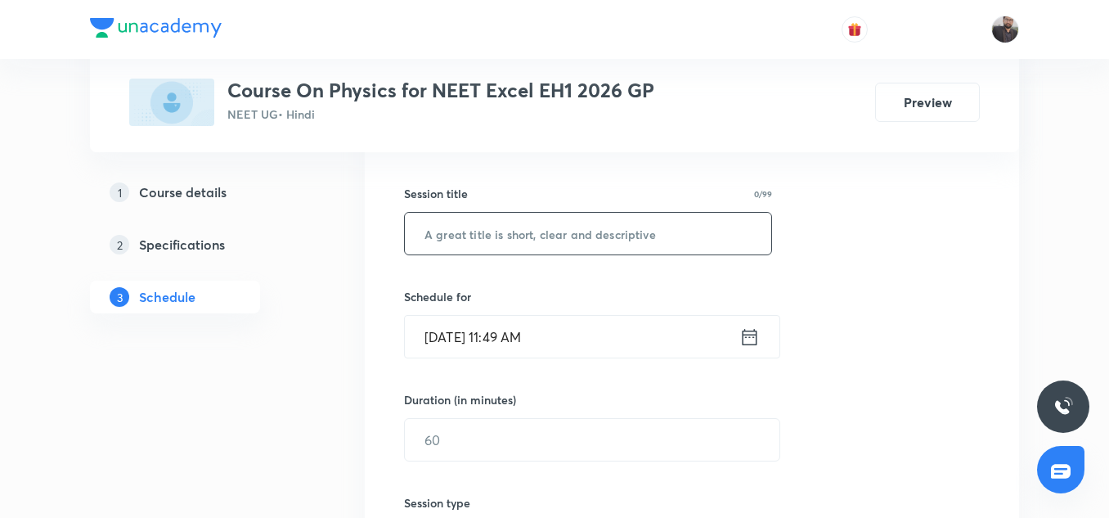
scroll to position [277, 0]
paste input "Electromagnetic waves"
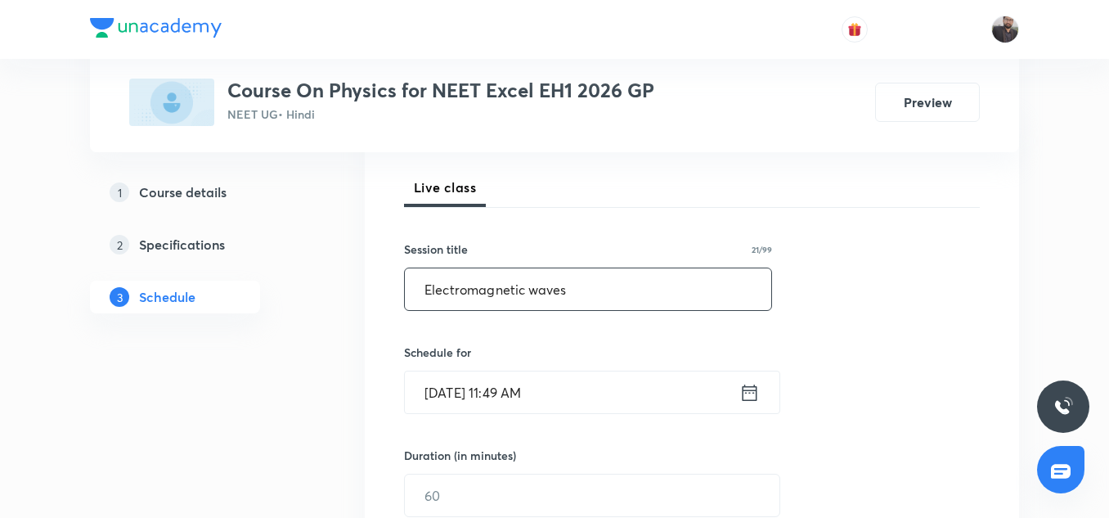
scroll to position [223, 0]
type input "Electromagnetic waves"
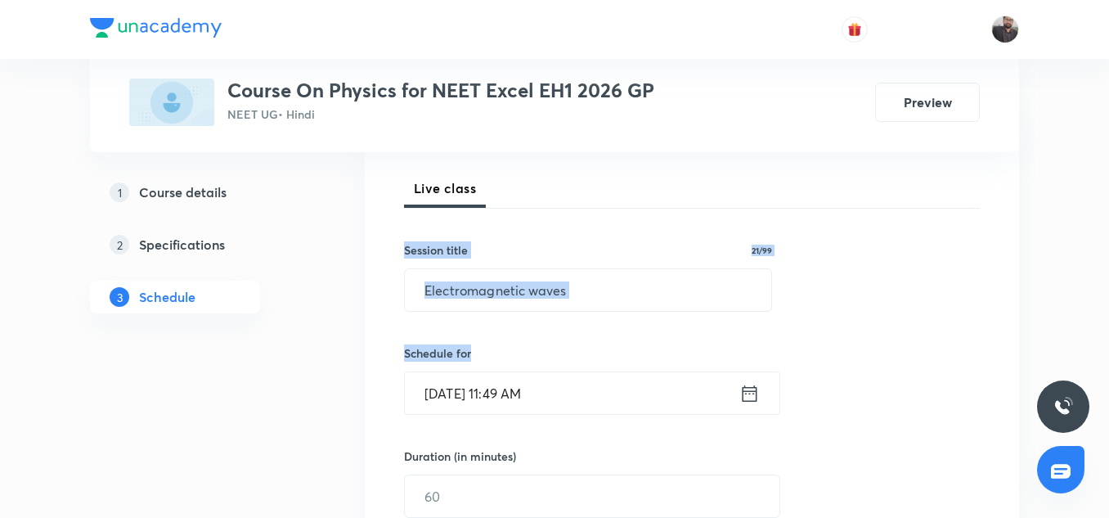
drag, startPoint x: 558, startPoint y: 162, endPoint x: 555, endPoint y: 389, distance: 226.6
click at [555, 389] on div "Session 43 Live class Session title 21/99 Electromagnetic waves ​ Schedule for …" at bounding box center [692, 515] width 576 height 768
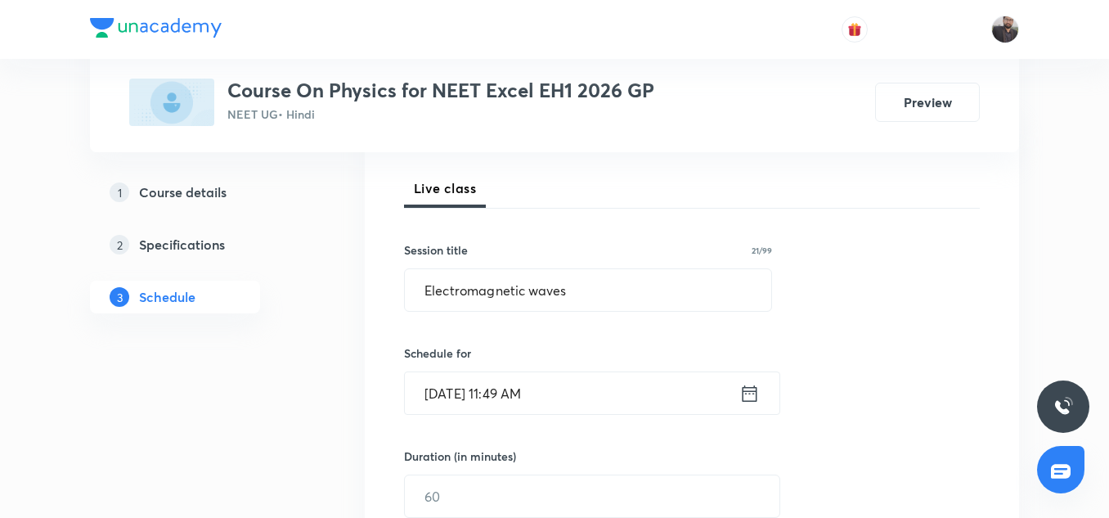
click at [555, 389] on input "[DATE] 11:49 AM" at bounding box center [572, 393] width 335 height 42
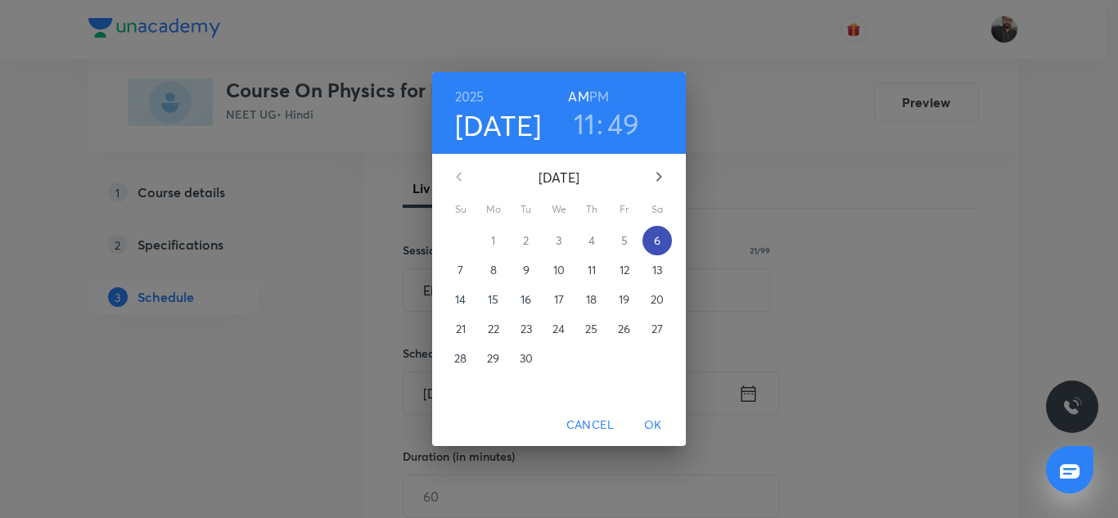
click at [652, 239] on span "6" at bounding box center [656, 240] width 29 height 16
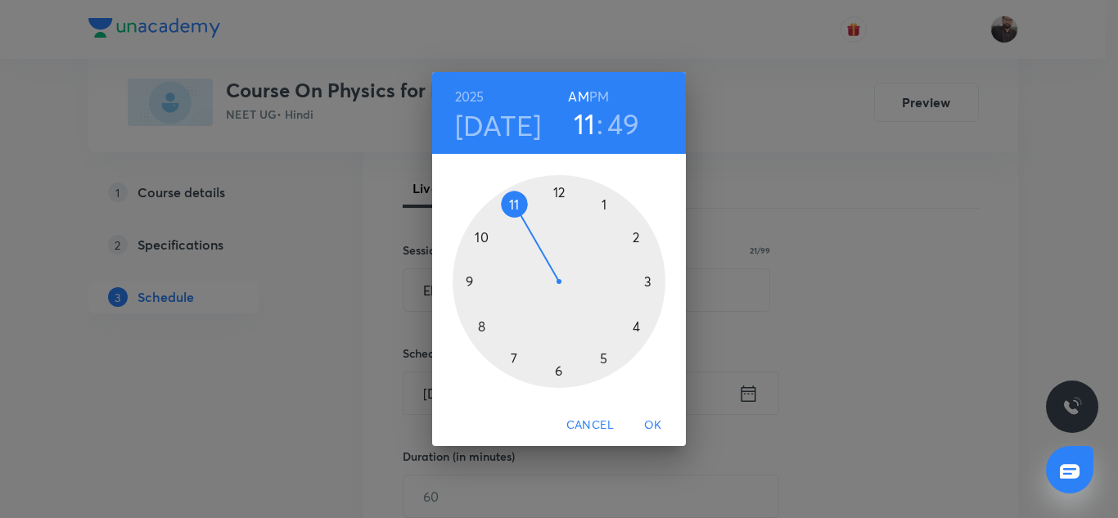
click at [650, 282] on div at bounding box center [558, 281] width 213 height 213
click at [602, 101] on h6 "PM" at bounding box center [599, 96] width 20 height 23
click at [471, 280] on div at bounding box center [558, 281] width 213 height 213
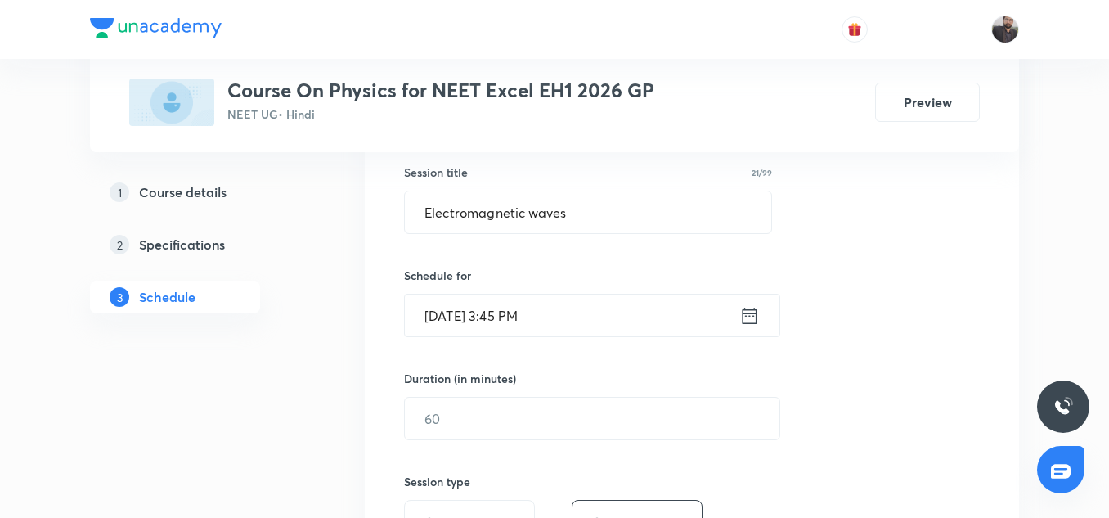
scroll to position [303, 0]
click at [569, 422] on input "text" at bounding box center [592, 416] width 375 height 42
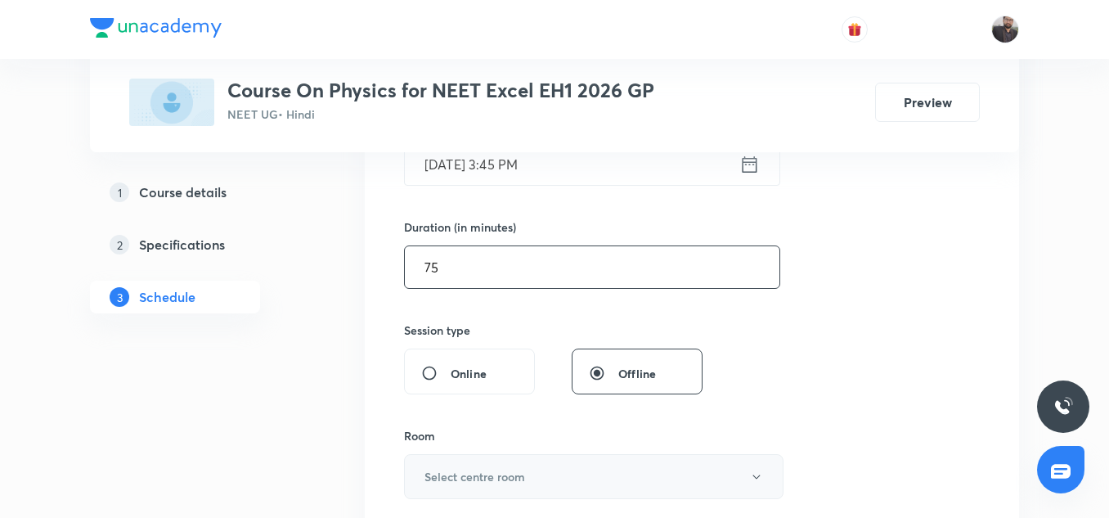
type input "75"
click at [519, 484] on h6 "Select centre room" at bounding box center [475, 476] width 101 height 17
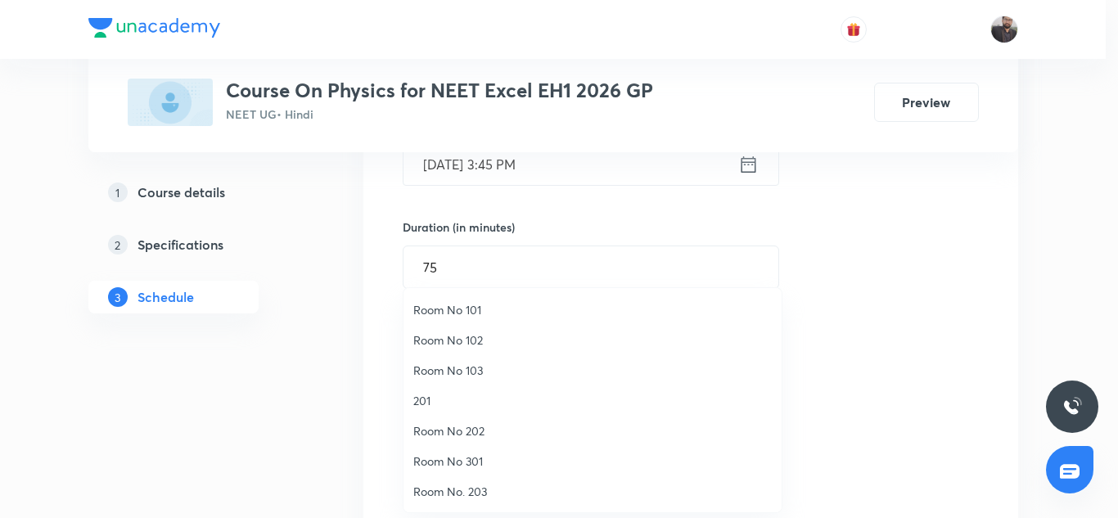
click at [471, 379] on li "Room No 103" at bounding box center [592, 370] width 378 height 30
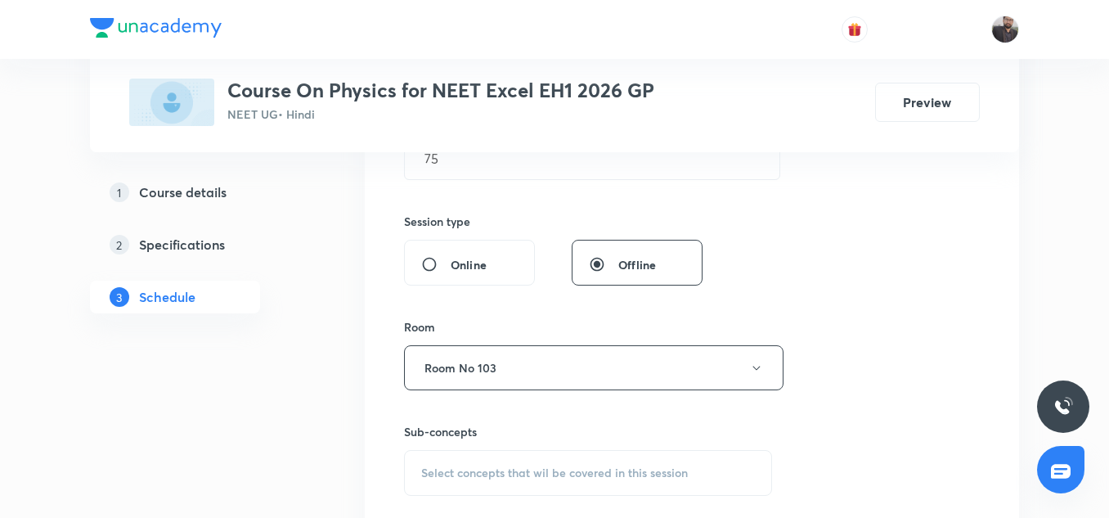
scroll to position [570, 0]
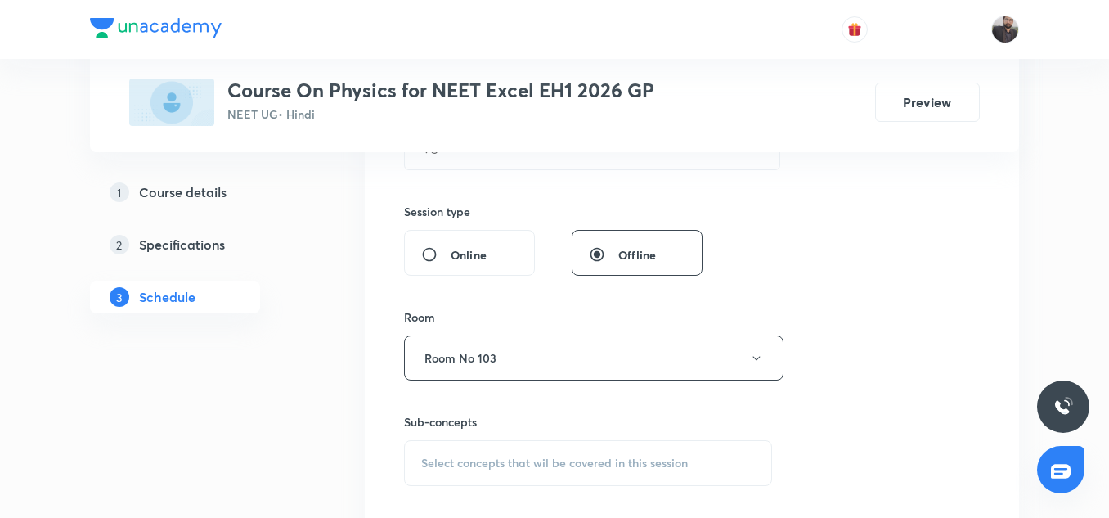
click at [489, 452] on div "Select concepts that wil be covered in this session" at bounding box center [588, 463] width 368 height 46
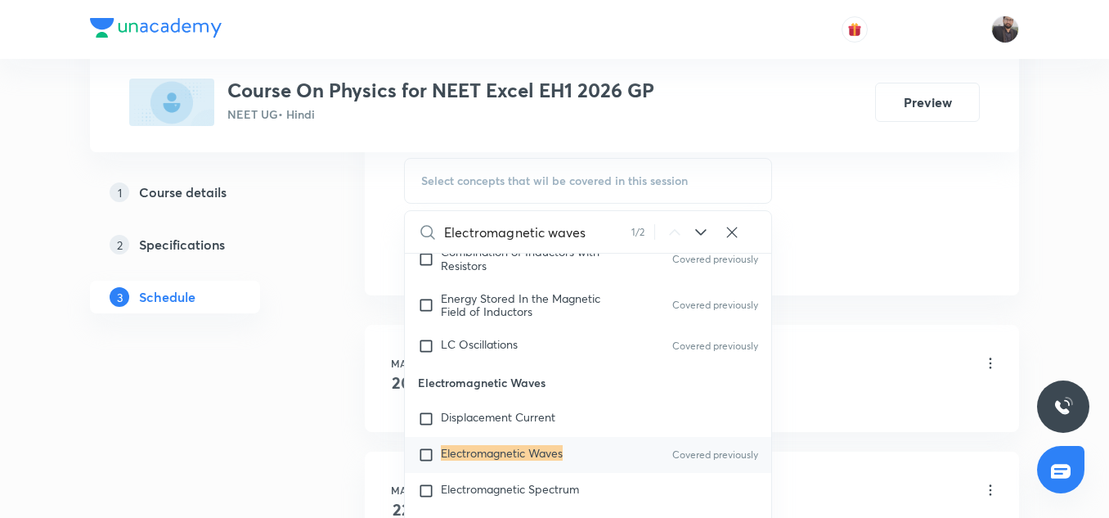
scroll to position [860, 0]
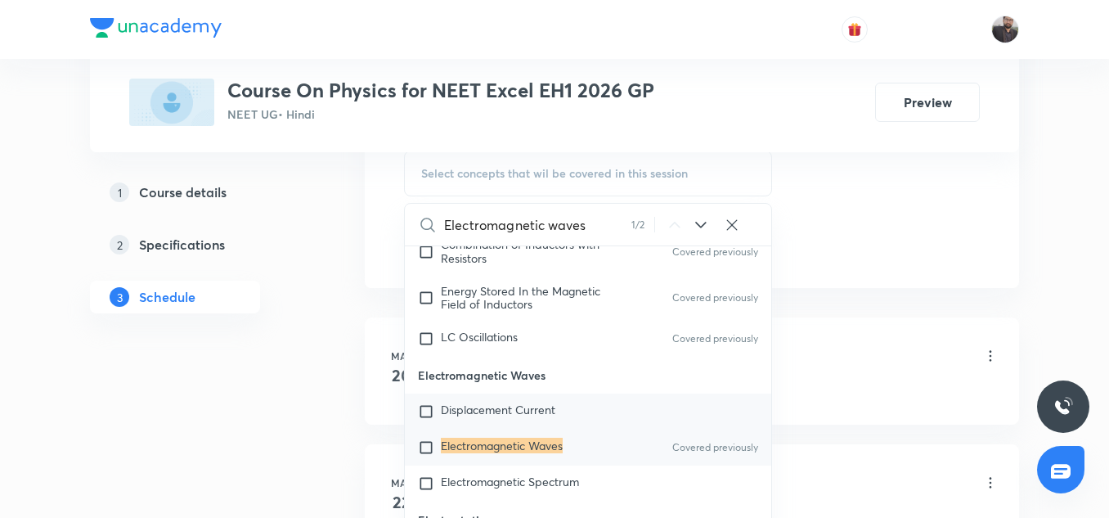
type input "Electromagnetic waves"
click at [494, 430] on div "Displacement Current" at bounding box center [588, 412] width 367 height 36
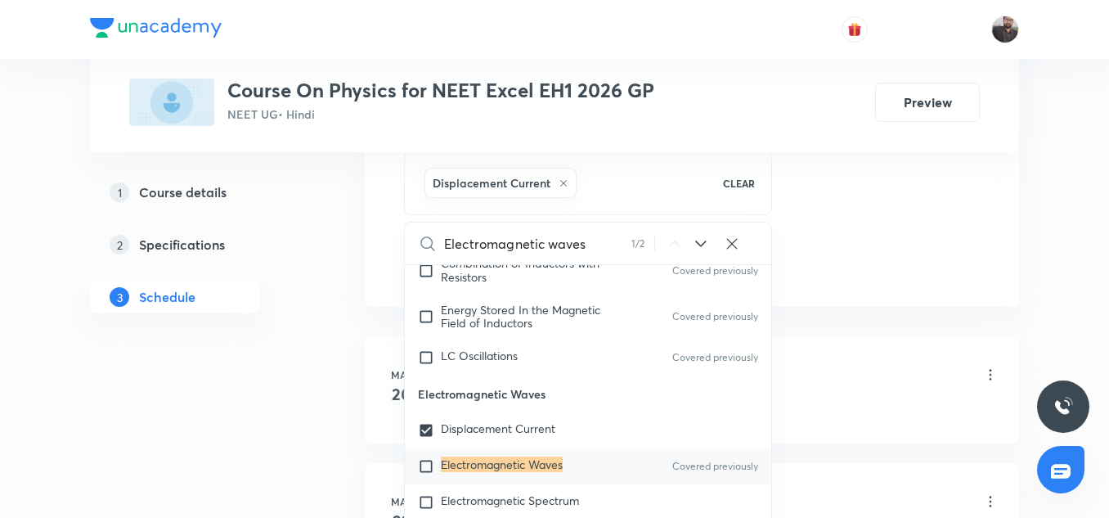
click at [536, 484] on div "Electromagnetic Waves Covered previously" at bounding box center [588, 466] width 367 height 36
checkbox input "true"
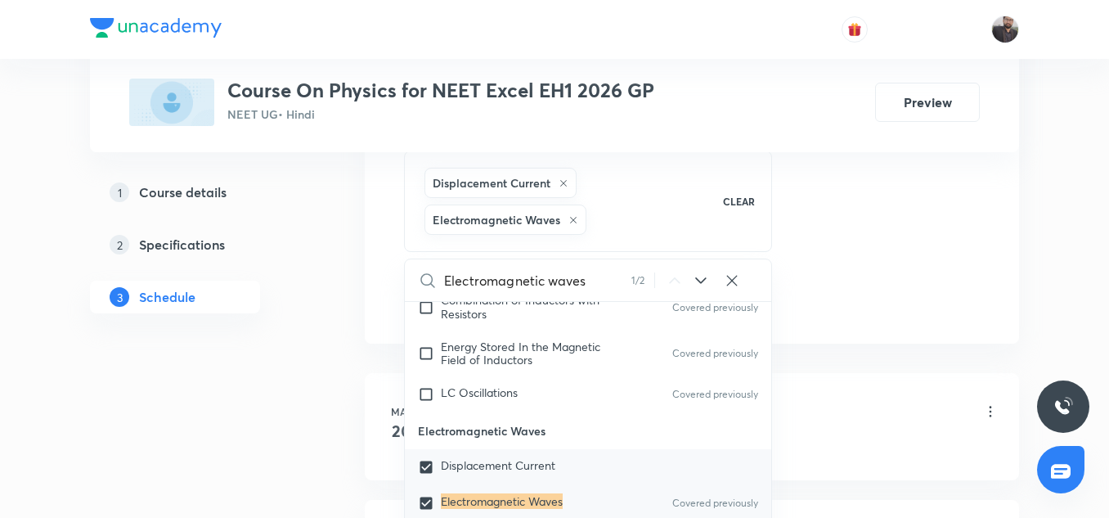
click at [524, 466] on div "Displacement Current" at bounding box center [588, 467] width 367 height 36
checkbox input "false"
checkbox input "true"
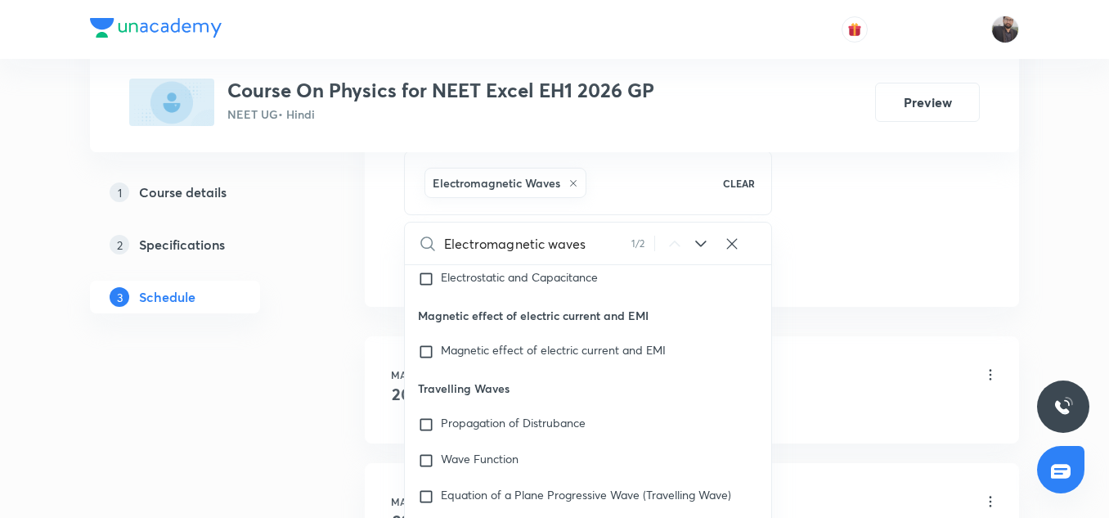
scroll to position [14944, 0]
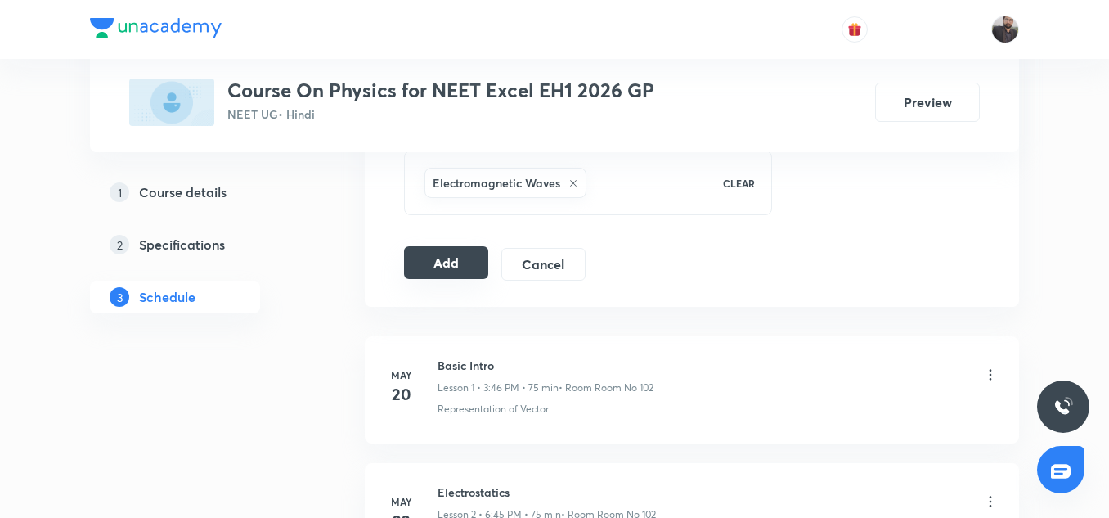
click at [447, 258] on button "Add" at bounding box center [446, 262] width 84 height 33
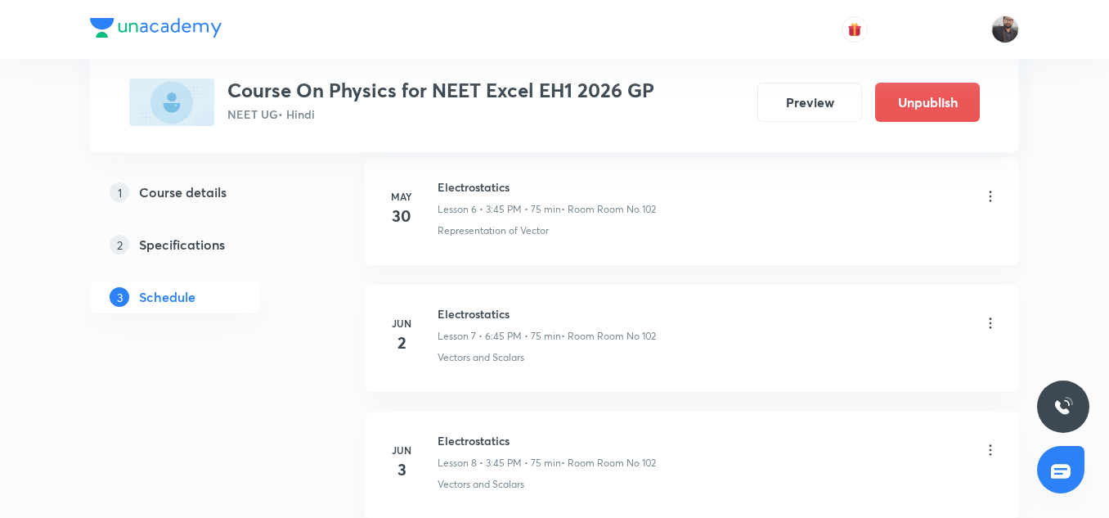
scroll to position [5511, 0]
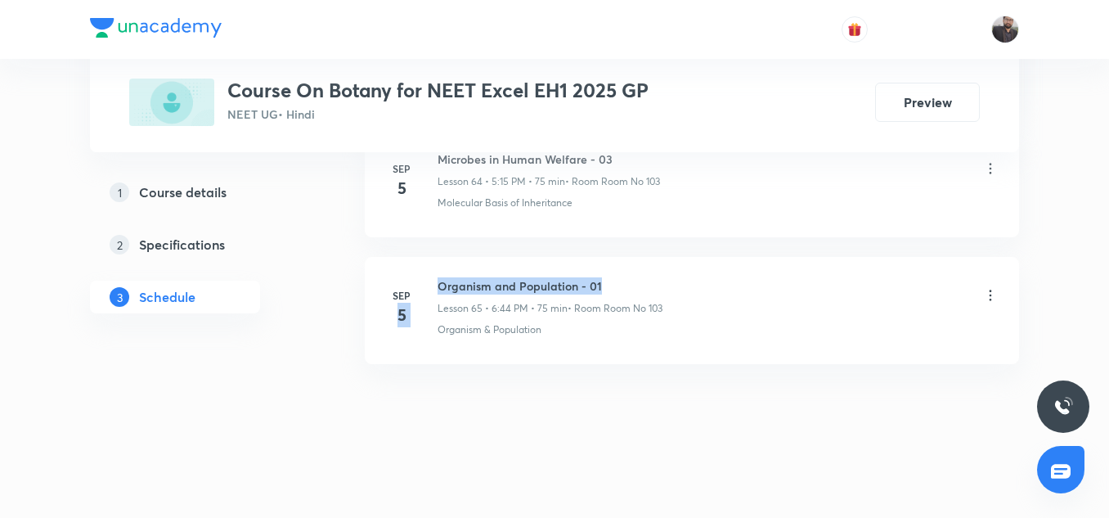
drag, startPoint x: 435, startPoint y: 286, endPoint x: 618, endPoint y: 285, distance: 182.4
click at [618, 285] on div "Sep 5 Organism and Population - 01 Lesson 65 • 6:44 PM • 75 min • Room Room No …" at bounding box center [692, 307] width 614 height 60
click at [618, 285] on h6 "Organism and Population - 01" at bounding box center [550, 285] width 225 height 17
copy h6 "Organism and Population - 01"
drag, startPoint x: 439, startPoint y: 281, endPoint x: 620, endPoint y: 276, distance: 180.9
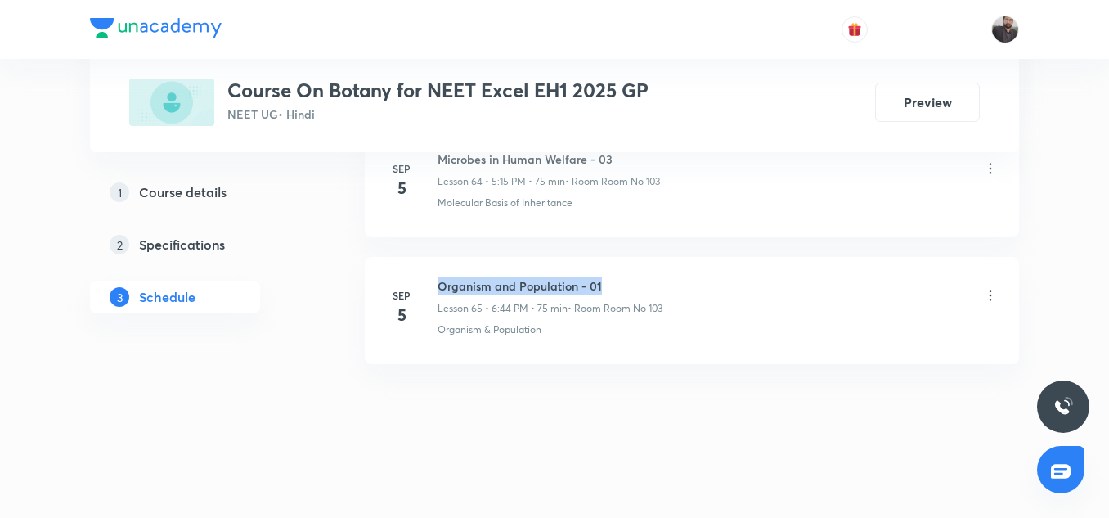
click at [620, 276] on li "Sep 5 Organism and Population - 01 Lesson 65 • 6:44 PM • 75 min • Room Room No …" at bounding box center [692, 310] width 654 height 107
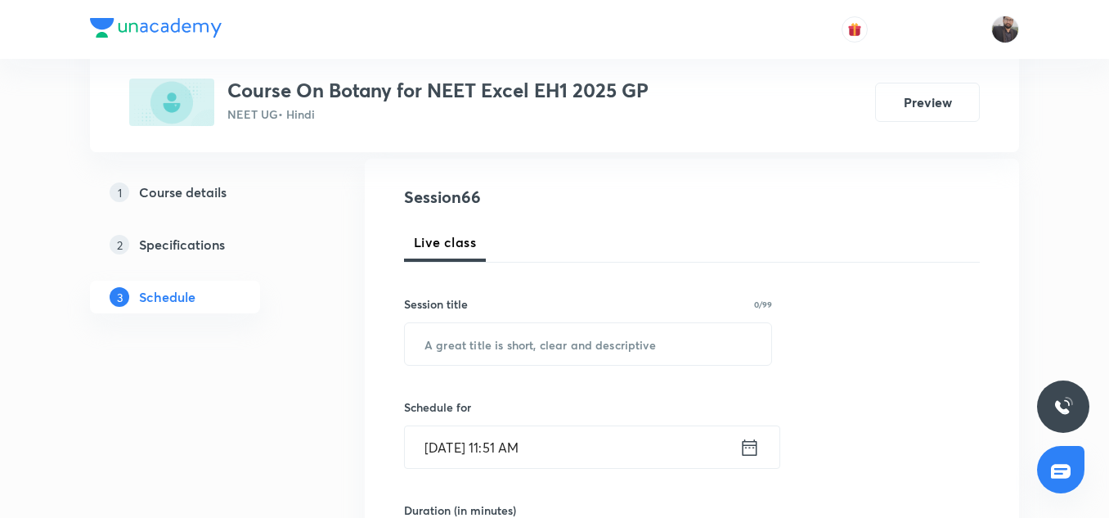
scroll to position [170, 0]
click at [602, 349] on input "text" at bounding box center [588, 343] width 367 height 42
paste input "Organism and Population - 01"
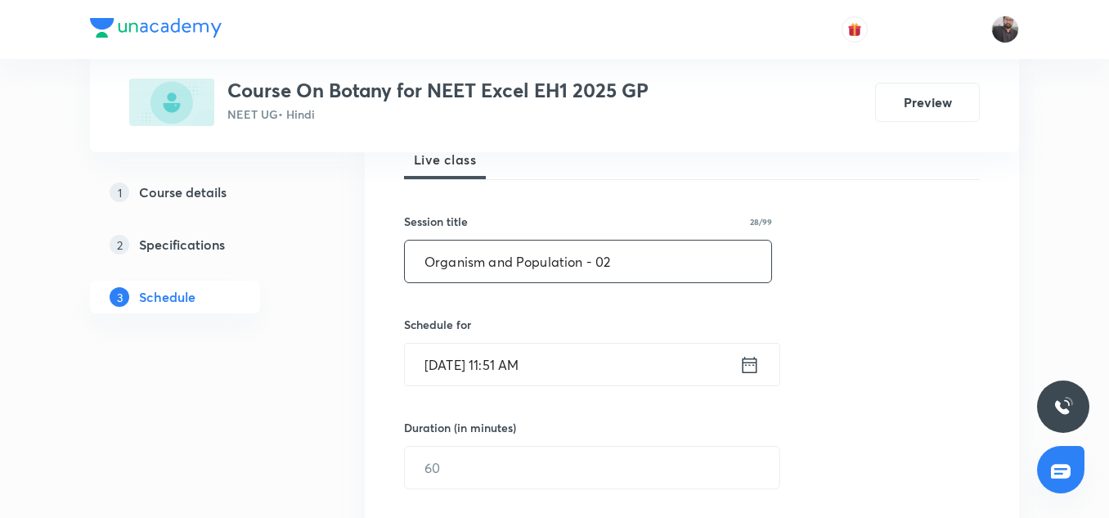
scroll to position [253, 0]
type input "Organism and Population - 02"
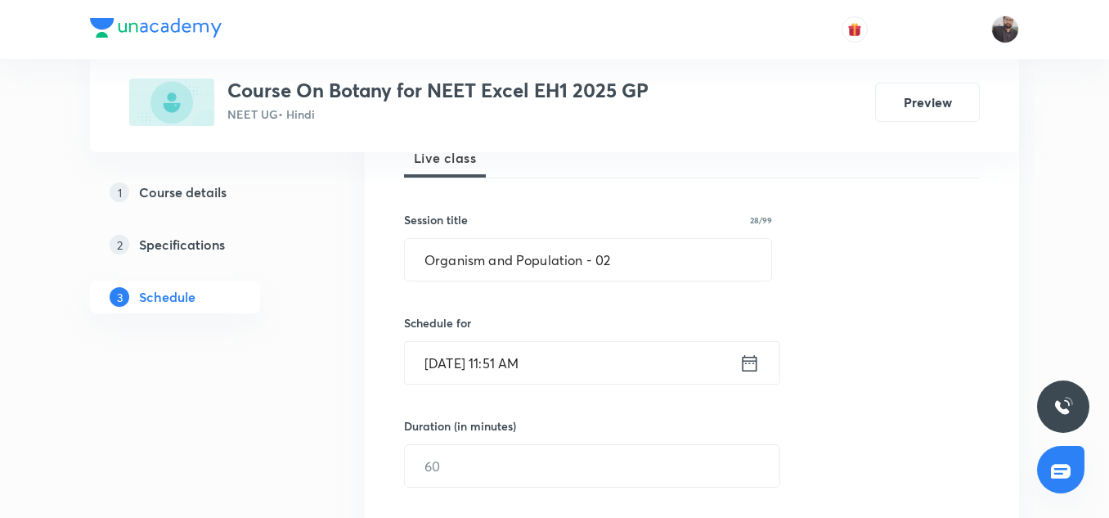
click at [600, 363] on input "Sep 6, 2025, 11:51 AM" at bounding box center [572, 363] width 335 height 42
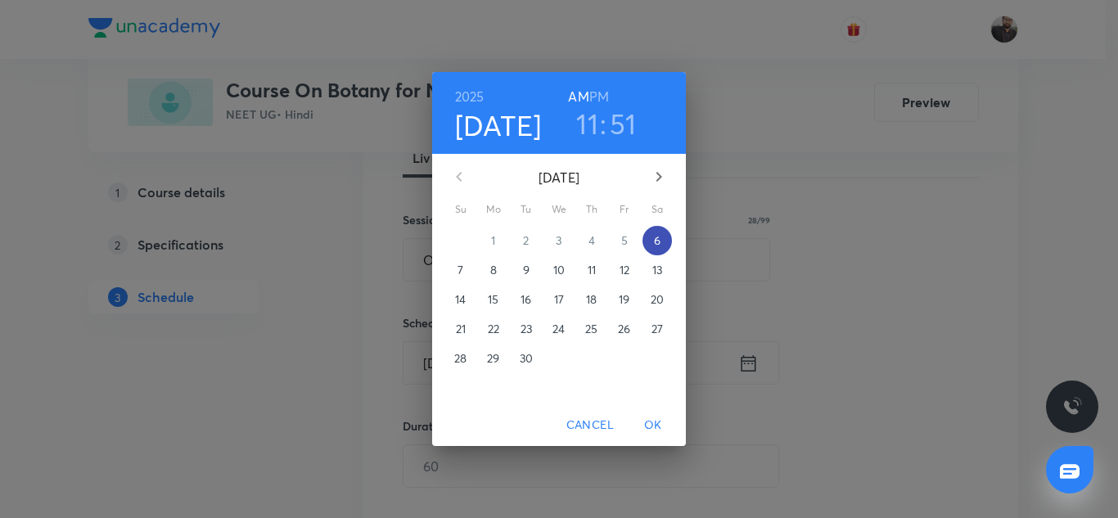
click at [655, 240] on p "6" at bounding box center [657, 240] width 7 height 16
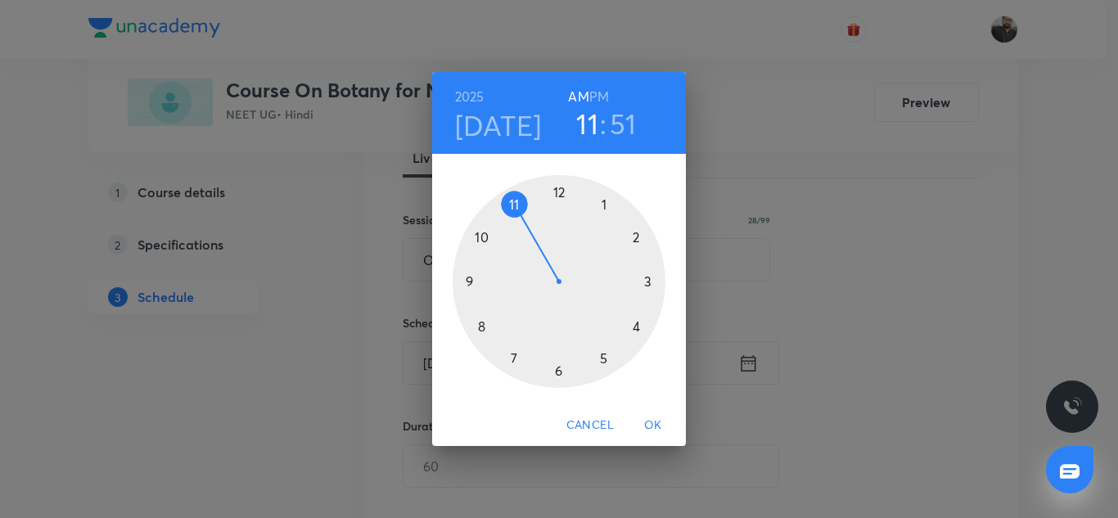
click at [605, 357] on div at bounding box center [558, 281] width 213 height 213
click at [611, 97] on div "2025 Sep 6 05 : 51 AM PM" at bounding box center [558, 113] width 227 height 56
click at [599, 96] on h6 "PM" at bounding box center [599, 96] width 20 height 23
click at [649, 288] on div at bounding box center [558, 281] width 213 height 213
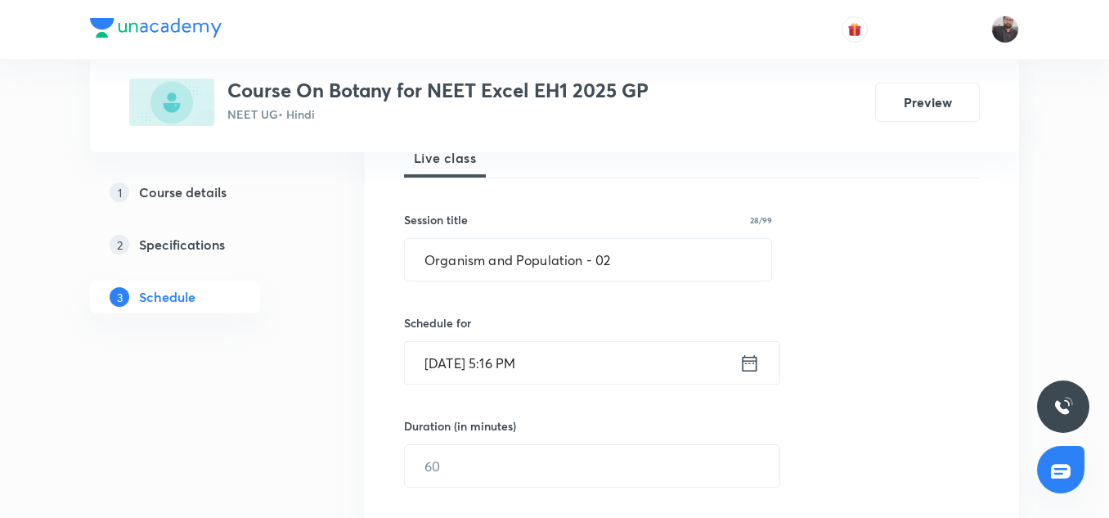
click at [576, 341] on div "Sep 6, 2025, 5:16 PM ​" at bounding box center [592, 362] width 376 height 43
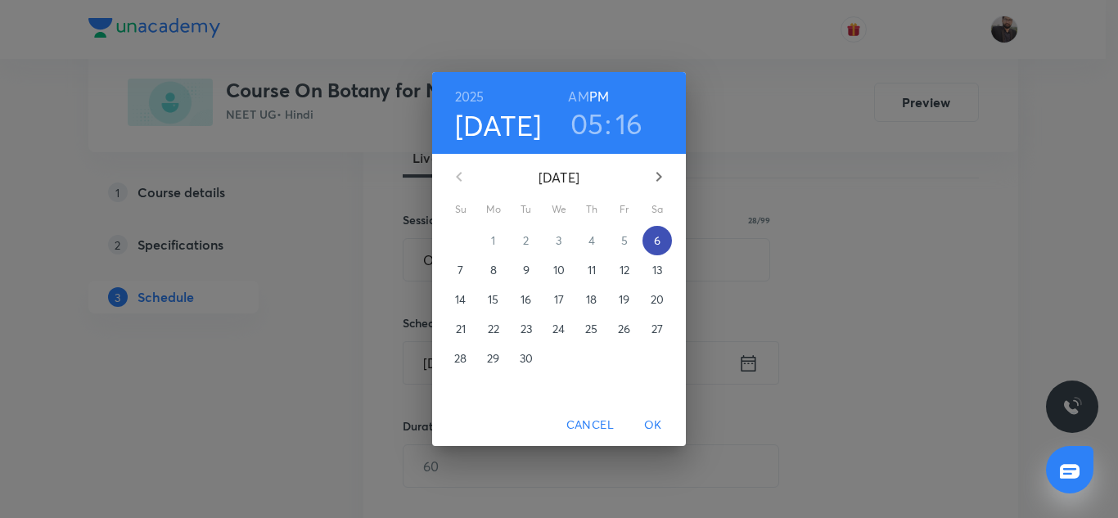
click at [655, 241] on p "6" at bounding box center [657, 240] width 7 height 16
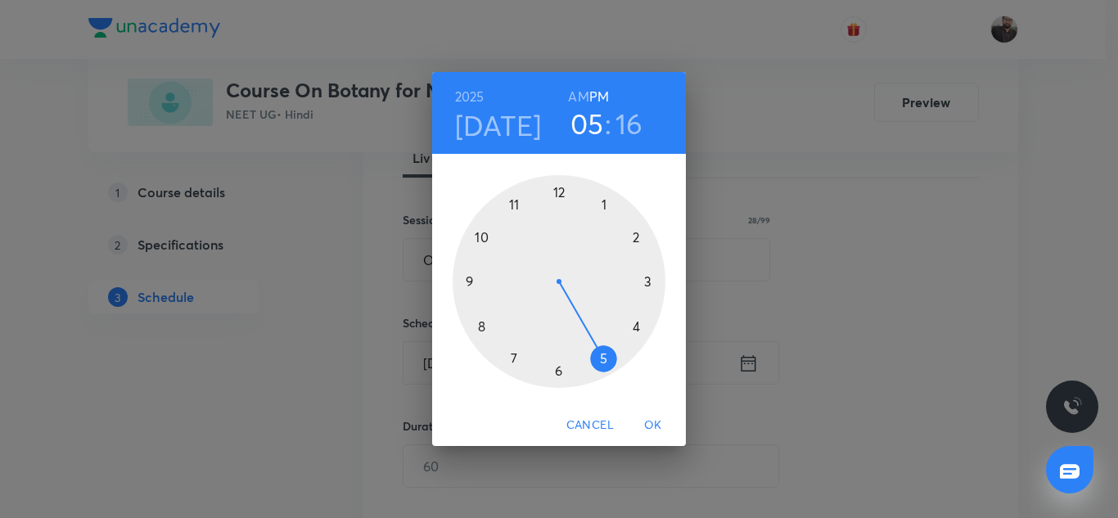
click at [603, 358] on div at bounding box center [558, 281] width 213 height 213
click at [649, 279] on div at bounding box center [558, 281] width 213 height 213
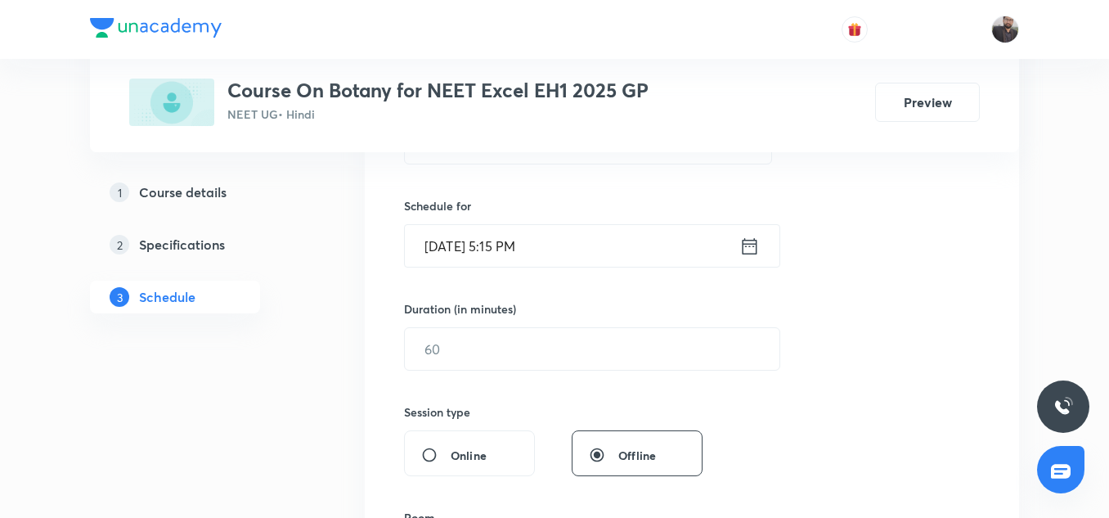
scroll to position [371, 0]
click at [553, 349] on input "text" at bounding box center [592, 348] width 375 height 42
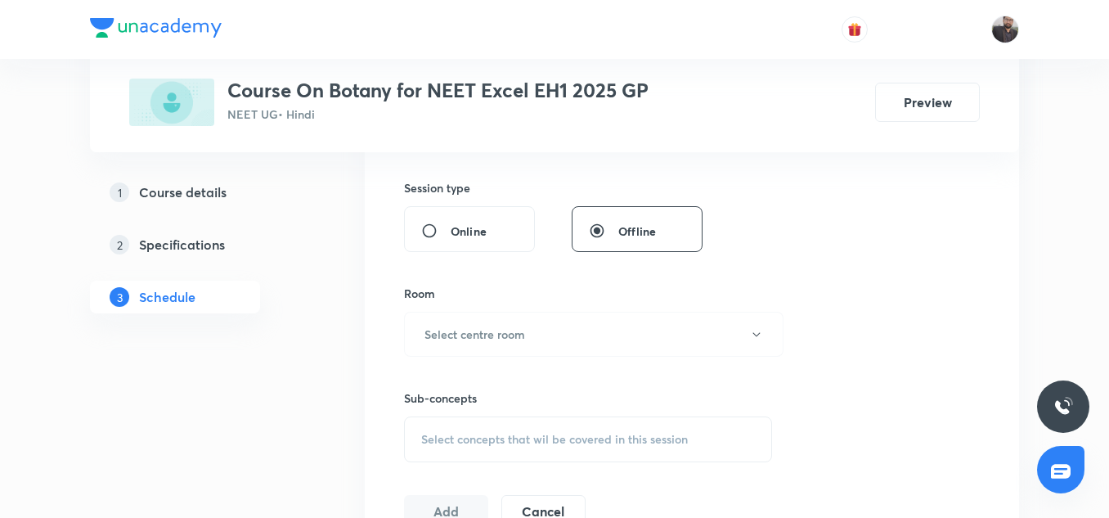
type input "75"
click at [553, 349] on button "Select centre room" at bounding box center [594, 334] width 380 height 45
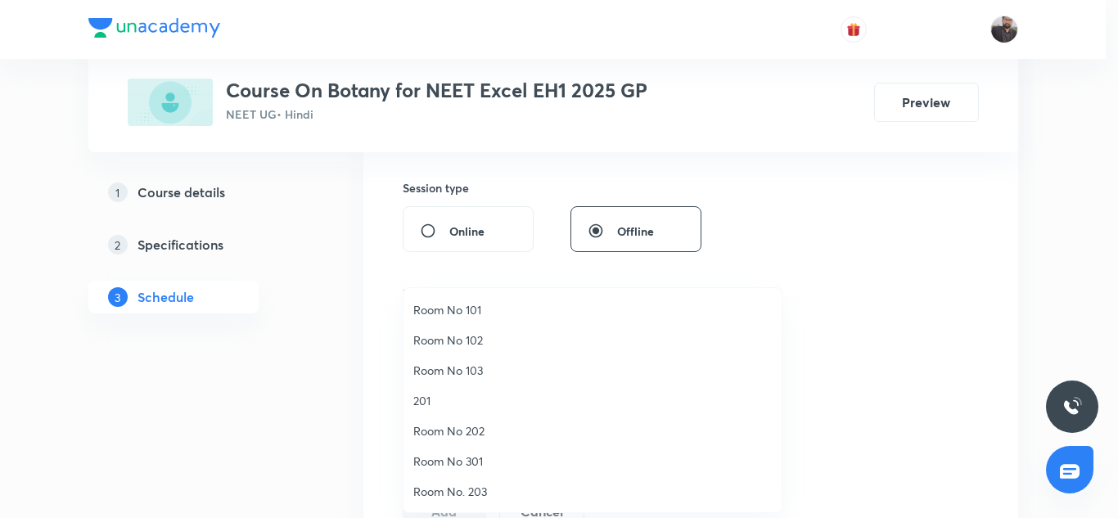
click at [490, 375] on span "Room No 103" at bounding box center [592, 370] width 358 height 17
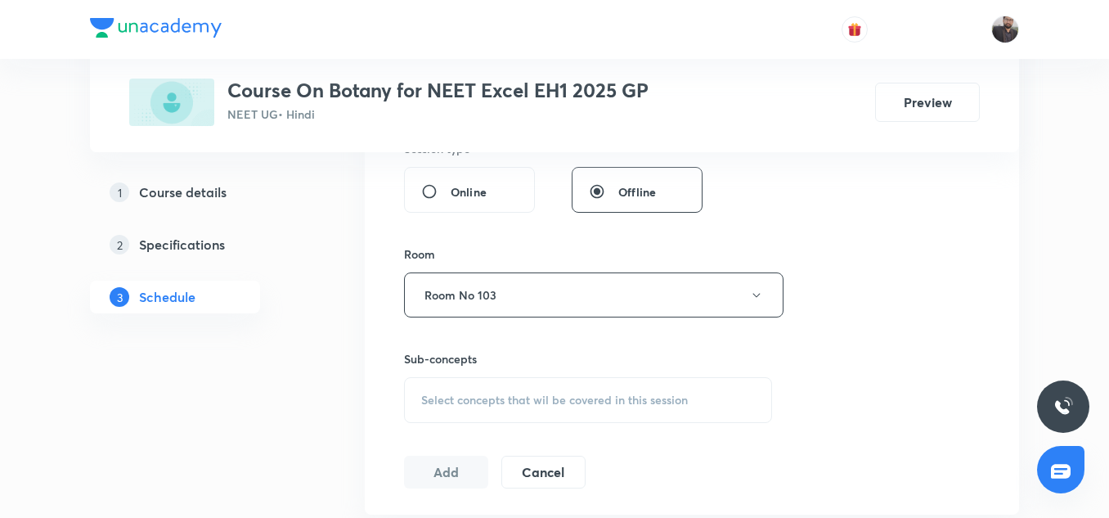
scroll to position [634, 0]
click at [500, 403] on span "Select concepts that wil be covered in this session" at bounding box center [554, 399] width 267 height 13
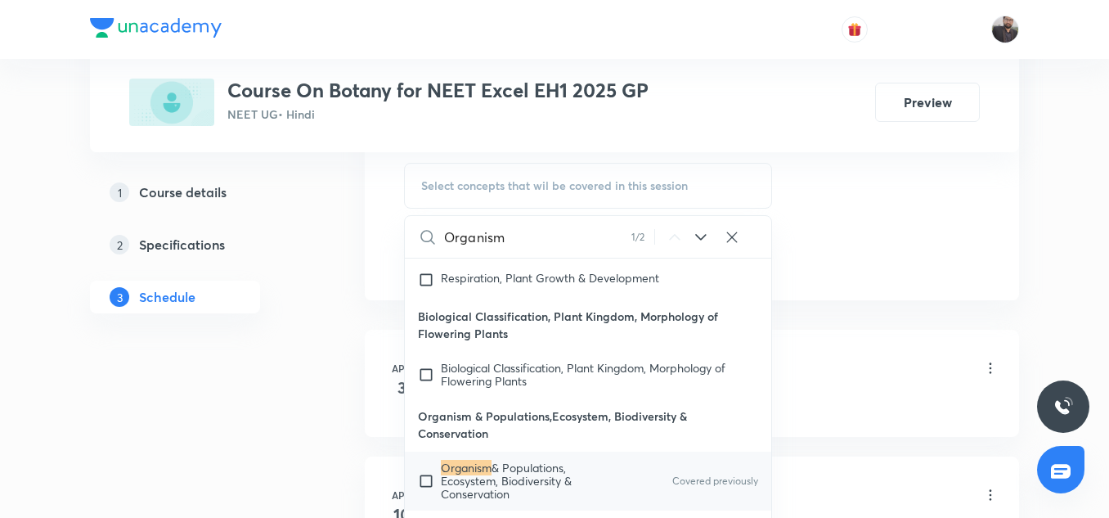
scroll to position [850, 0]
type input "Organism"
click at [487, 467] on mark "Organism" at bounding box center [466, 465] width 51 height 16
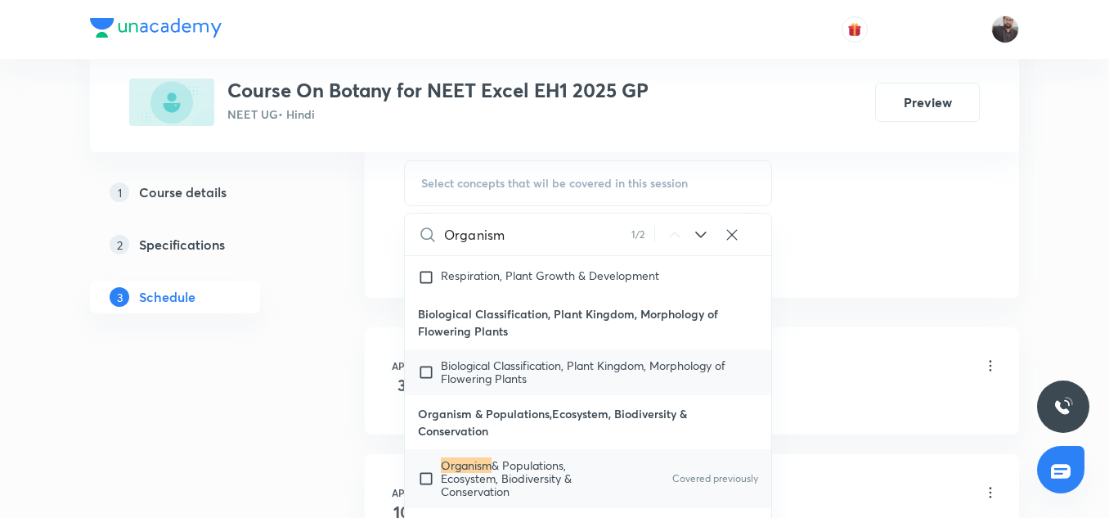
checkbox input "true"
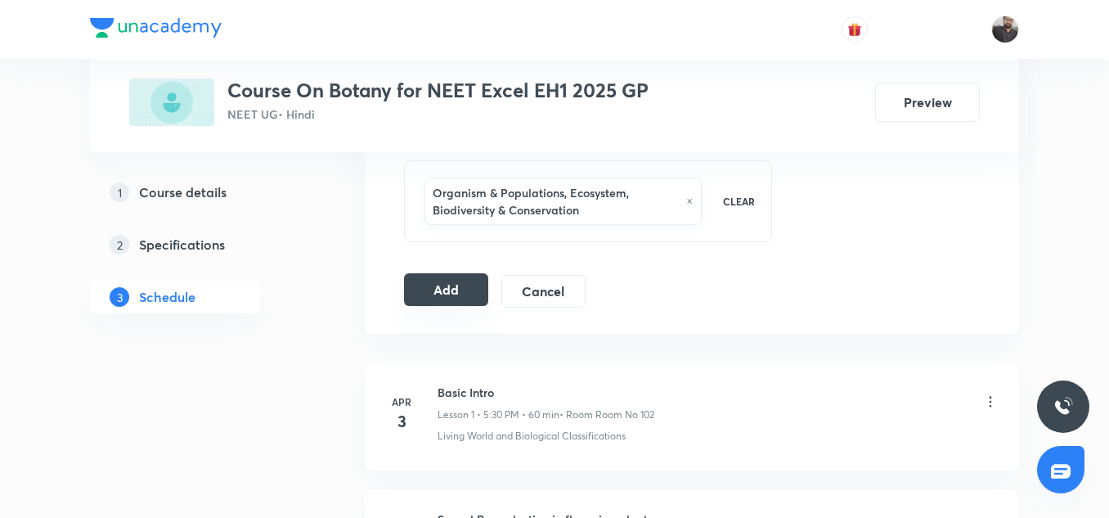
click at [441, 302] on button "Add" at bounding box center [446, 289] width 84 height 33
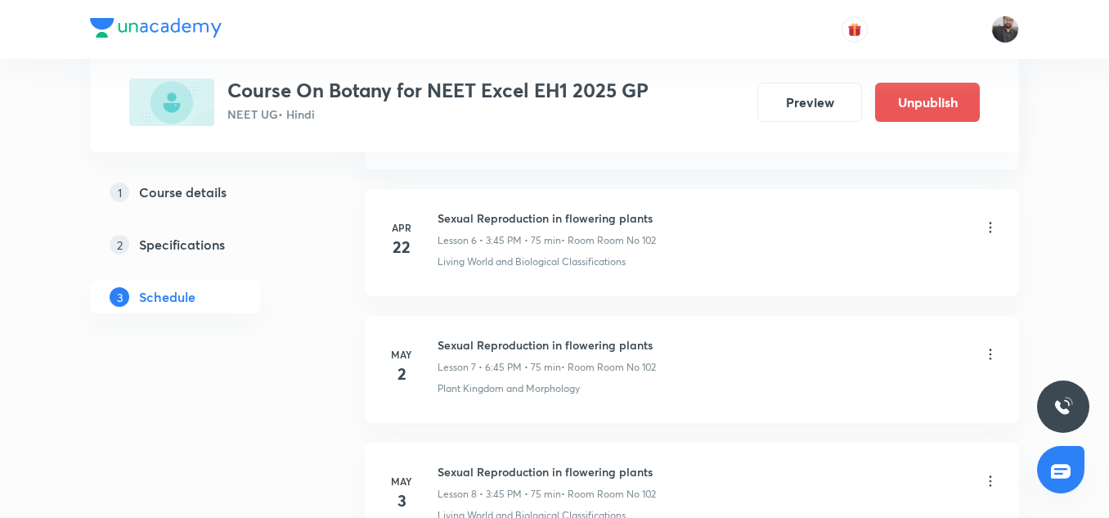
scroll to position [8411, 0]
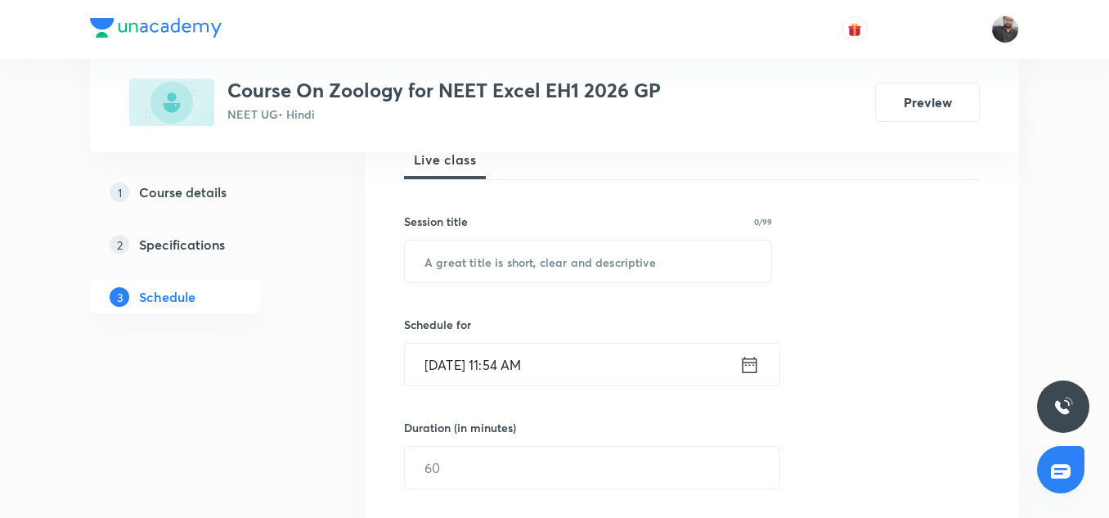
scroll to position [7007, 0]
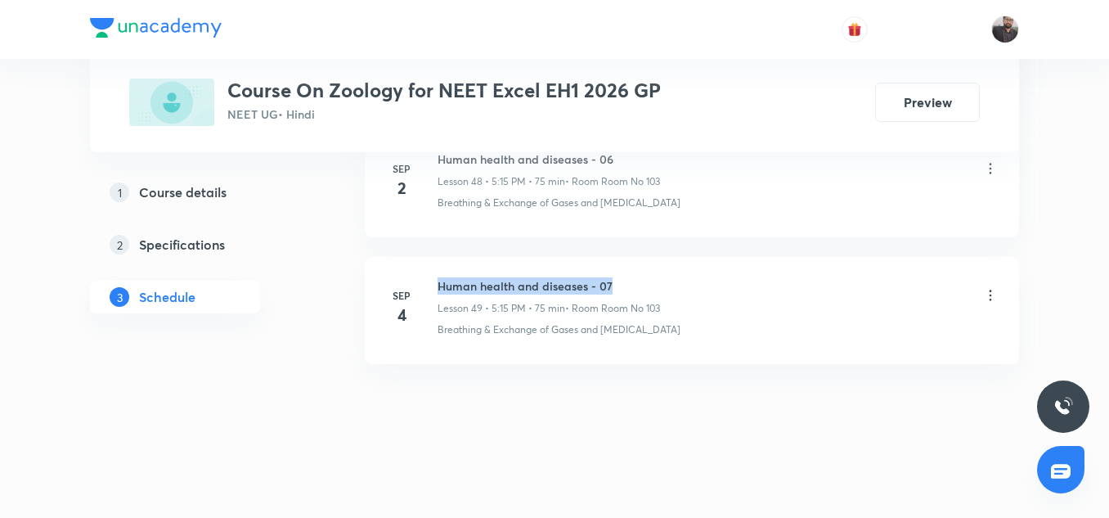
copy h6 "Human health and diseases - 07"
drag, startPoint x: 437, startPoint y: 278, endPoint x: 645, endPoint y: 263, distance: 208.3
click at [645, 263] on li "[DATE] Human health and diseases - 07 Lesson 49 • 5:15 PM • 75 min • Room Room …" at bounding box center [692, 310] width 654 height 107
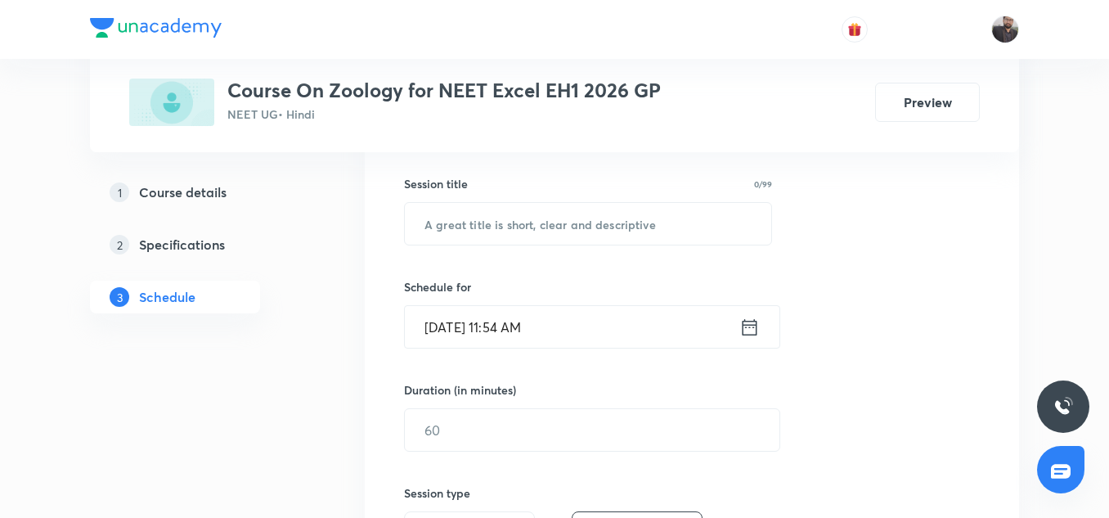
scroll to position [291, 0]
click at [591, 217] on input "text" at bounding box center [588, 221] width 367 height 42
paste input "Human health and diseases - 07"
type input "Human health and diseases - 08"
click at [582, 338] on input "[DATE] 11:54 AM" at bounding box center [572, 325] width 335 height 42
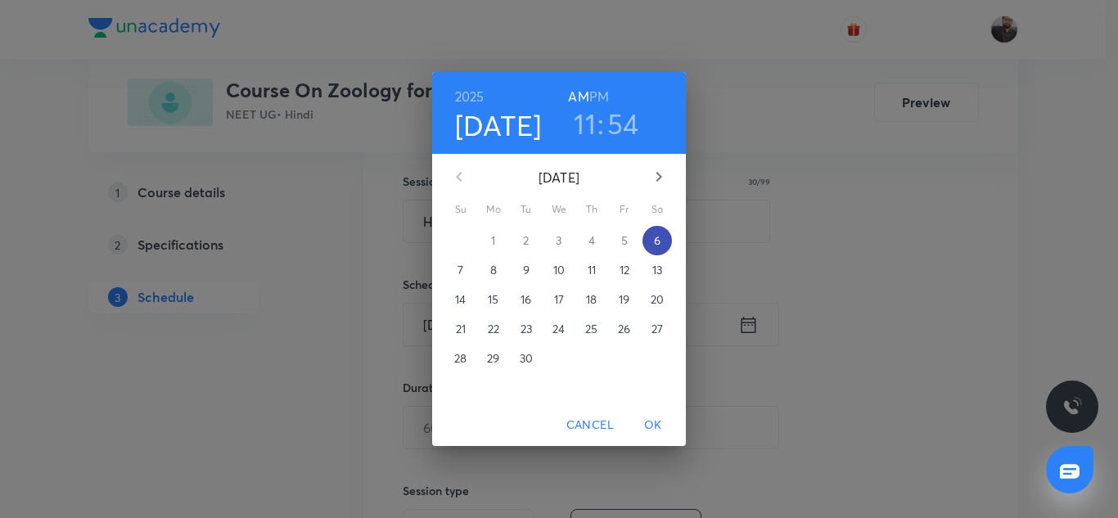
click at [656, 236] on p "6" at bounding box center [657, 240] width 7 height 16
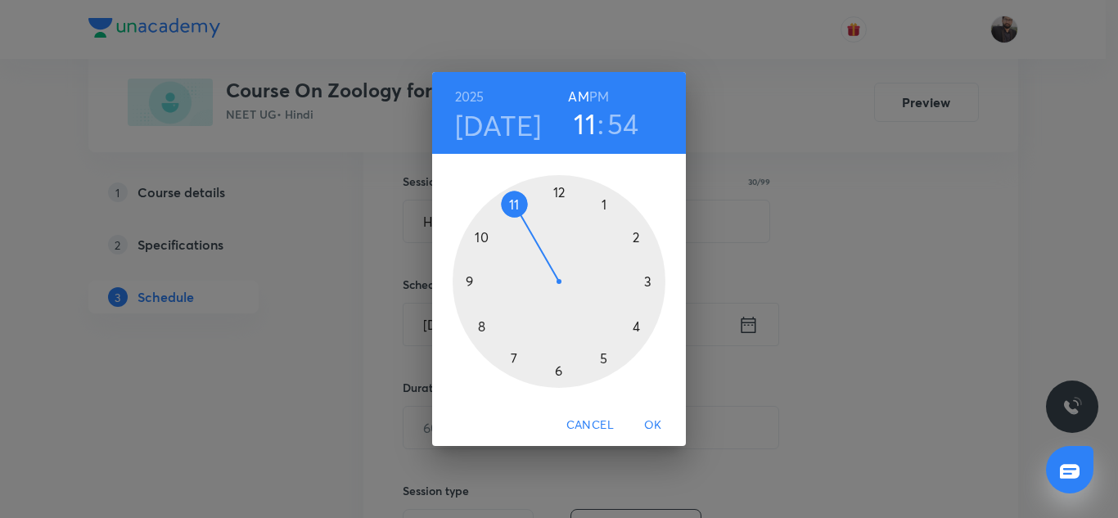
click at [560, 369] on div at bounding box center [558, 281] width 213 height 213
click at [593, 97] on h6 "PM" at bounding box center [599, 96] width 20 height 23
click at [470, 282] on div at bounding box center [558, 281] width 213 height 213
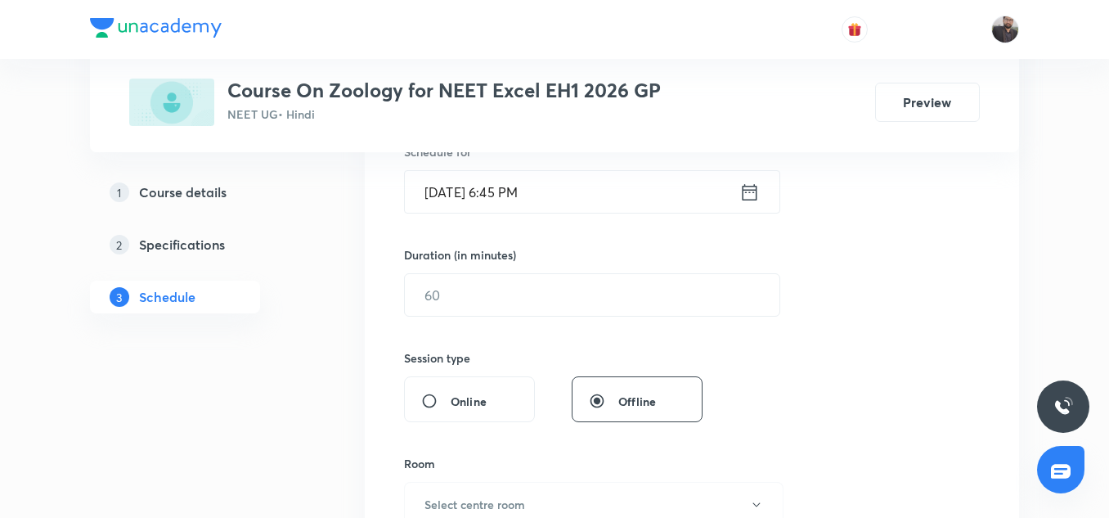
scroll to position [430, 0]
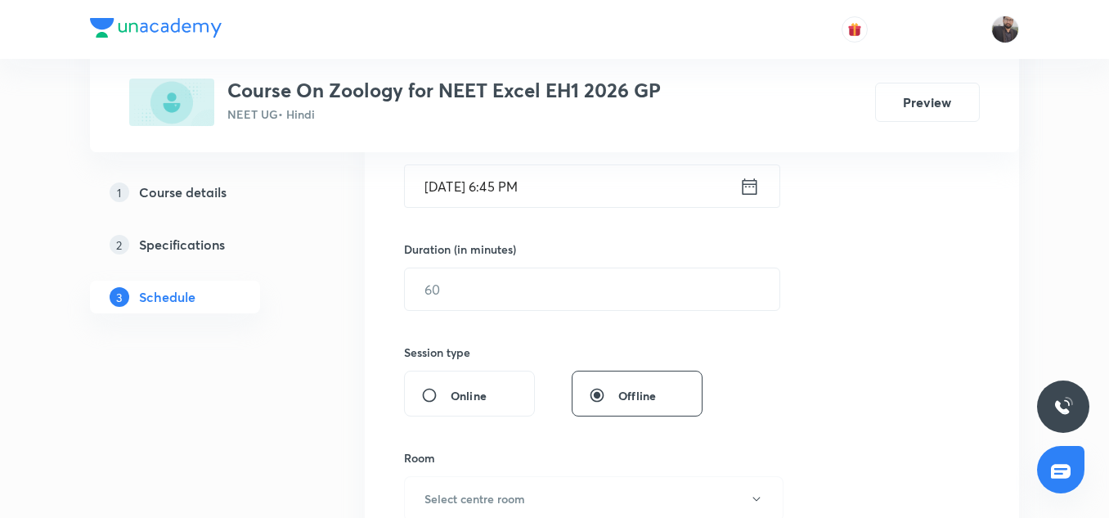
click at [470, 282] on input "text" at bounding box center [592, 289] width 375 height 42
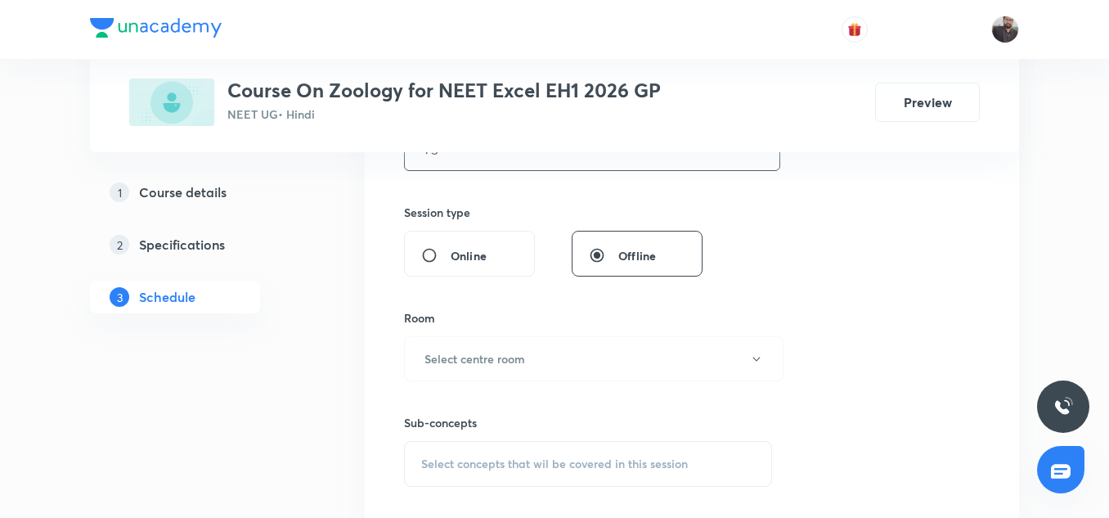
scroll to position [574, 0]
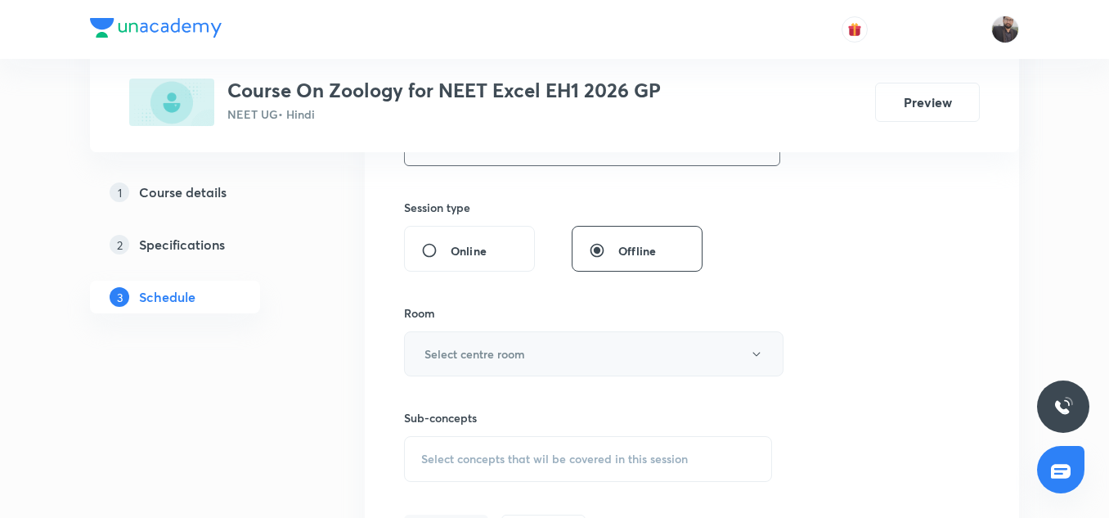
type input "75"
click at [485, 343] on button "Select centre room" at bounding box center [594, 353] width 380 height 45
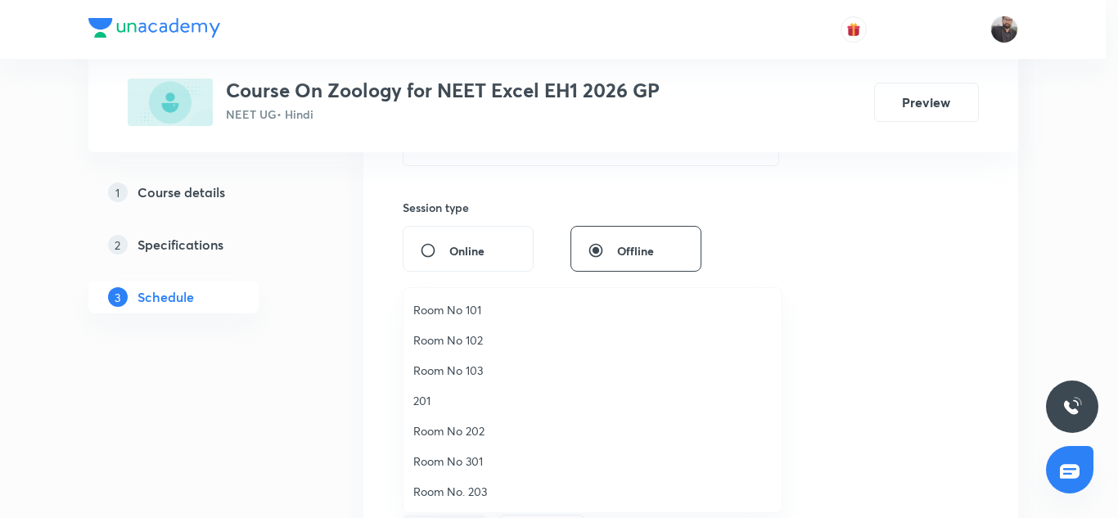
click at [469, 383] on li "Room No 103" at bounding box center [592, 370] width 378 height 30
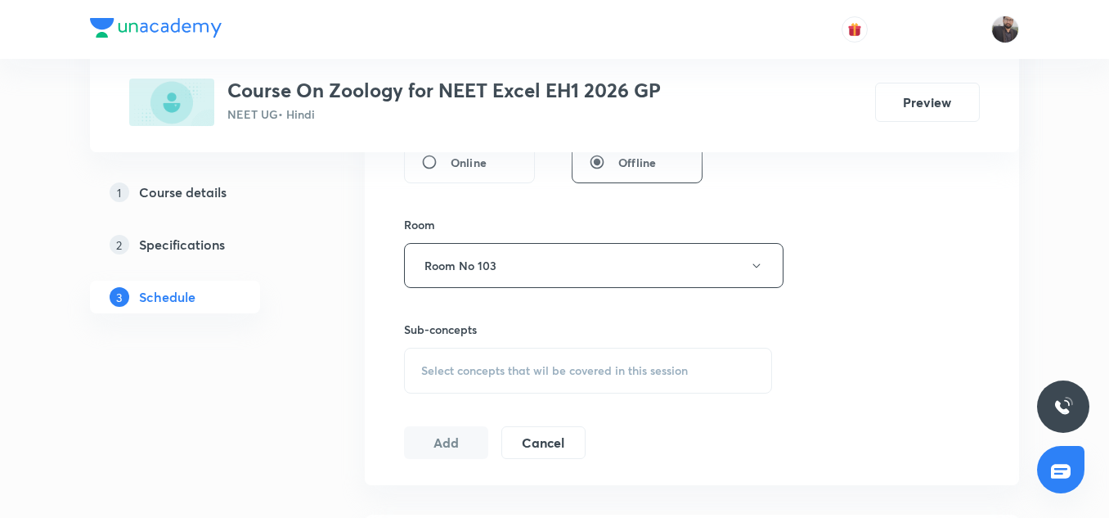
scroll to position [665, 0]
click at [469, 380] on div "Select concepts that wil be covered in this session" at bounding box center [588, 368] width 368 height 46
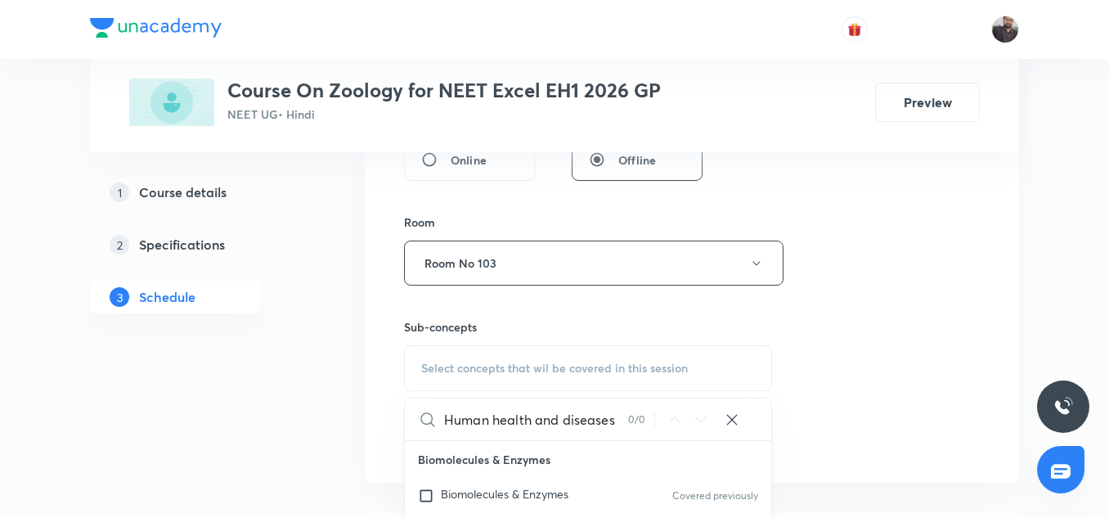
scroll to position [0, 0]
type input "H"
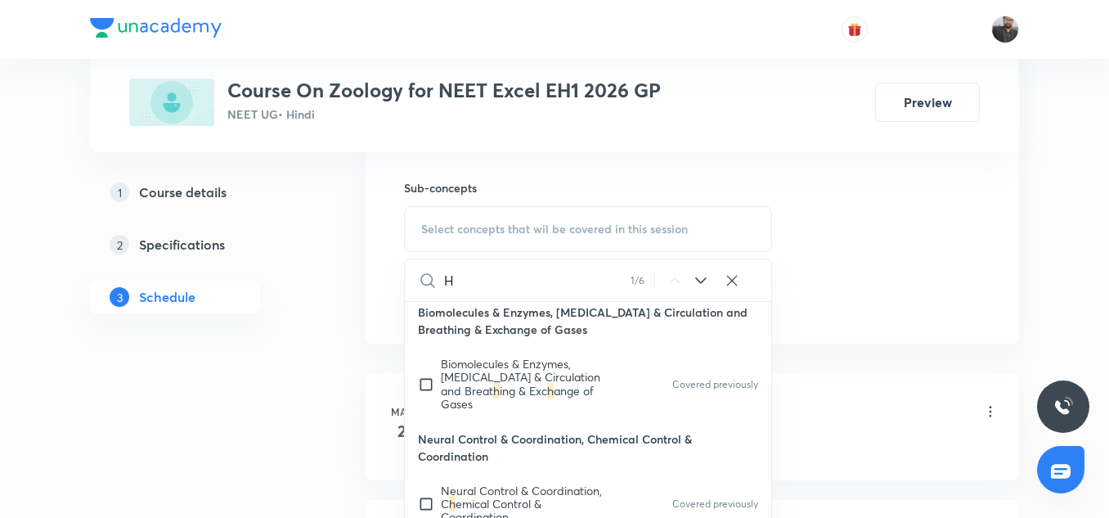
scroll to position [410, 0]
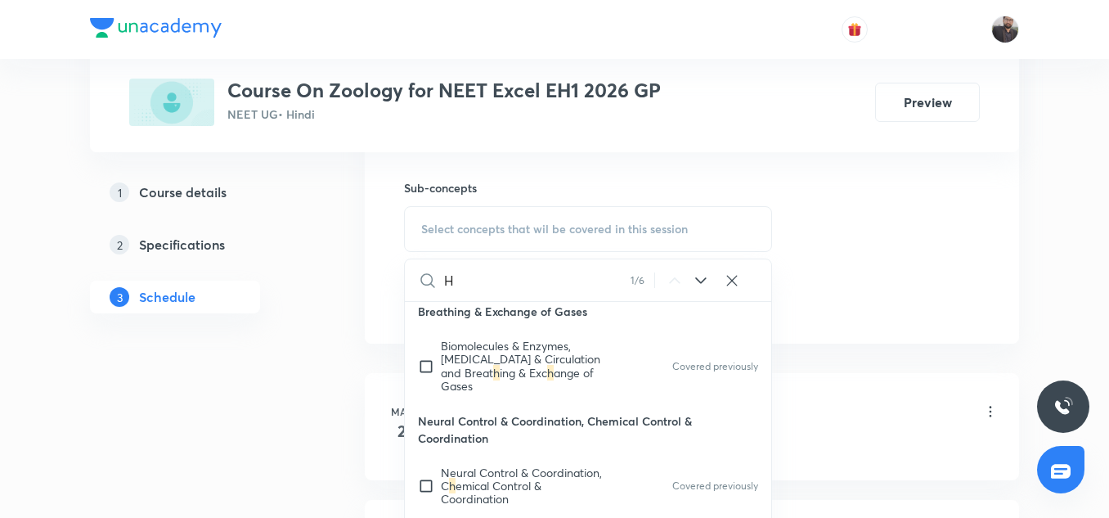
type input "H"
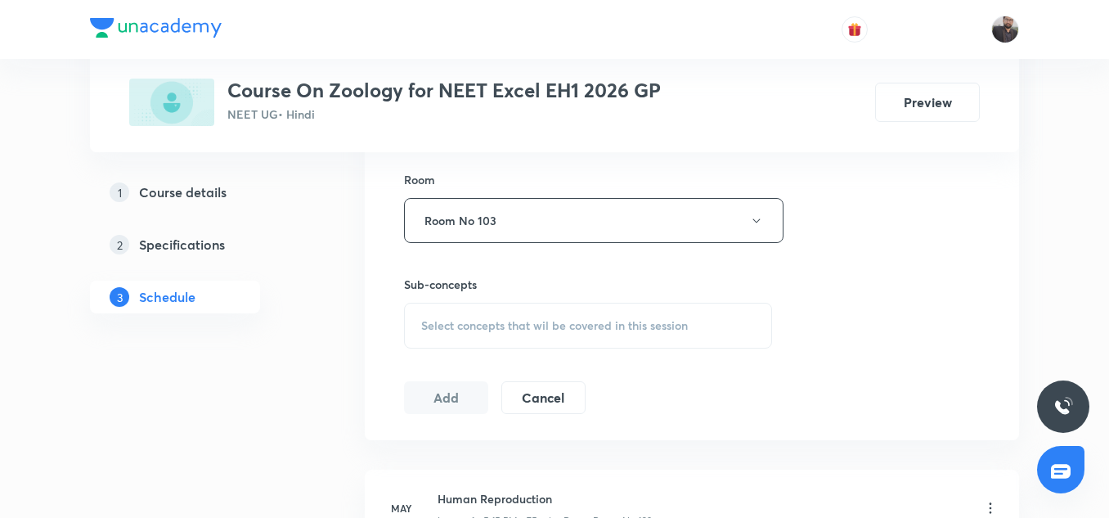
scroll to position [708, 0]
click at [573, 333] on div "Select concepts that wil be covered in this session" at bounding box center [588, 325] width 368 height 46
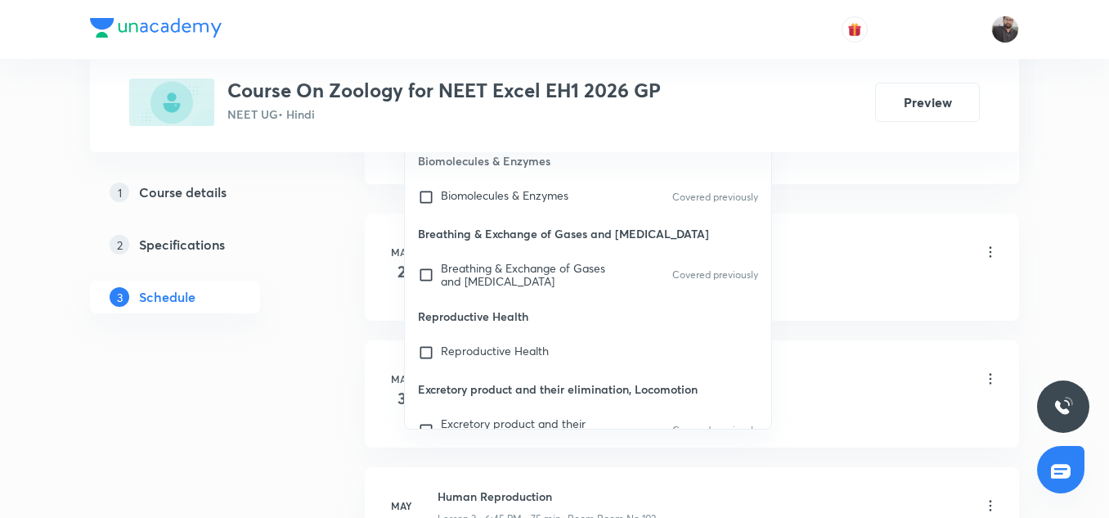
scroll to position [978, 0]
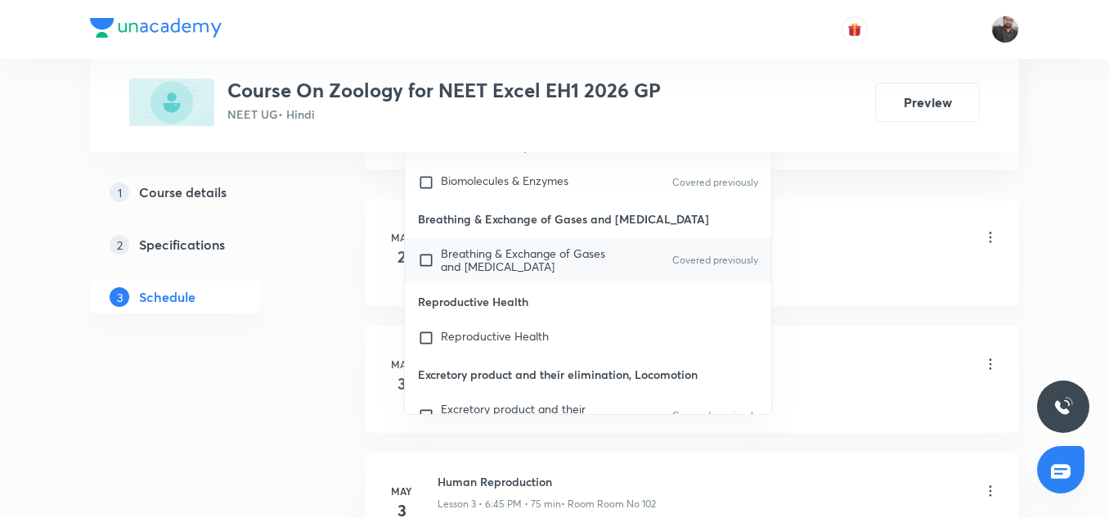
type input "Human"
click at [528, 281] on div "Breathing & Exchange of Gases and Body Fluids Covered previously" at bounding box center [588, 260] width 367 height 46
checkbox input "true"
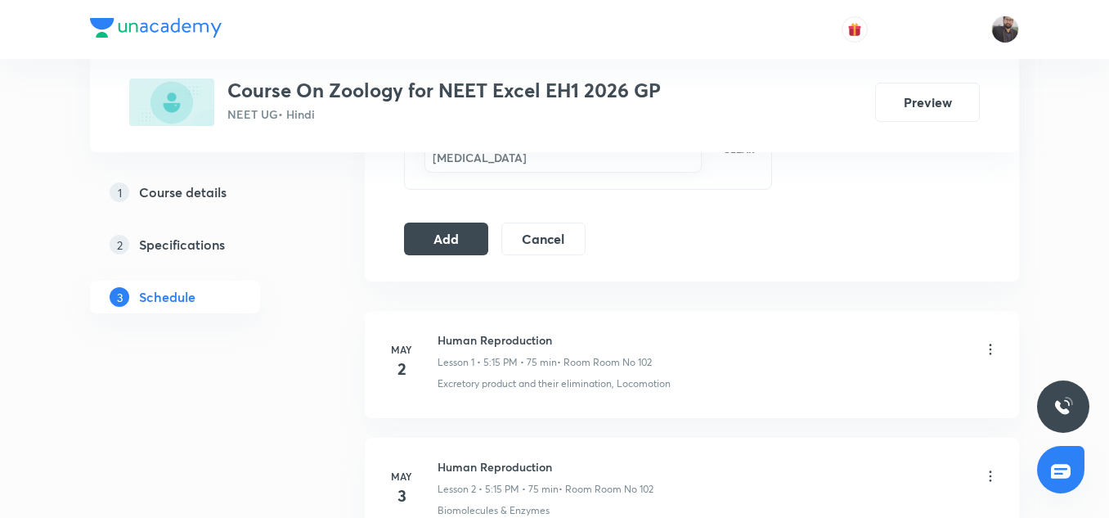
scroll to position [902, 0]
click at [477, 238] on button "Add" at bounding box center [446, 238] width 84 height 33
click at [477, 238] on button "Add" at bounding box center [446, 239] width 84 height 33
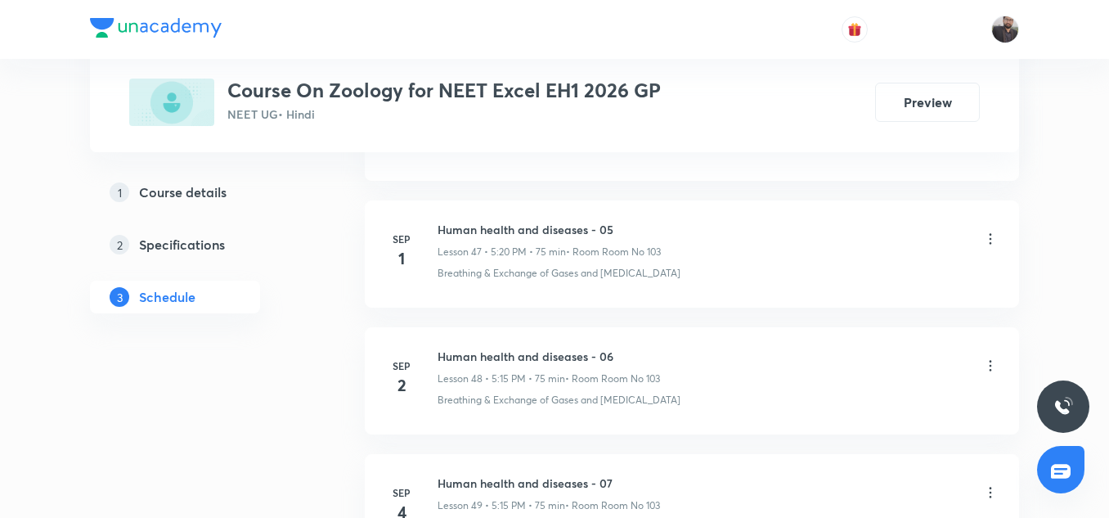
scroll to position [6255, 0]
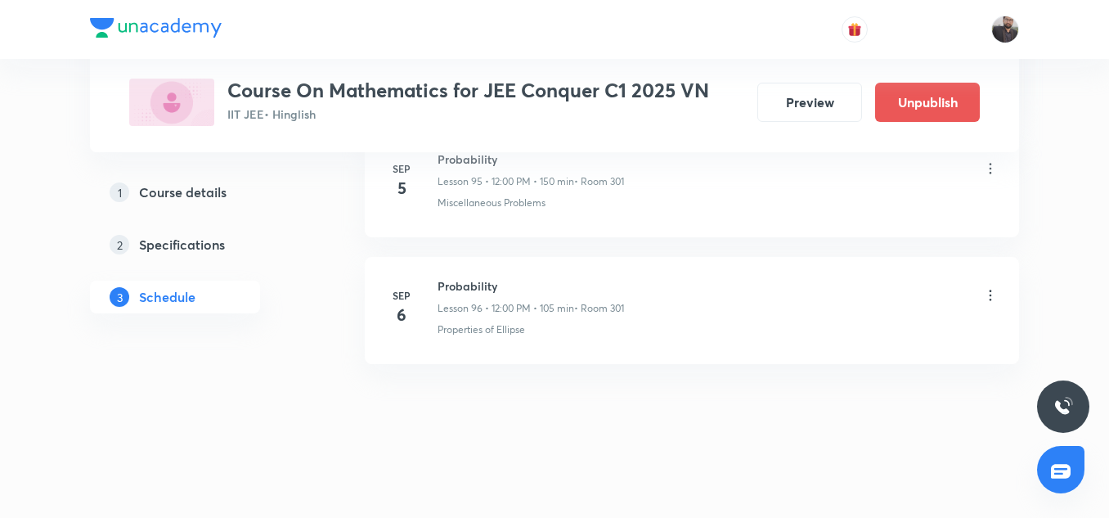
click at [992, 298] on icon at bounding box center [991, 295] width 16 height 16
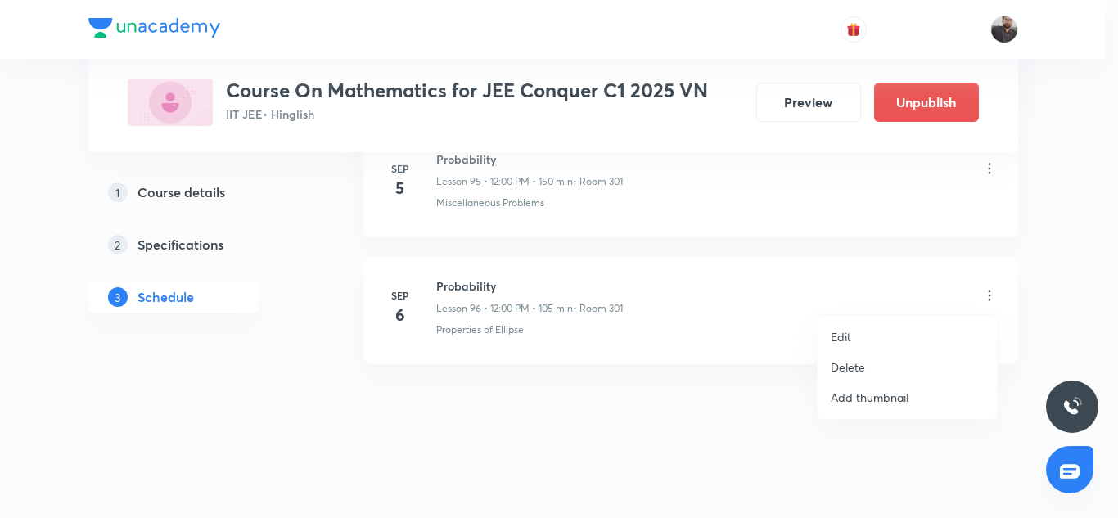
click at [870, 331] on li "Edit" at bounding box center [906, 337] width 179 height 30
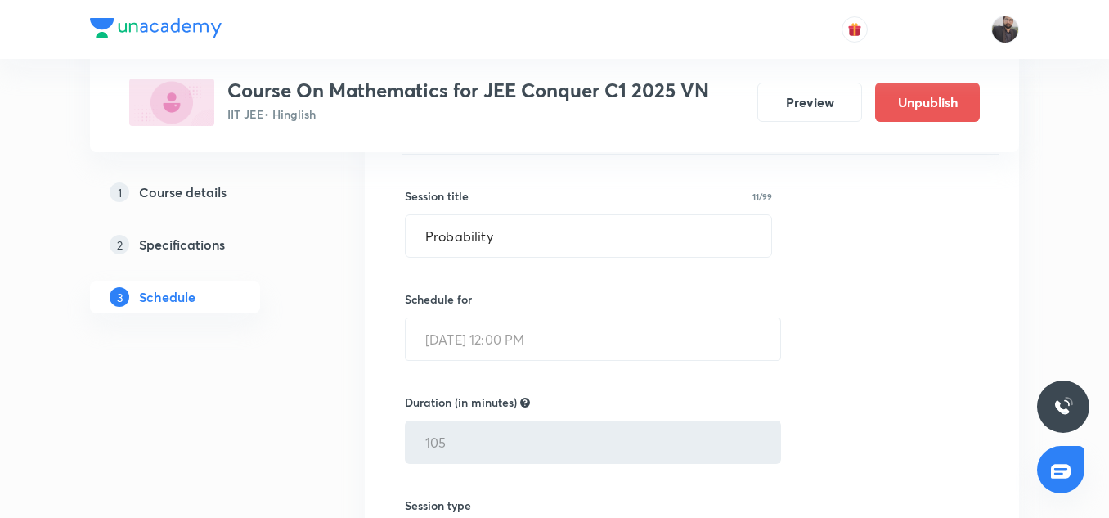
scroll to position [12397, 0]
click at [951, 288] on div "Session title 11/99 Probability ​ Schedule for Sep 6, 2025, 12:00 PM ​ Duration…" at bounding box center [692, 511] width 574 height 713
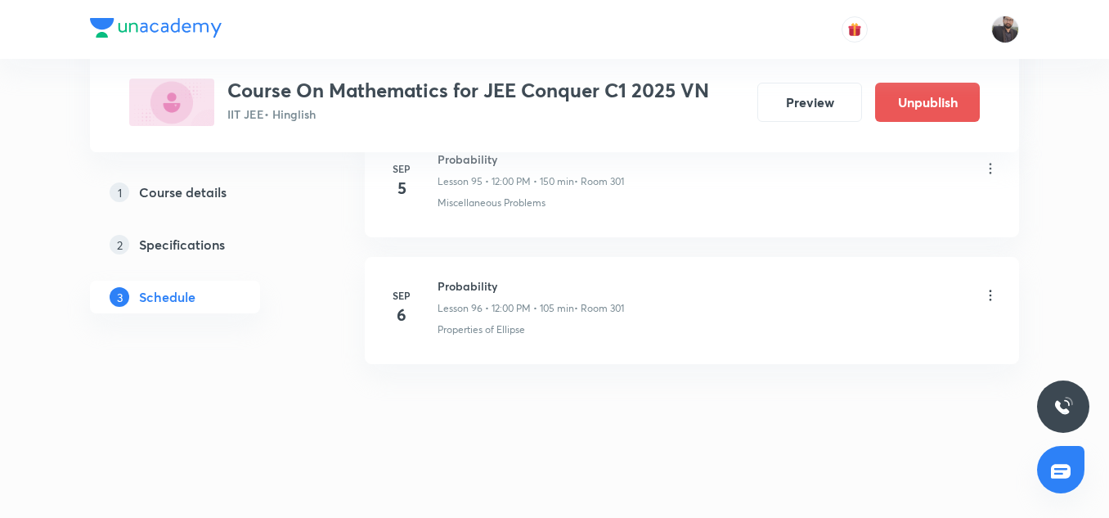
drag, startPoint x: 639, startPoint y: 263, endPoint x: 650, endPoint y: 164, distance: 100.4
drag, startPoint x: 650, startPoint y: 164, endPoint x: 560, endPoint y: 156, distance: 90.3
click at [560, 156] on h6 "Probability" at bounding box center [531, 159] width 187 height 17
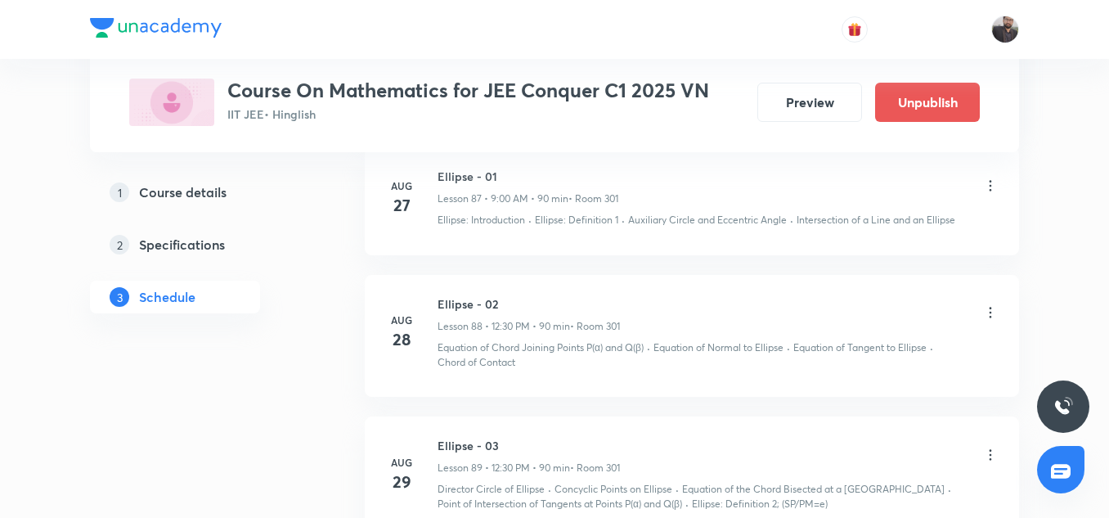
scroll to position [13059, 0]
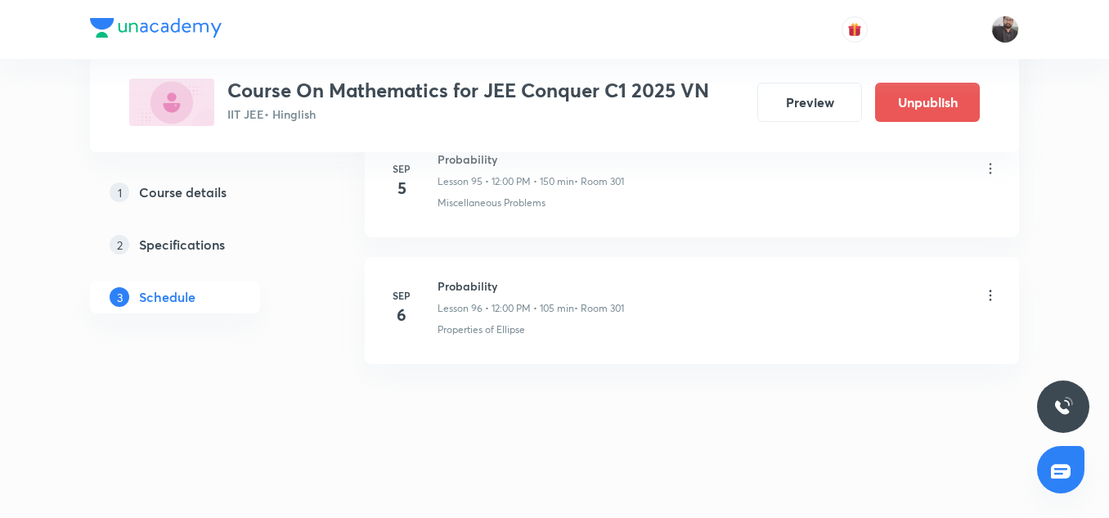
click at [992, 297] on icon at bounding box center [991, 295] width 16 height 16
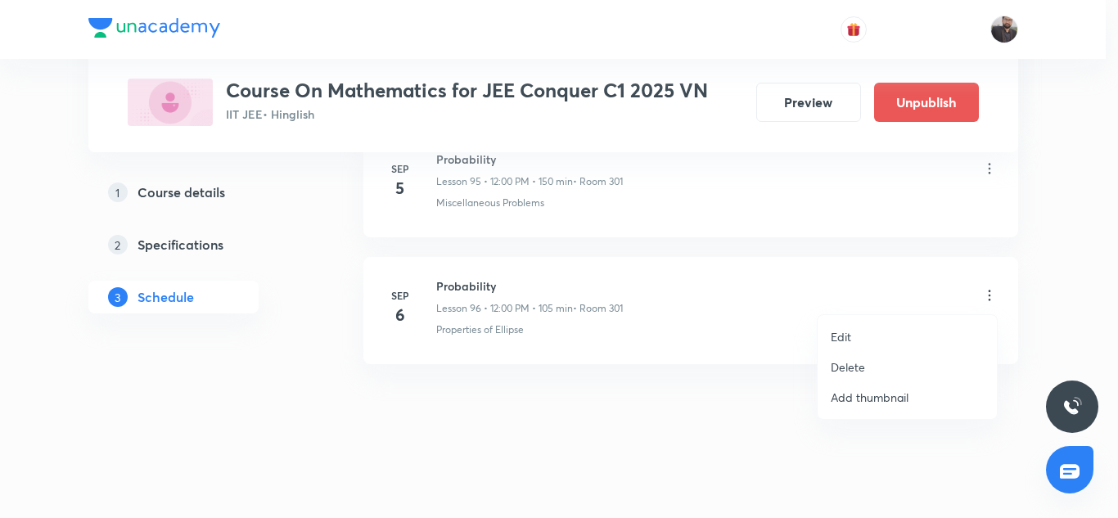
click at [910, 362] on li "Delete" at bounding box center [906, 367] width 179 height 30
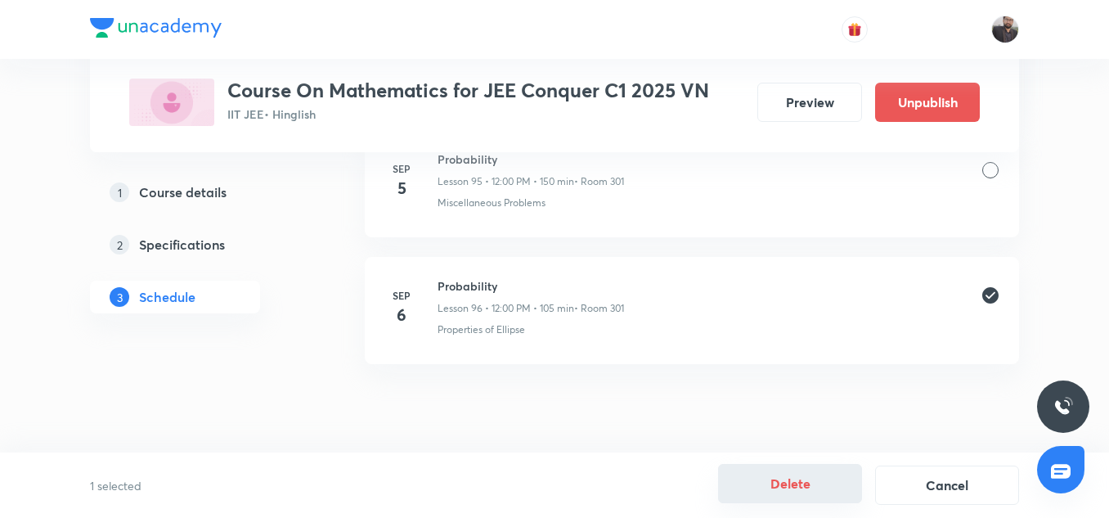
click at [790, 488] on button "Delete" at bounding box center [790, 483] width 144 height 39
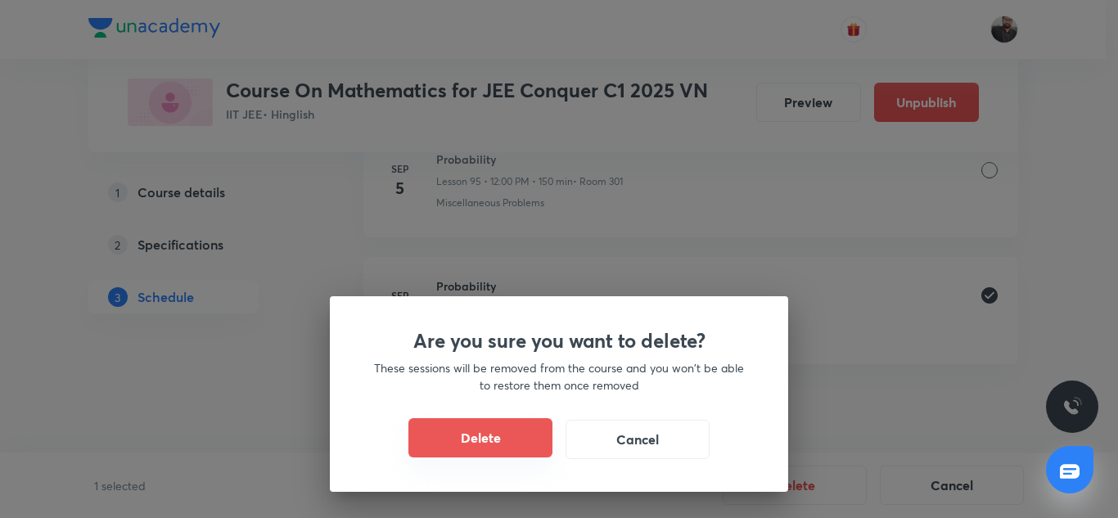
click at [503, 443] on button "Delete" at bounding box center [480, 437] width 144 height 39
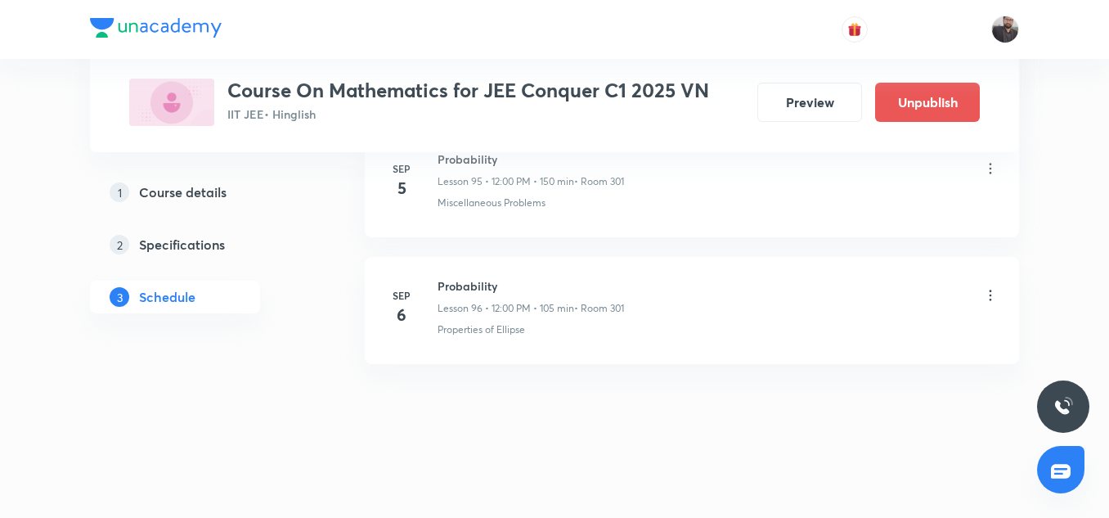
scroll to position [12932, 0]
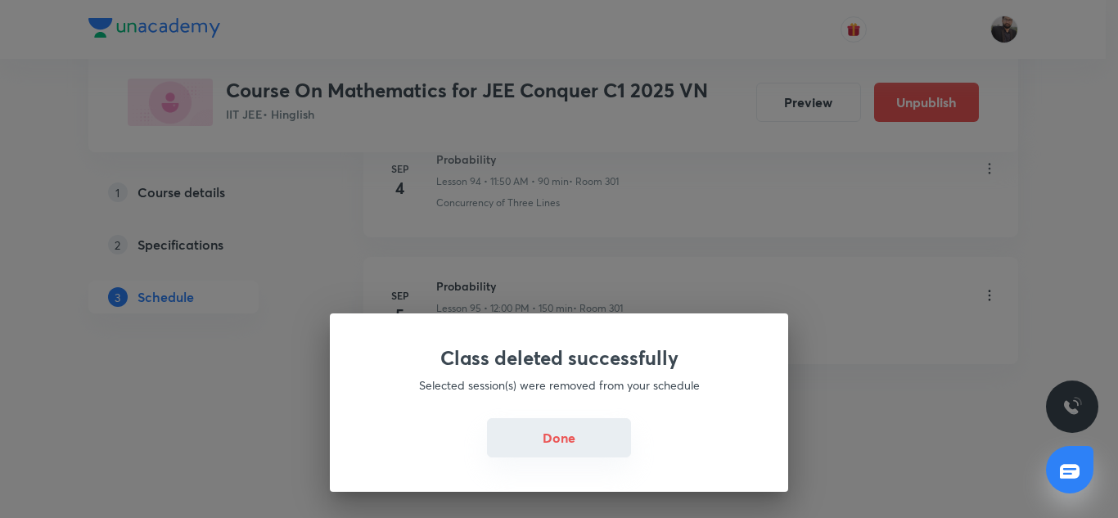
click at [541, 430] on button "Done" at bounding box center [559, 437] width 144 height 39
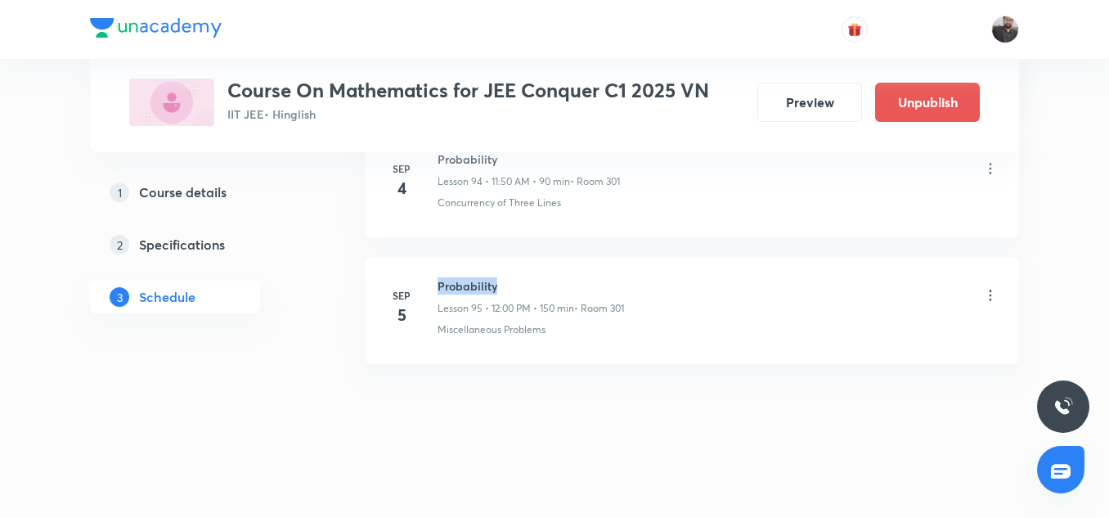
copy h6 "Probability"
drag, startPoint x: 435, startPoint y: 280, endPoint x: 523, endPoint y: 290, distance: 88.1
click at [523, 290] on div "Sep 5 Probability Lesson 95 • 12:00 PM • 150 min • Room 301 Miscellaneous Probl…" at bounding box center [692, 307] width 614 height 60
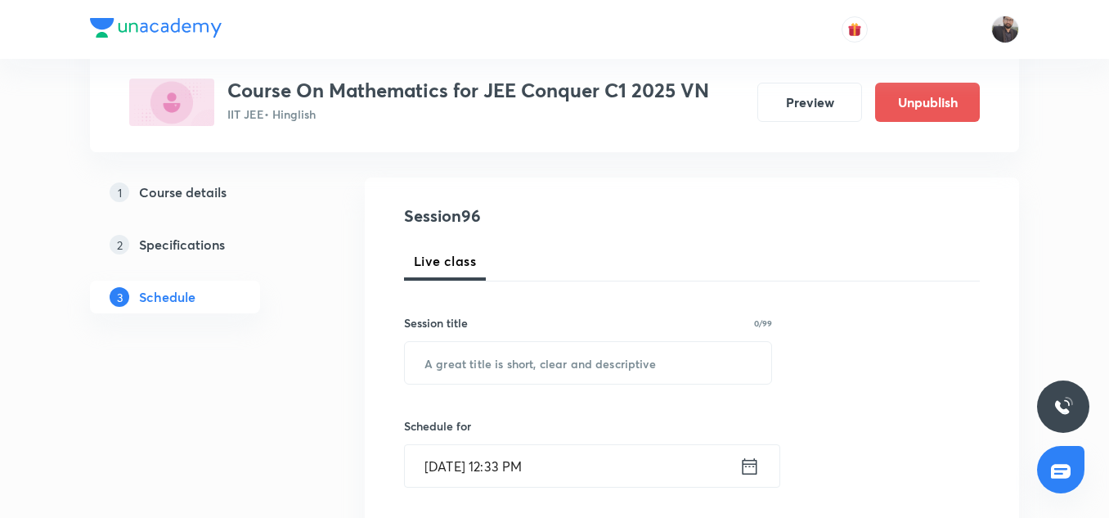
scroll to position [151, 0]
click at [557, 362] on input "text" at bounding box center [588, 361] width 367 height 42
paste input "Probability"
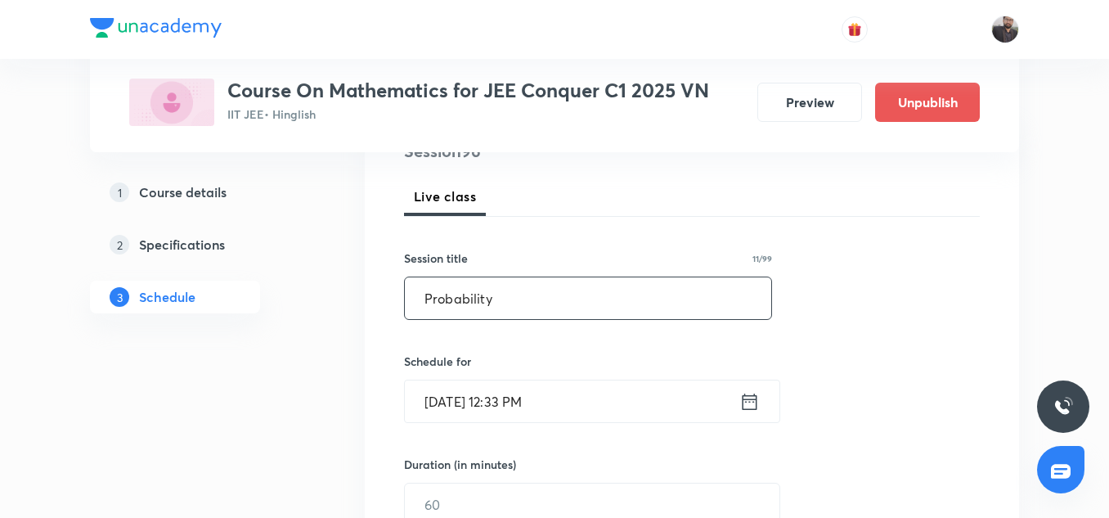
scroll to position [215, 0]
type input "Probability"
click at [563, 398] on input "Sep 6, 2025, 12:33 PM" at bounding box center [572, 401] width 335 height 42
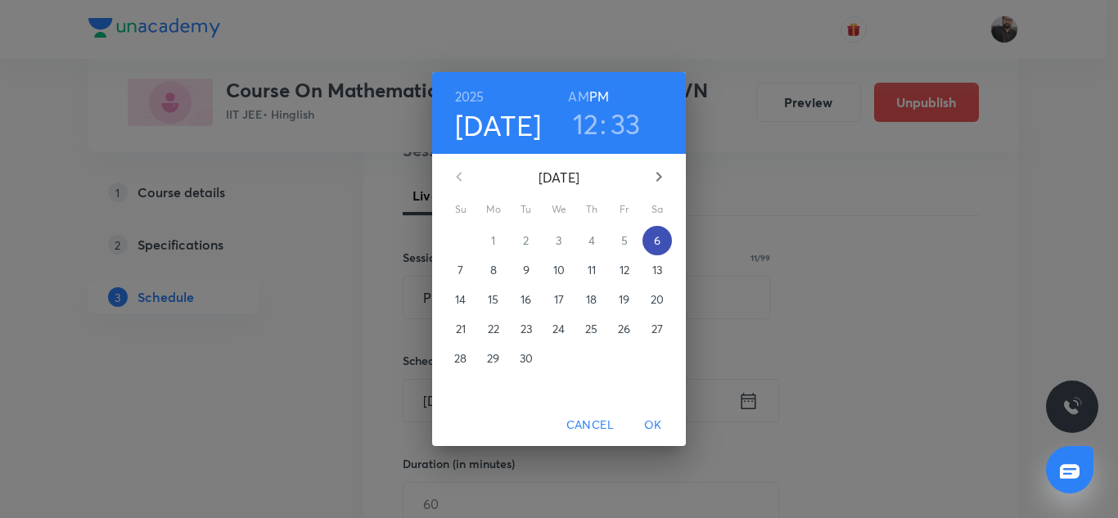
click at [658, 242] on p "6" at bounding box center [657, 240] width 7 height 16
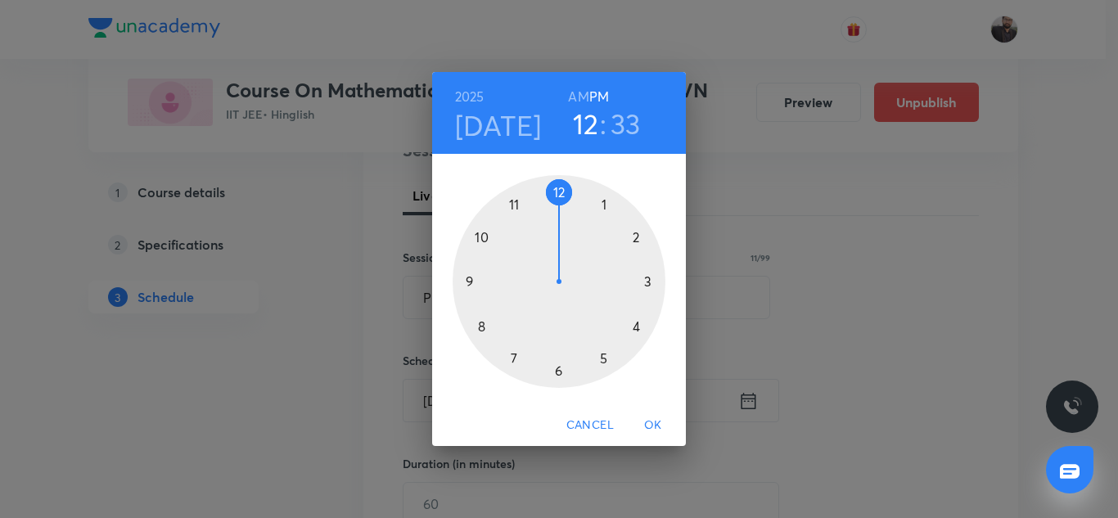
click at [556, 196] on div at bounding box center [558, 281] width 213 height 213
click at [516, 358] on div at bounding box center [558, 281] width 213 height 213
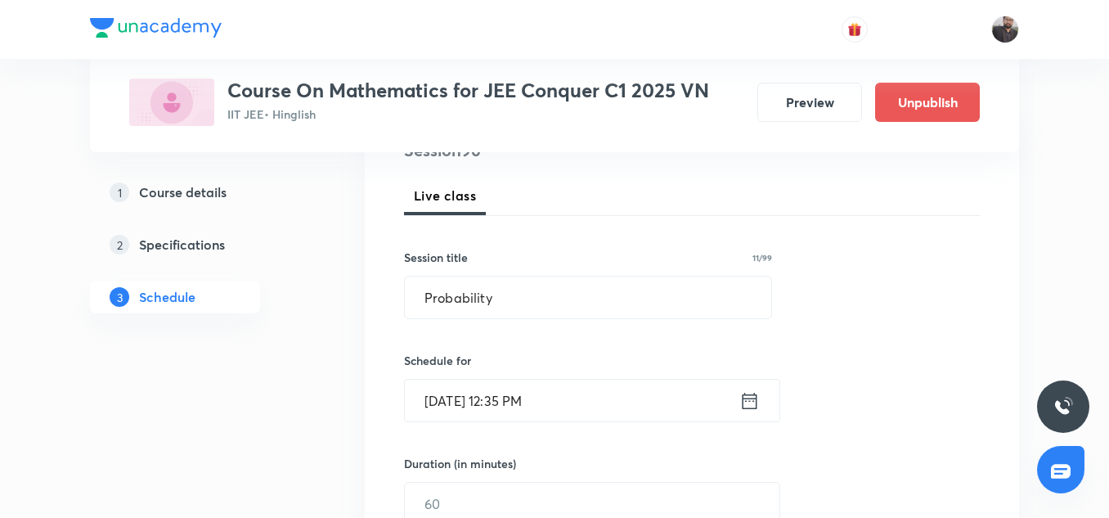
scroll to position [305, 0]
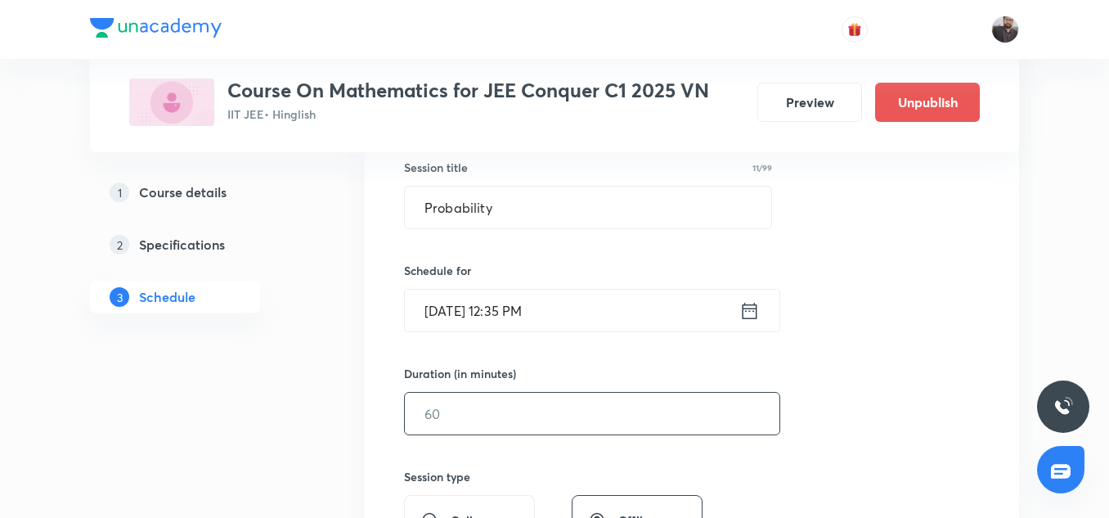
click at [545, 425] on input "text" at bounding box center [592, 414] width 375 height 42
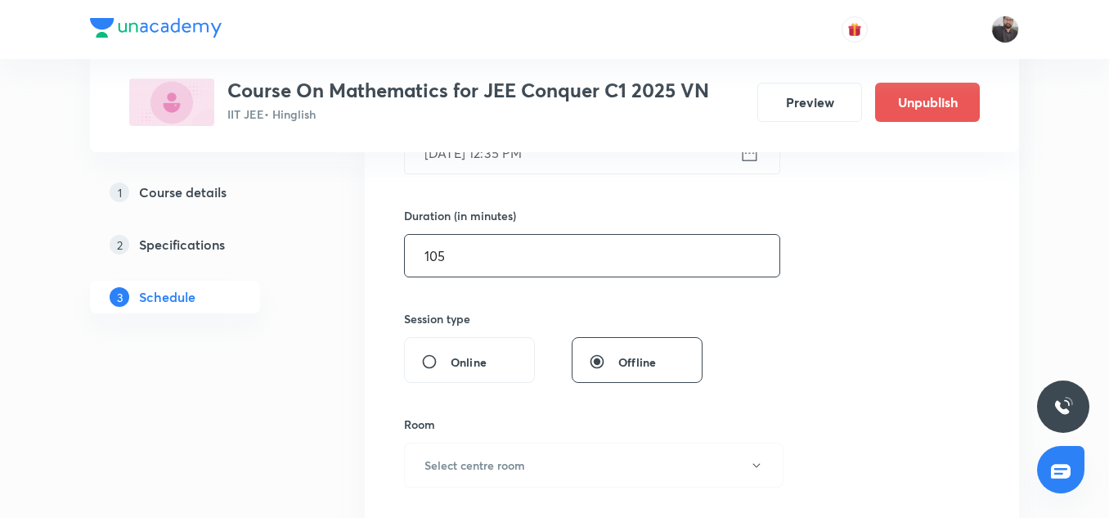
scroll to position [466, 0]
type input "105"
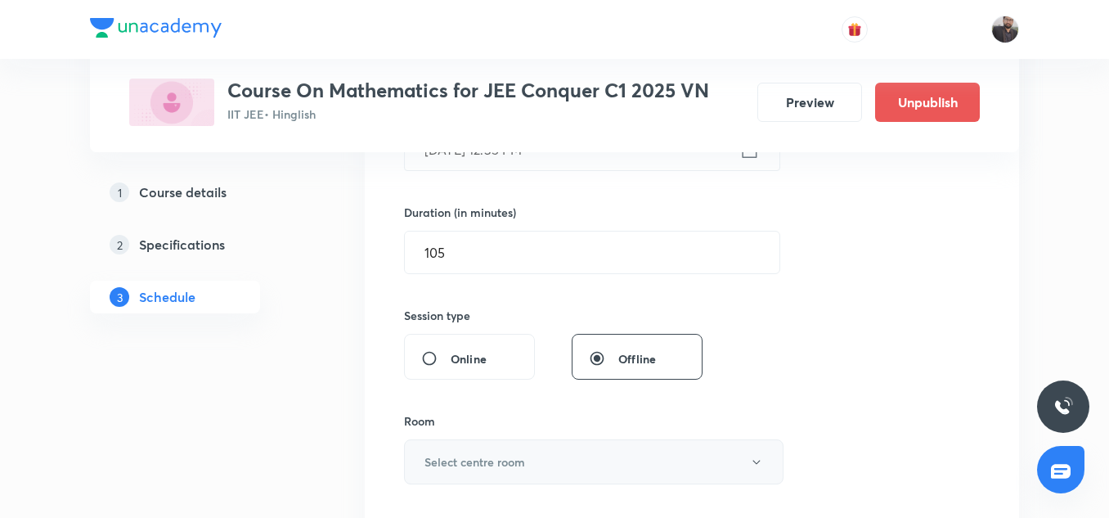
click at [536, 458] on button "Select centre room" at bounding box center [594, 461] width 380 height 45
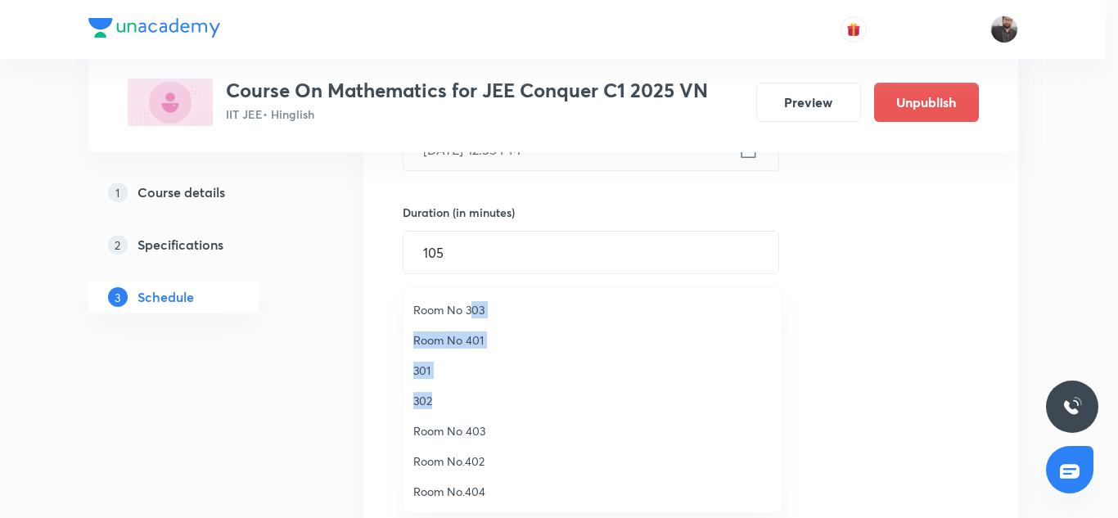
drag, startPoint x: 473, startPoint y: 313, endPoint x: 455, endPoint y: 388, distance: 76.6
click at [457, 388] on ul "Room No 303 Room No 401 301 302 Room No 403 Room No.402 Room No.404 Room No. 404" at bounding box center [598, 415] width 390 height 255
click at [423, 407] on span "302" at bounding box center [592, 400] width 358 height 17
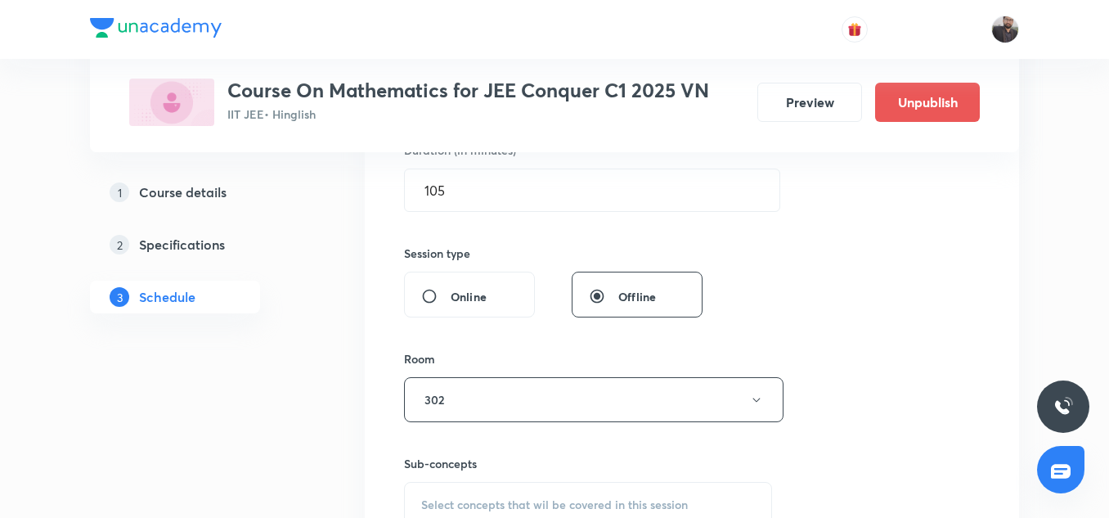
scroll to position [529, 0]
click at [506, 182] on input "105" at bounding box center [592, 190] width 375 height 42
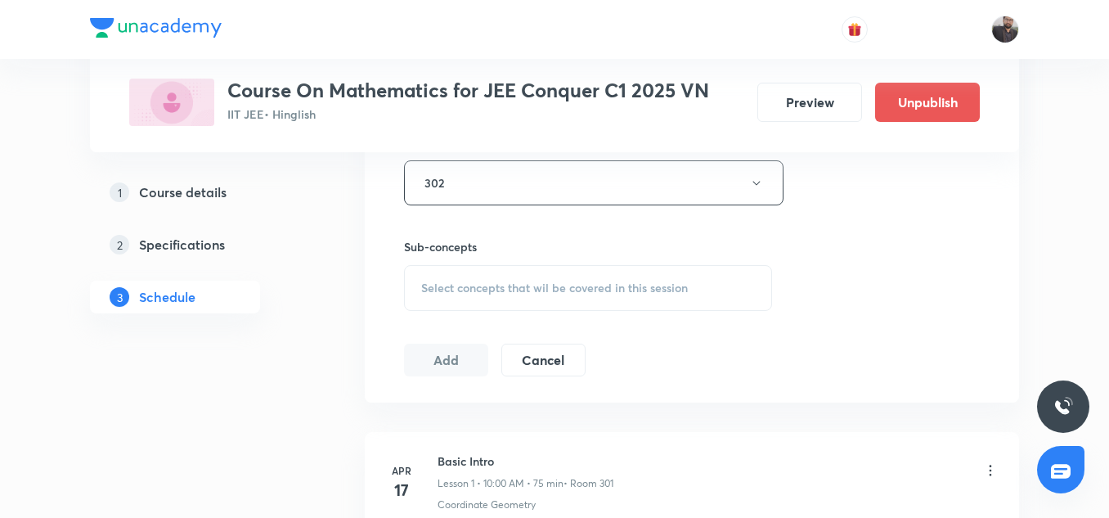
scroll to position [746, 0]
click at [495, 297] on div "Select concepts that wil be covered in this session" at bounding box center [588, 287] width 368 height 46
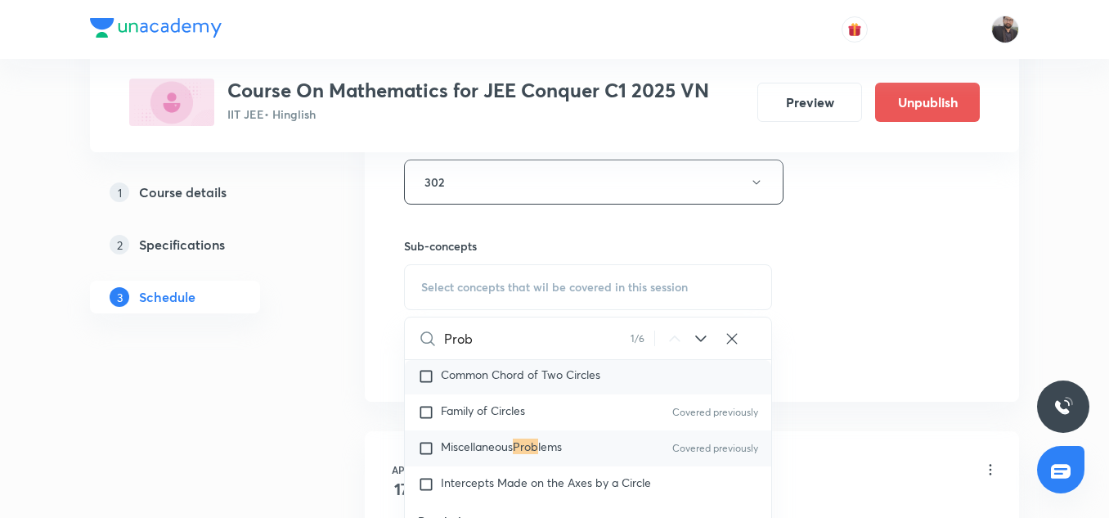
scroll to position [1510, 0]
type input "Prob"
click at [582, 443] on div "Miscellaneous Prob lems Covered previously" at bounding box center [588, 448] width 367 height 36
checkbox input "true"
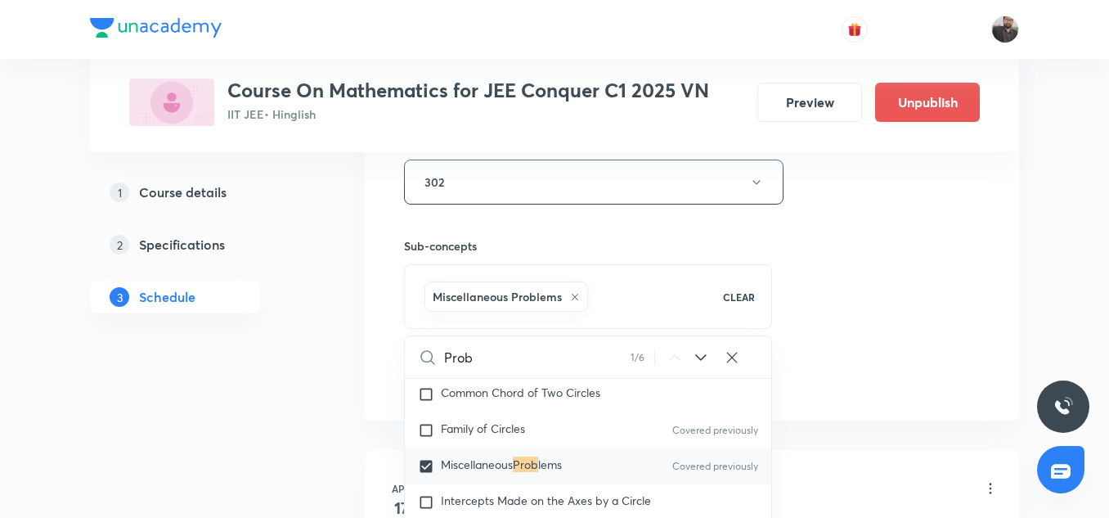
click at [826, 281] on div "Session 96 Live class Session title 11/99 Probability ​ Schedule for Sep 6, 202…" at bounding box center [692, 0] width 576 height 787
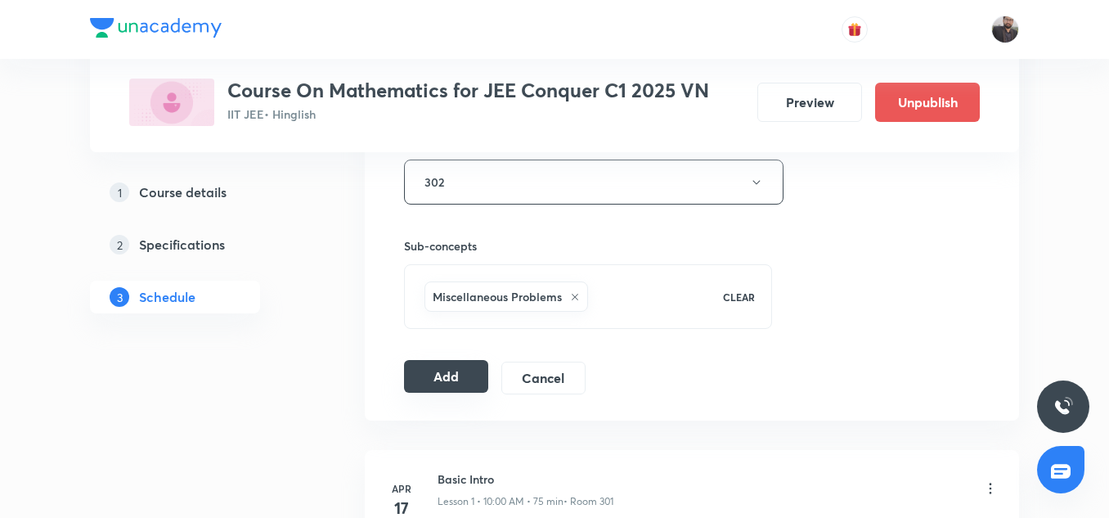
click at [444, 378] on button "Add" at bounding box center [446, 376] width 84 height 33
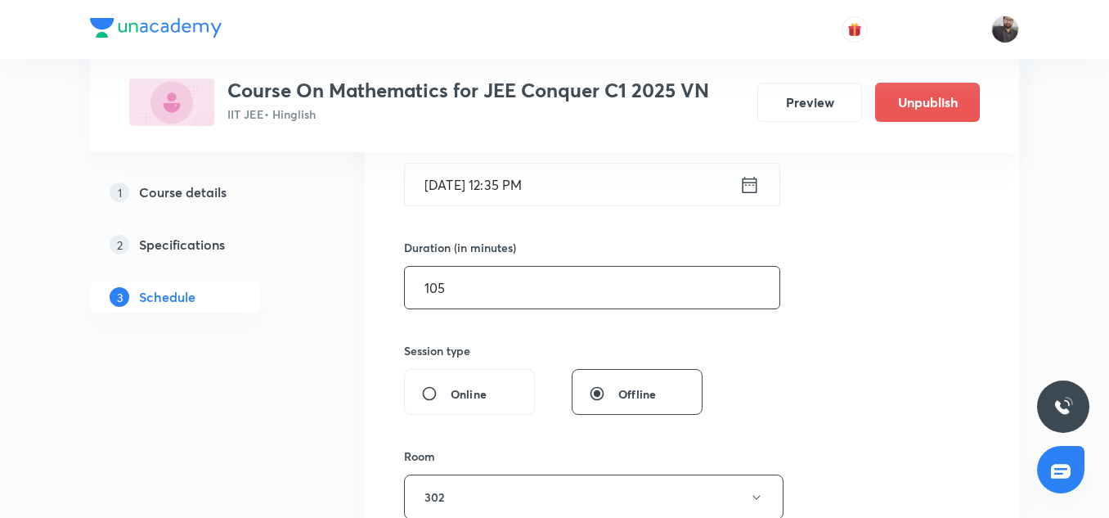
scroll to position [429, 0]
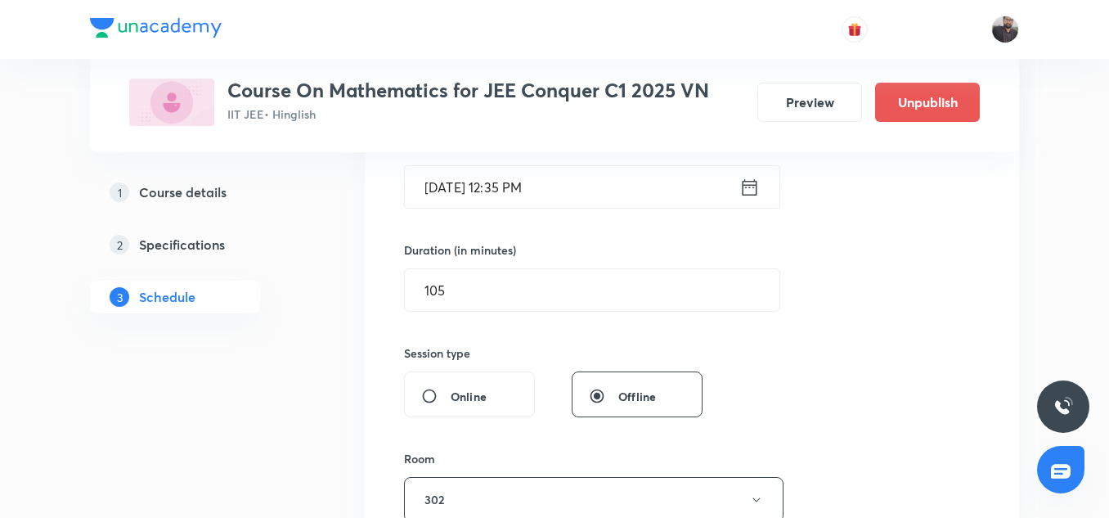
click at [590, 183] on input "[DATE] 12:35 PM" at bounding box center [572, 187] width 335 height 42
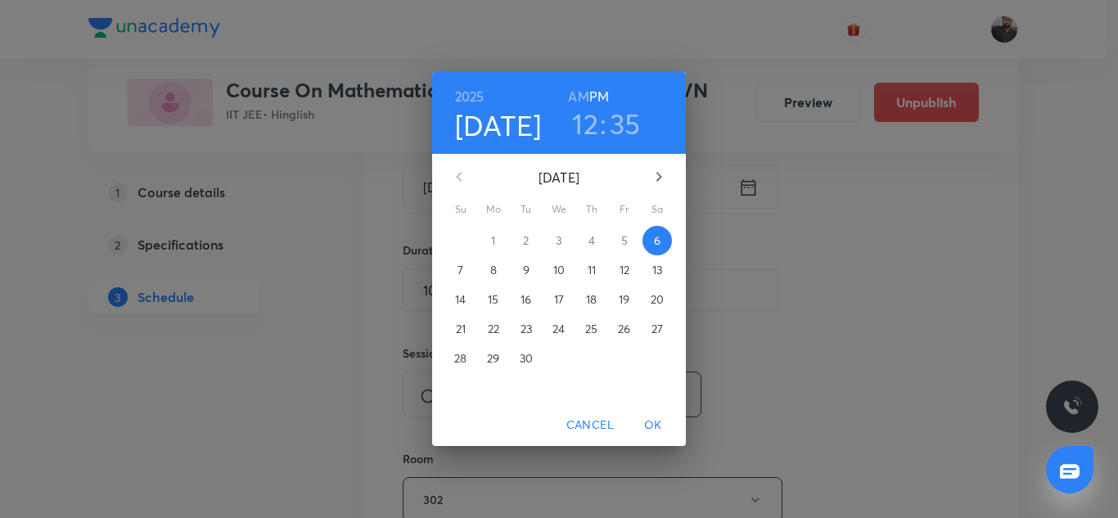
click at [773, 287] on div "2025 Sep 6 12 : 35 AM PM September 2025 Su Mo Tu We Th Fr Sa 31 1 2 3 4 5 6 7 8…" at bounding box center [559, 259] width 1118 height 518
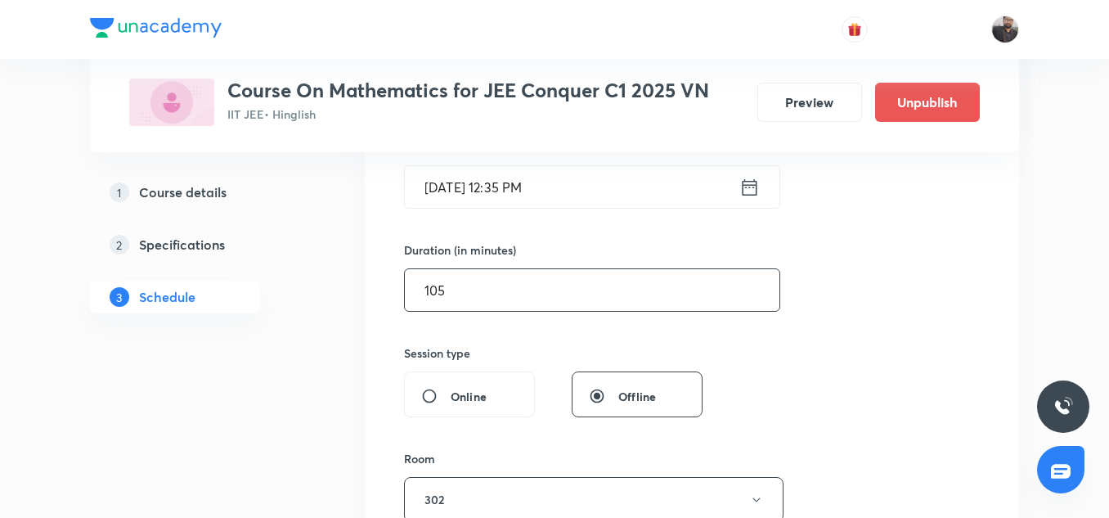
click at [541, 281] on input "105" at bounding box center [592, 290] width 375 height 42
type input "1"
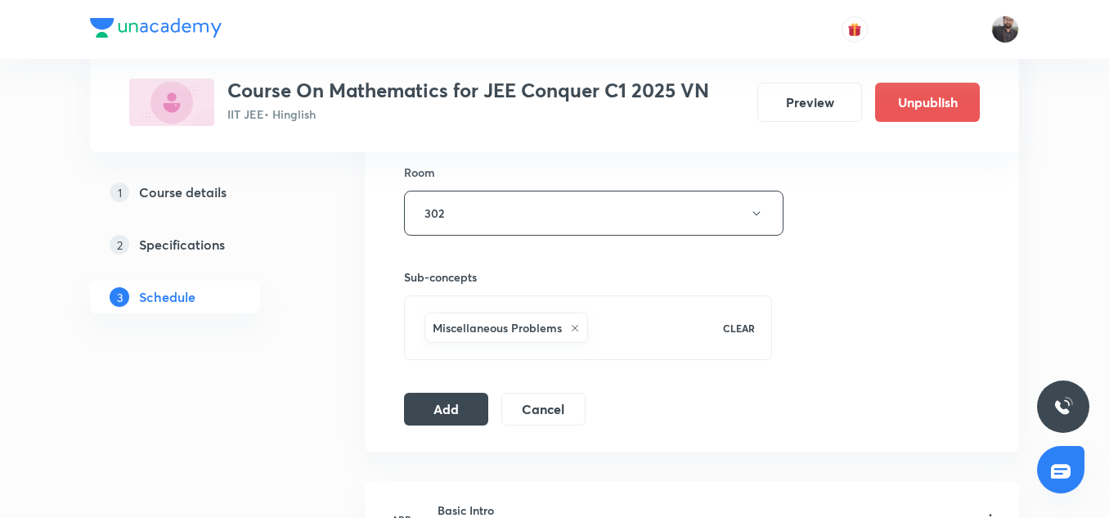
scroll to position [717, 0]
type input "85"
click at [452, 421] on button "Add" at bounding box center [446, 405] width 84 height 33
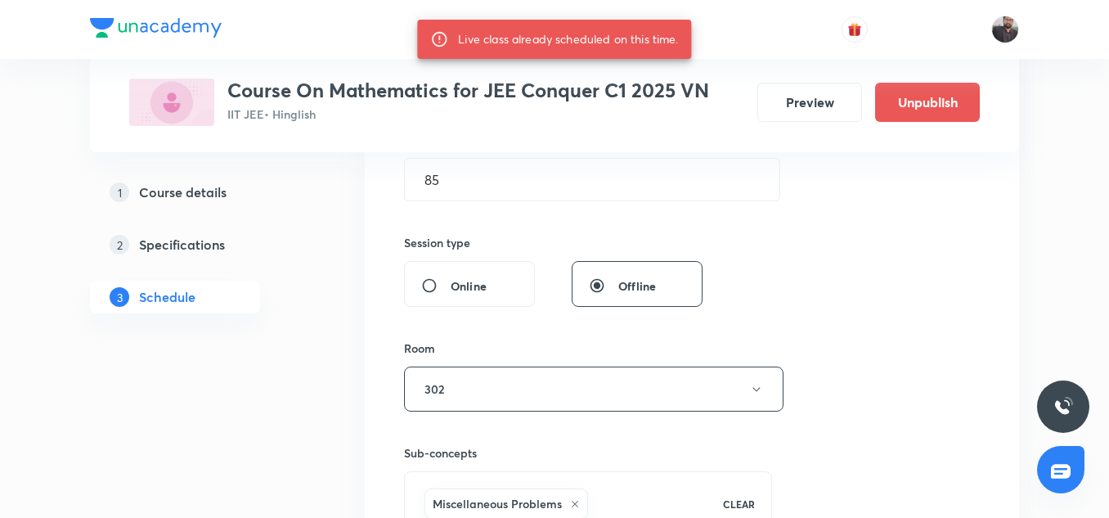
scroll to position [12951, 0]
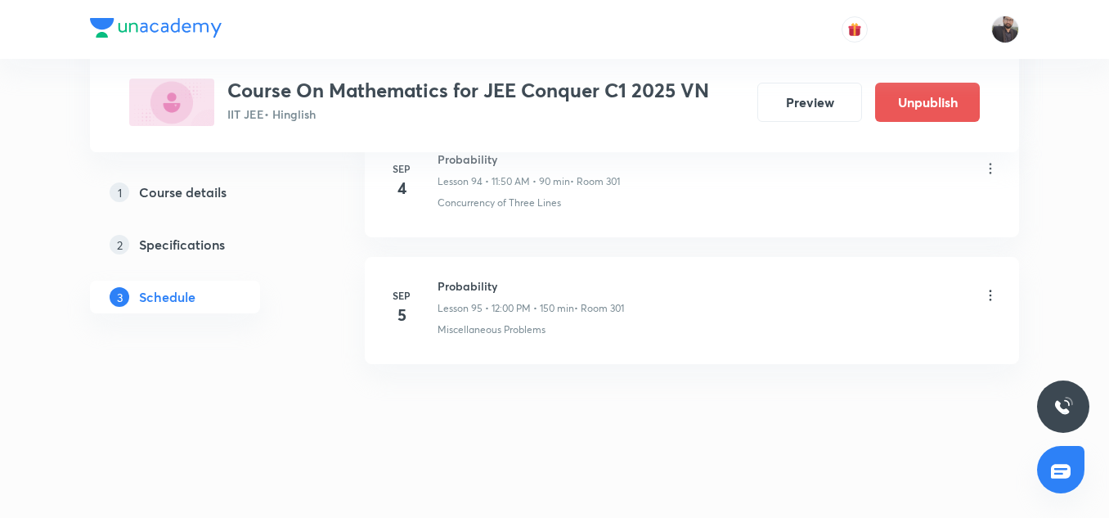
click at [654, 354] on li "Sep 5 Probability Lesson 95 • 12:00 PM • 150 min • Room 301 Miscellaneous Probl…" at bounding box center [692, 310] width 654 height 107
click at [987, 291] on icon at bounding box center [991, 295] width 16 height 16
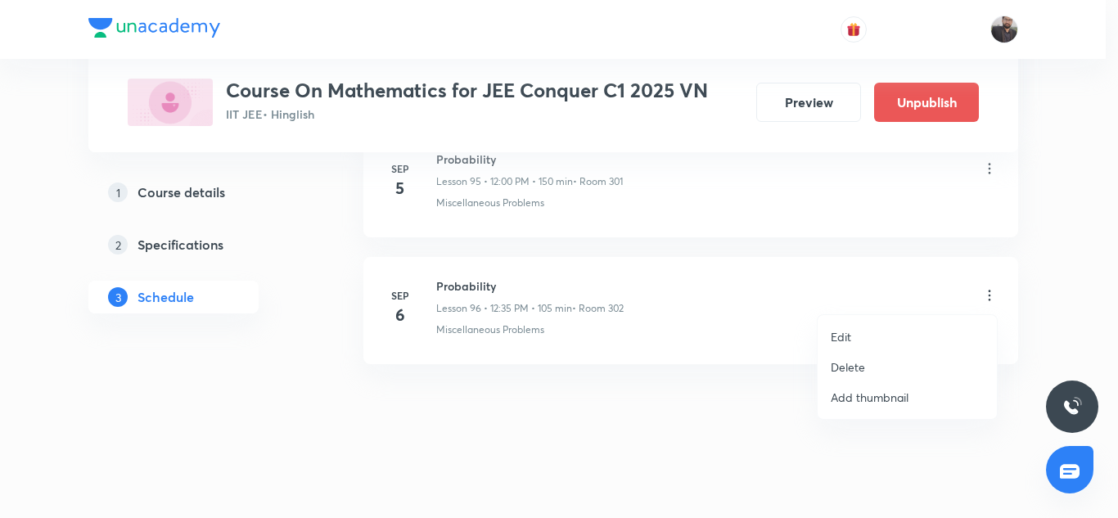
click at [895, 335] on li "Edit" at bounding box center [906, 337] width 179 height 30
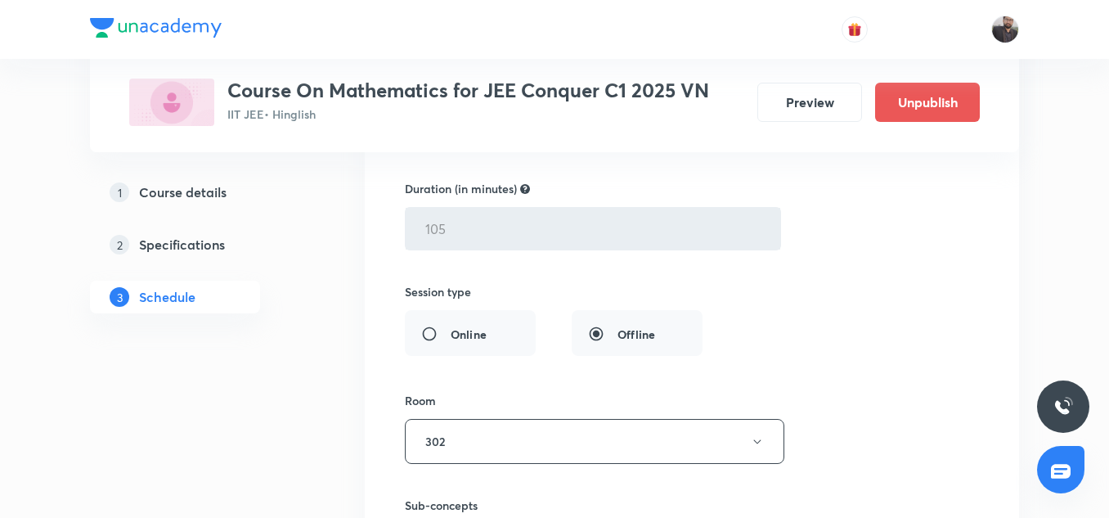
scroll to position [12614, 0]
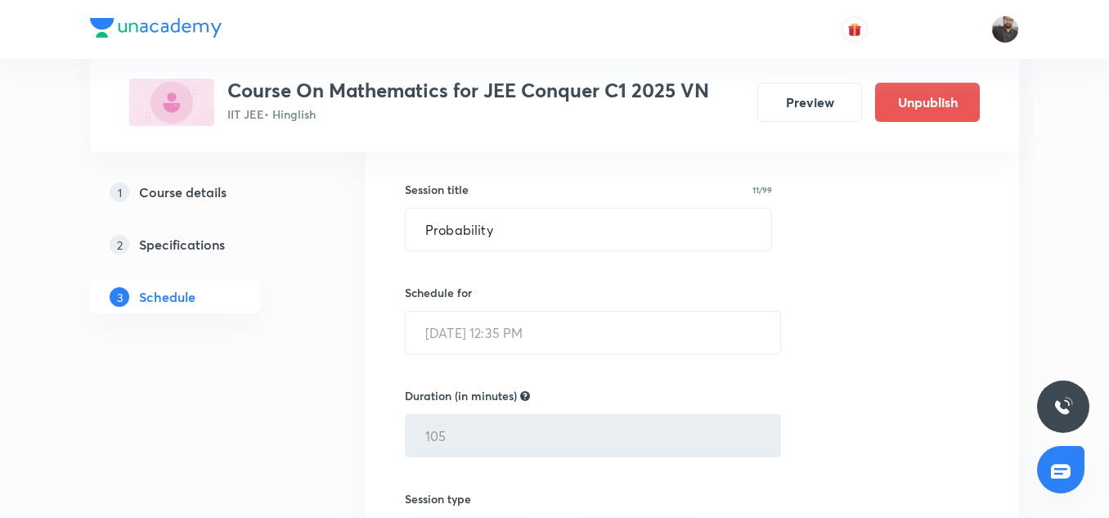
scroll to position [12405, 0]
